Goal: Task Accomplishment & Management: Complete application form

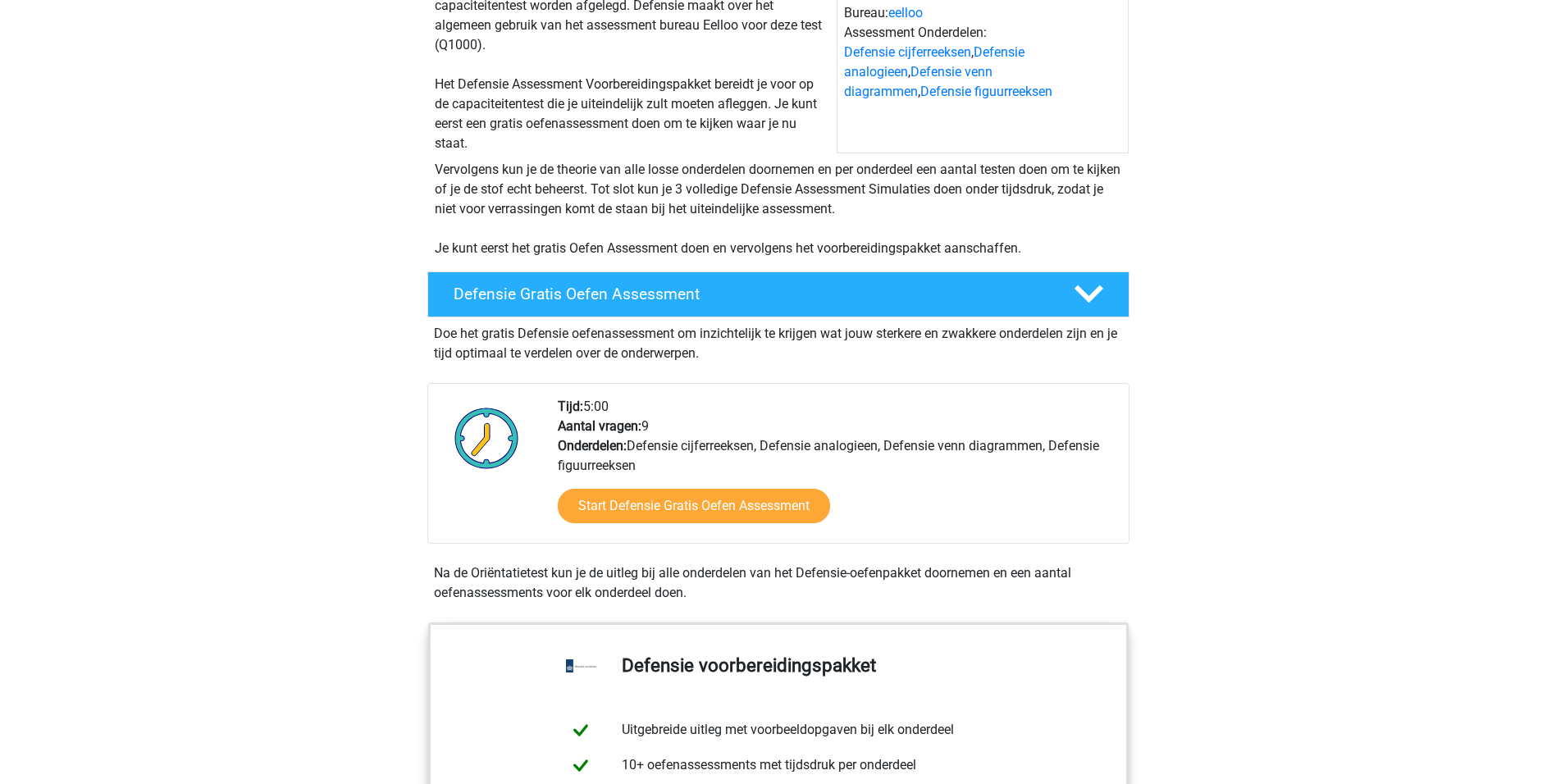
scroll to position [164, 0]
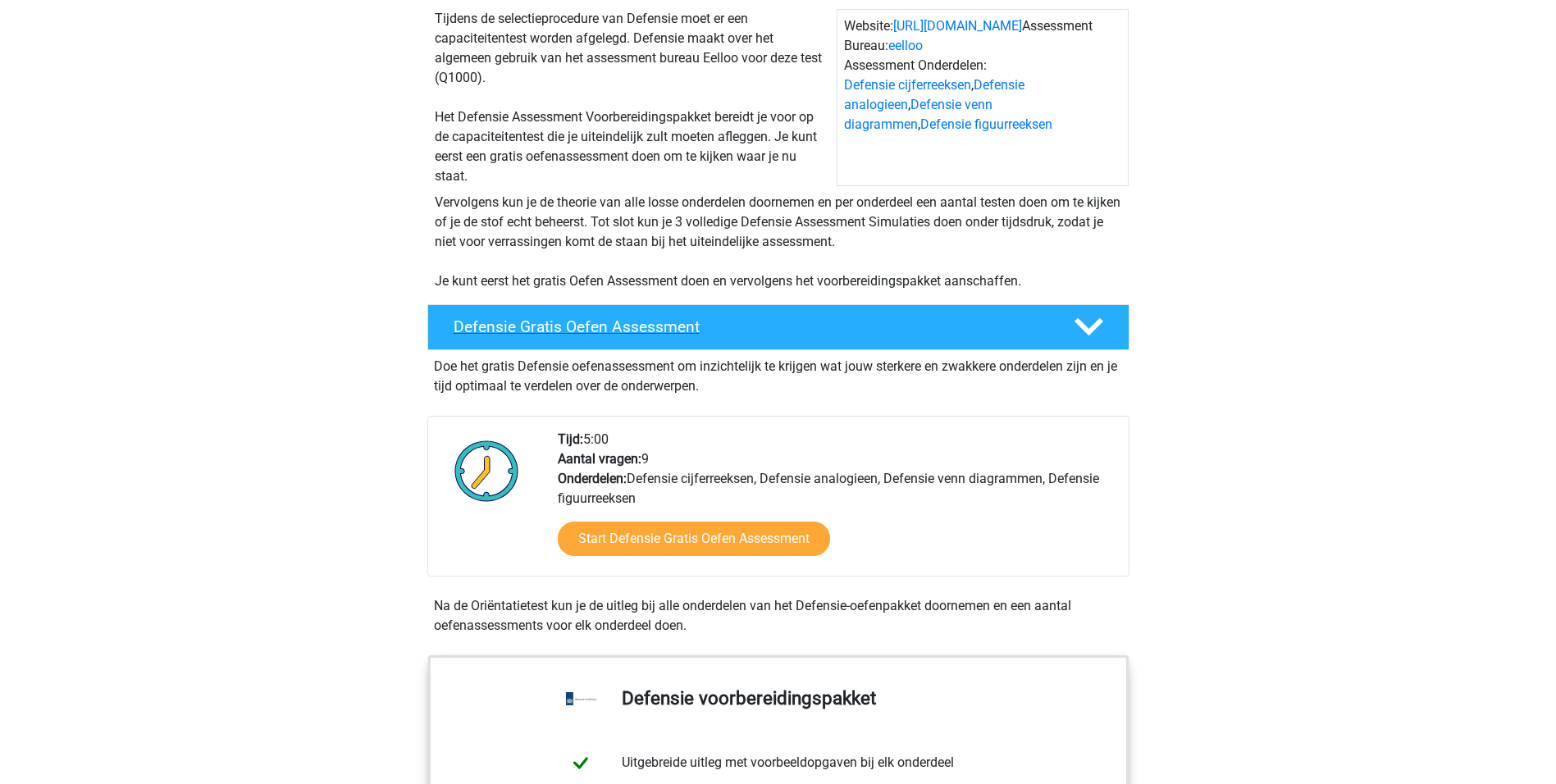
click at [768, 326] on h4 "Defensie Gratis Oefen Assessment" at bounding box center [750, 326] width 594 height 19
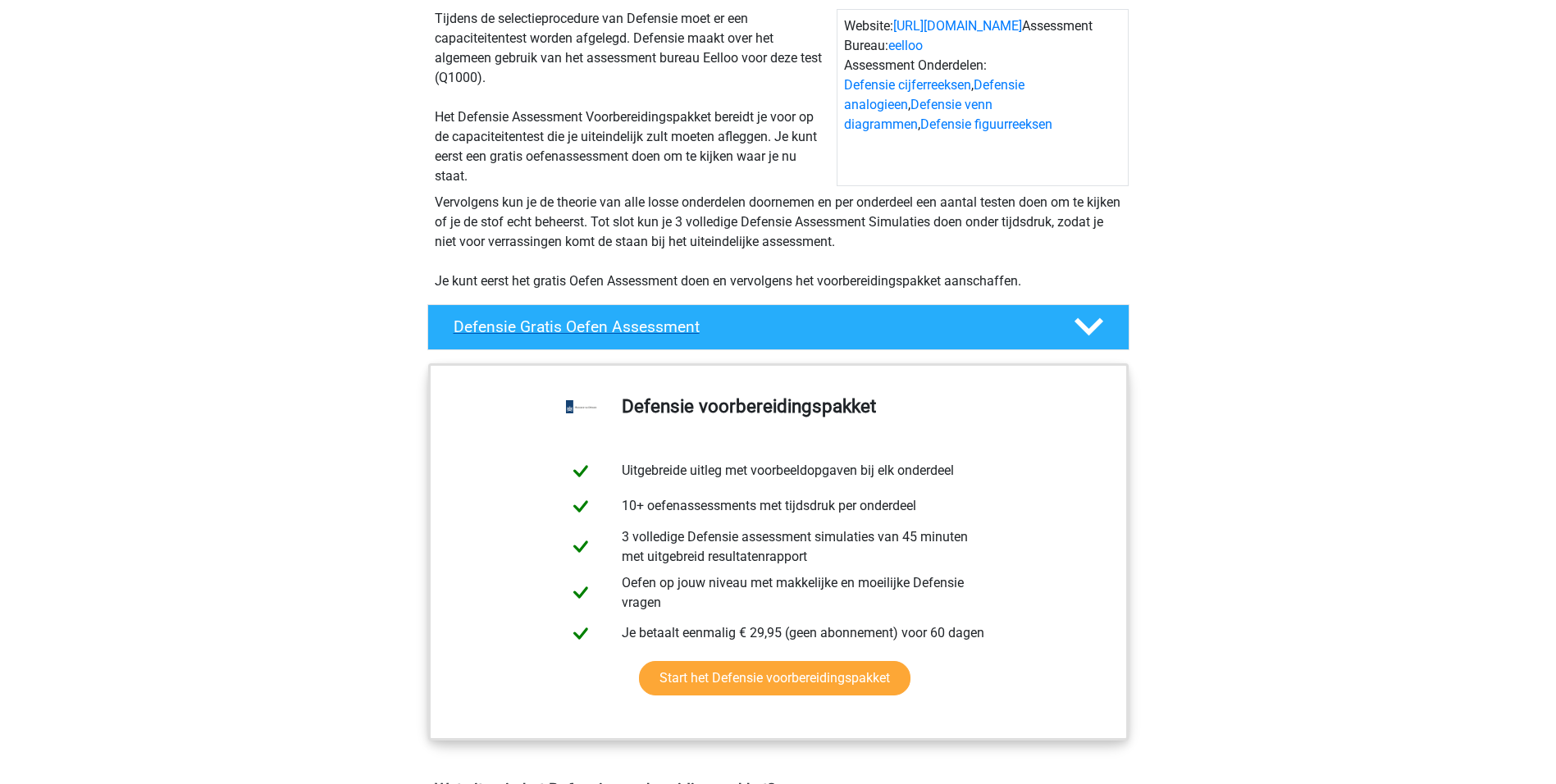
click at [767, 329] on h4 "Defensie Gratis Oefen Assessment" at bounding box center [750, 326] width 594 height 19
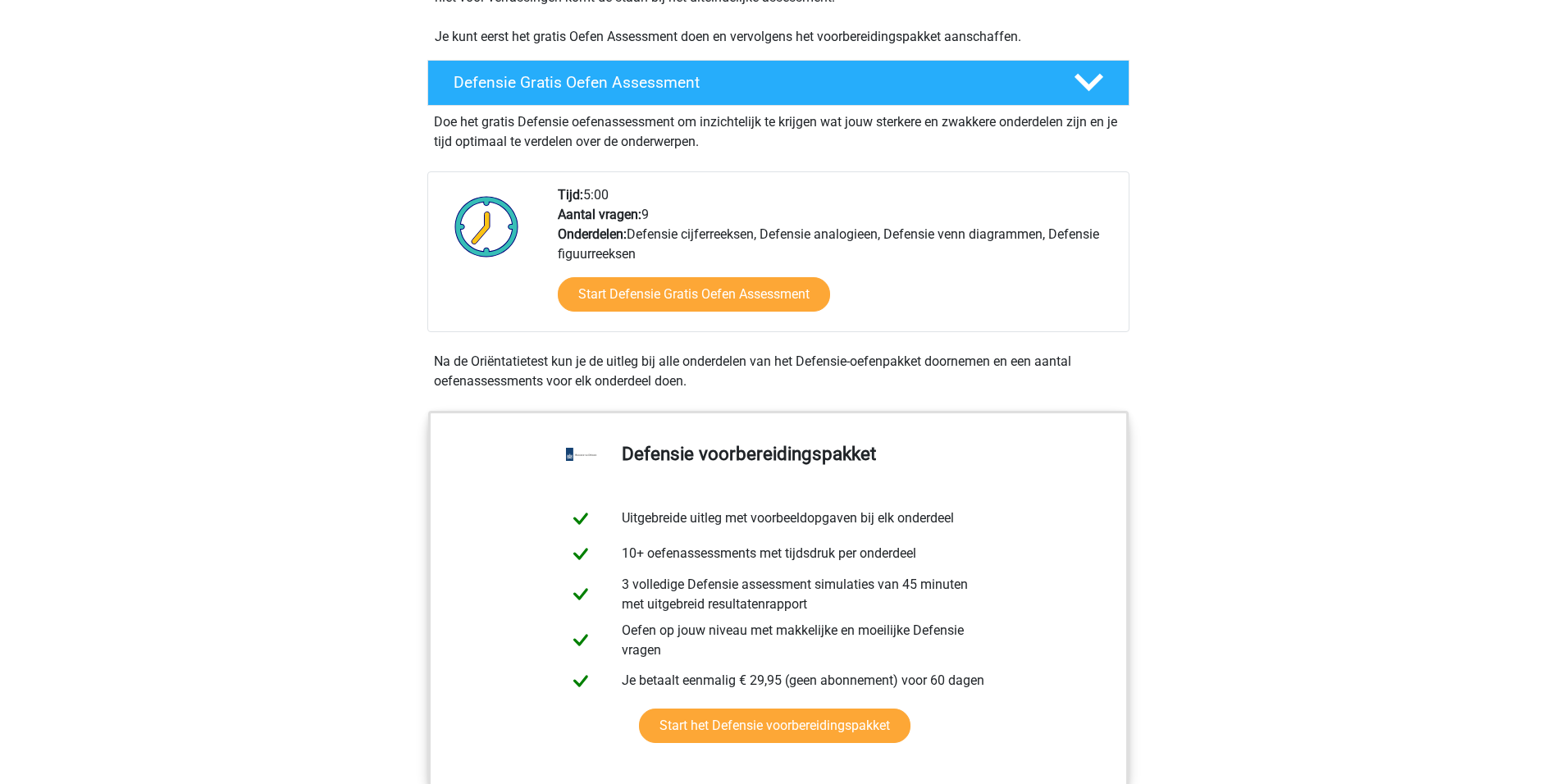
scroll to position [410, 0]
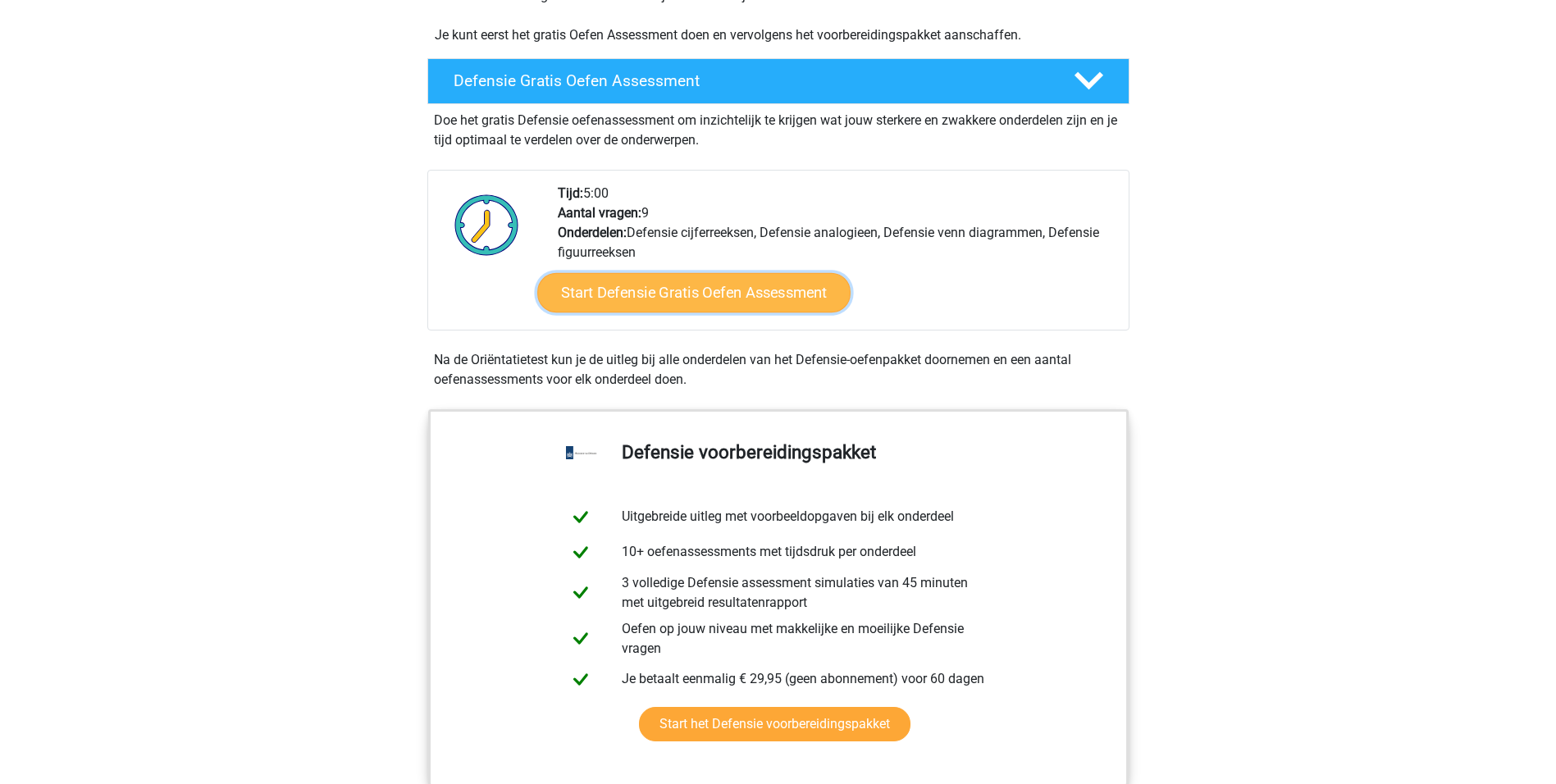
click at [761, 295] on link "Start Defensie Gratis Oefen Assessment" at bounding box center [695, 293] width 314 height 39
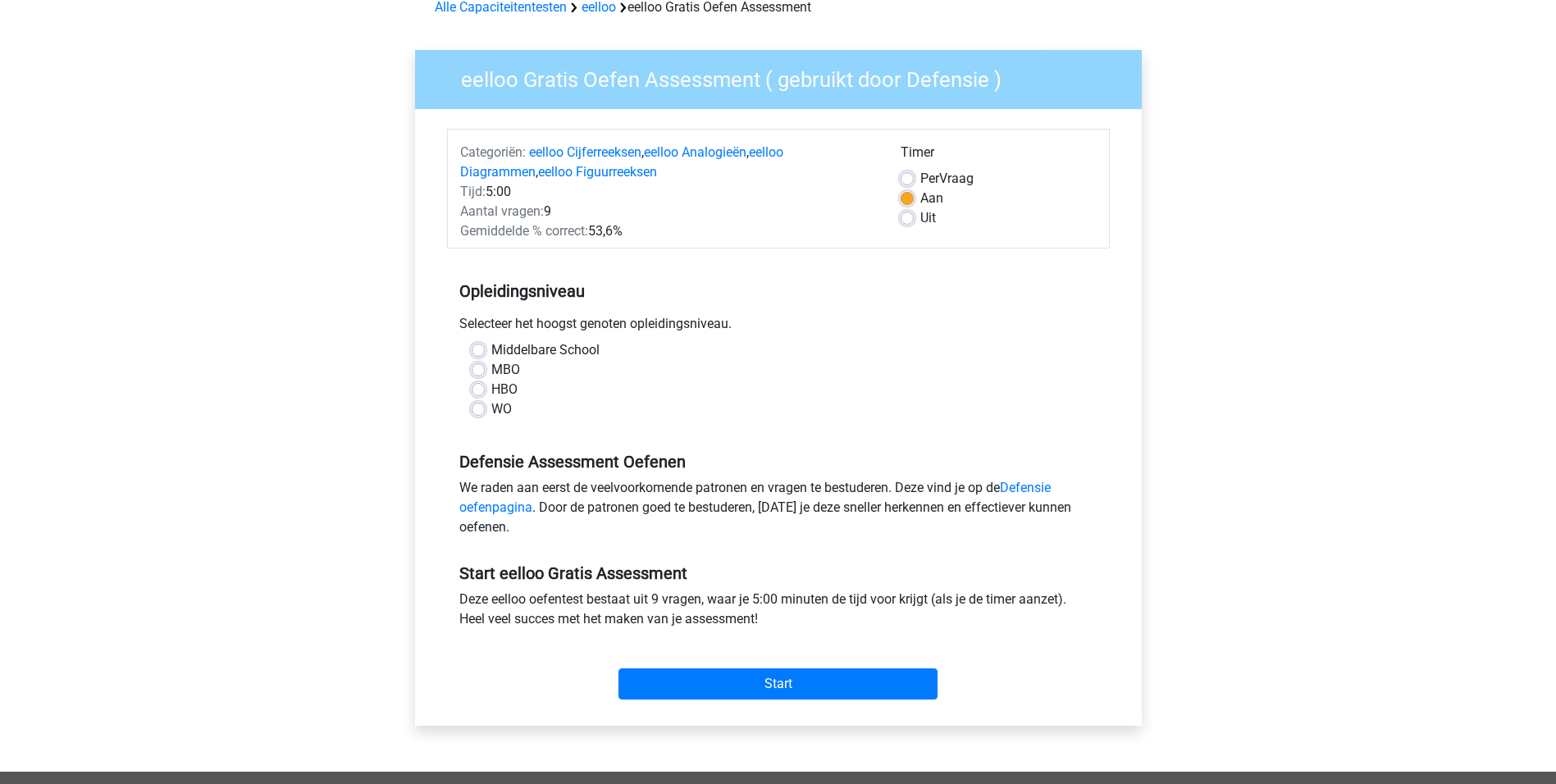
scroll to position [82, 0]
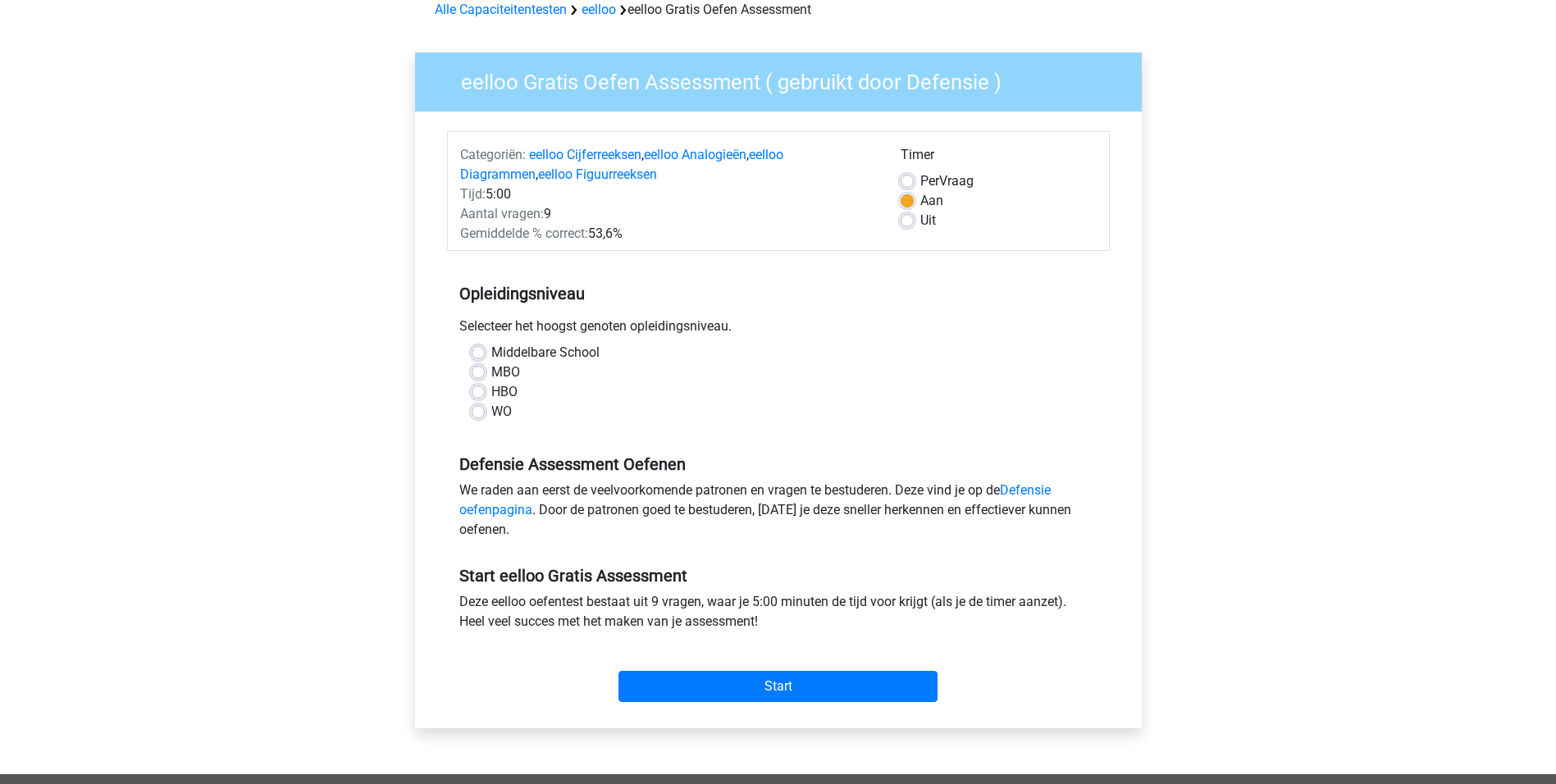
click at [492, 370] on label "MBO" at bounding box center [506, 371] width 28 height 19
click at [479, 370] on input "MBO" at bounding box center [478, 370] width 13 height 17
radio input "true"
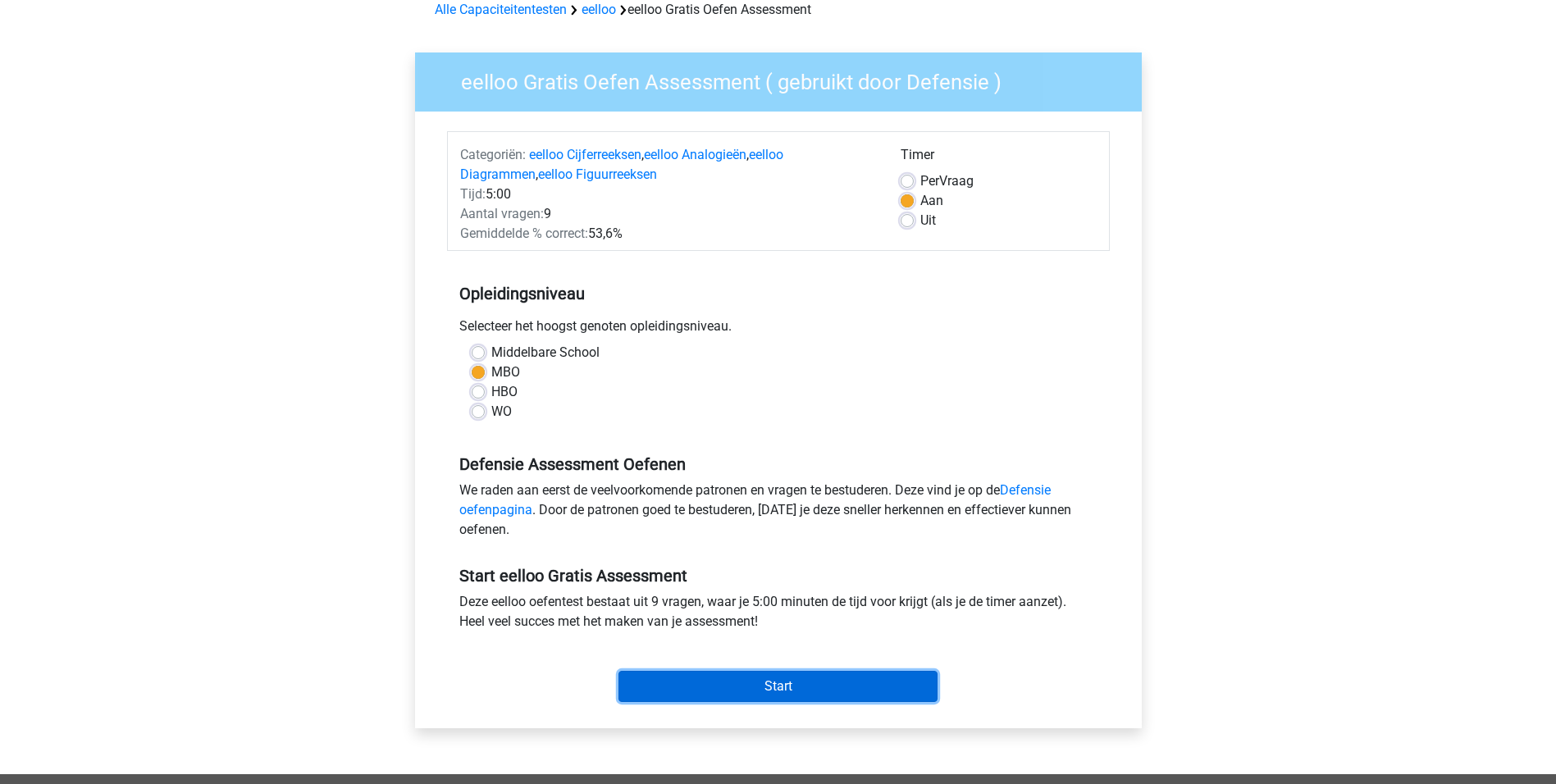
click at [735, 683] on input "Start" at bounding box center [778, 687] width 319 height 31
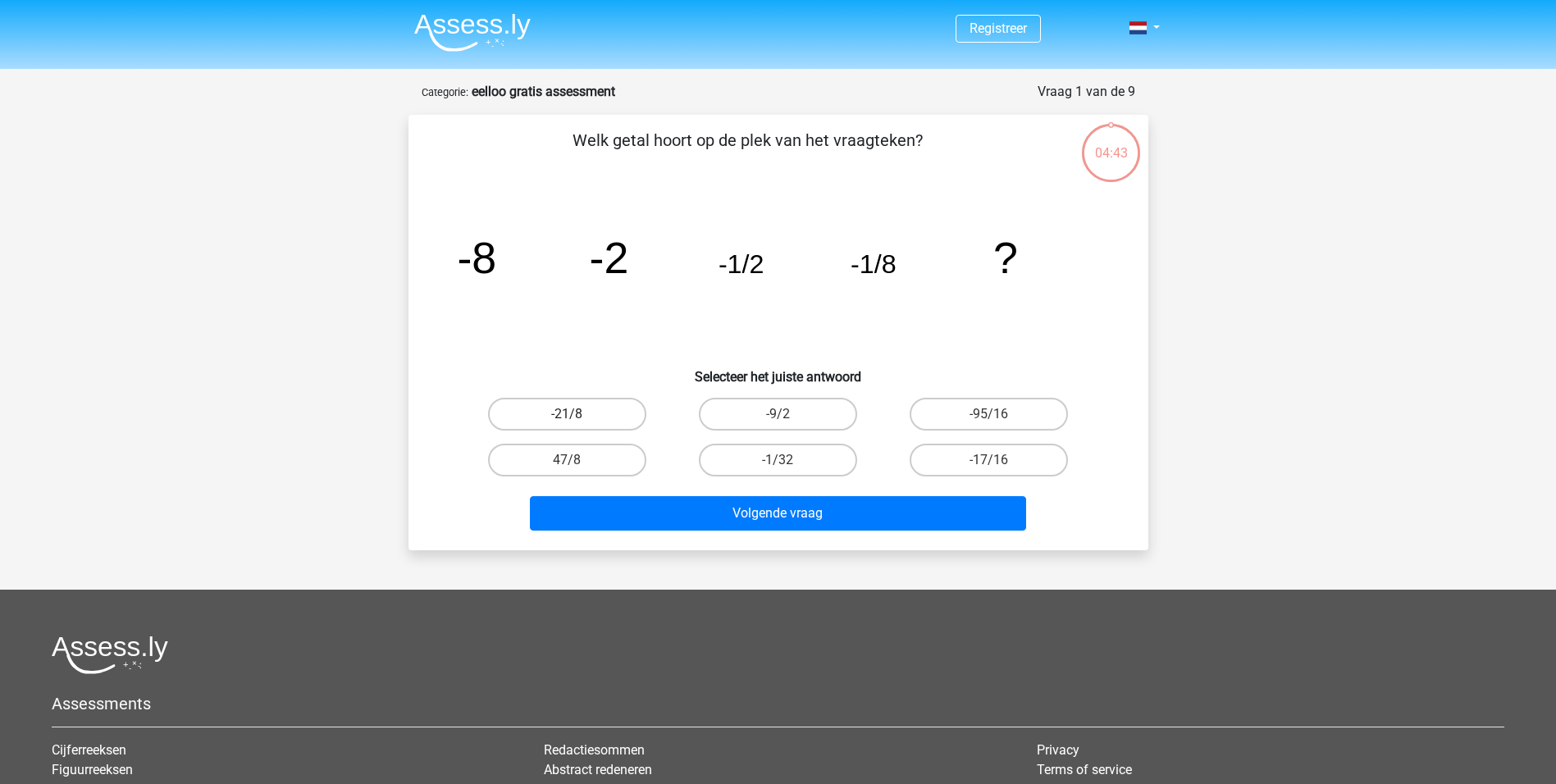
click at [613, 412] on label "-21/8" at bounding box center [567, 414] width 159 height 33
click at [578, 414] on input "-21/8" at bounding box center [572, 420] width 11 height 11
radio input "true"
click at [773, 415] on label "-9/2" at bounding box center [778, 414] width 159 height 33
click at [778, 415] on input "-9/2" at bounding box center [784, 420] width 11 height 11
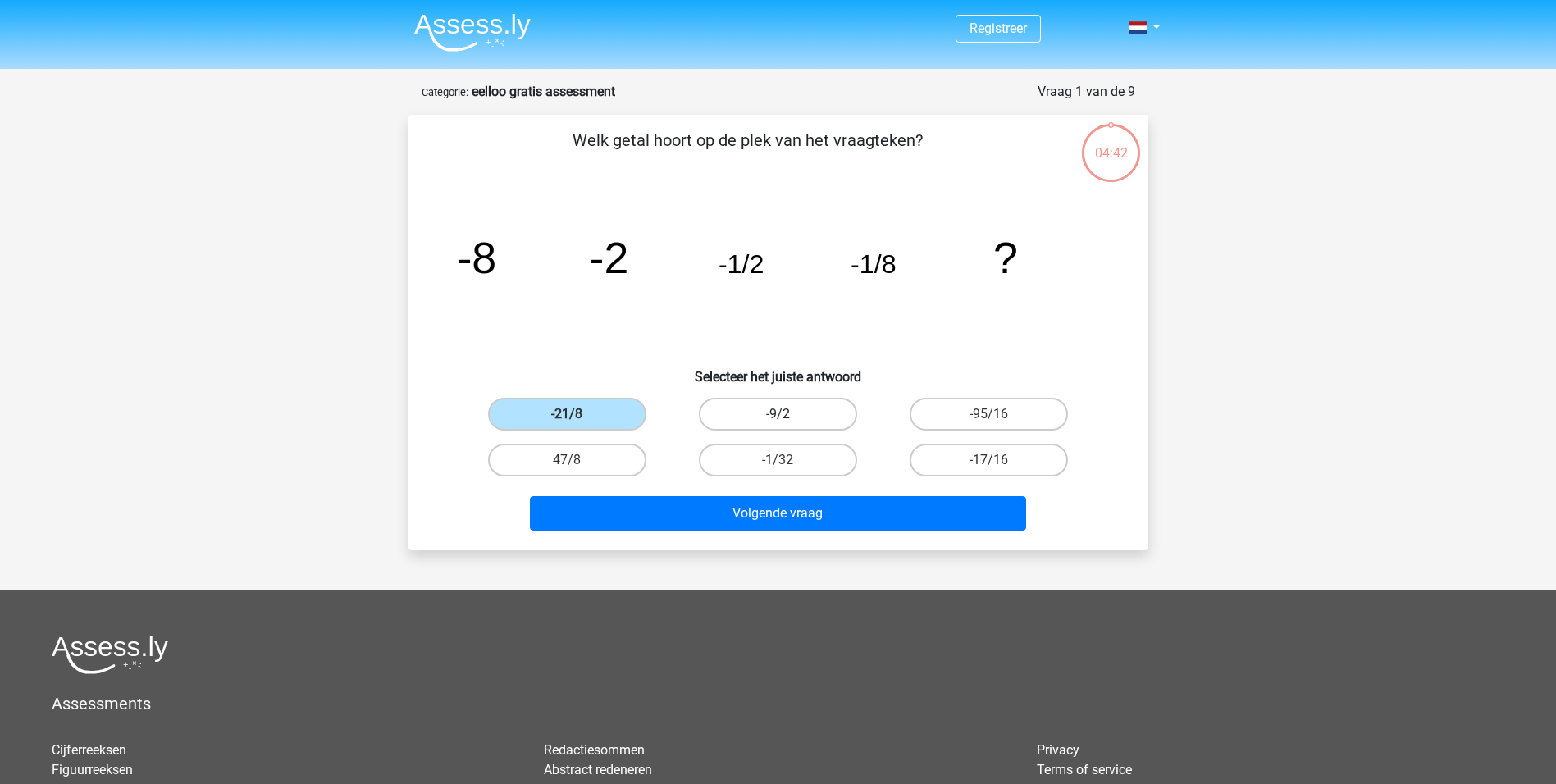
radio input "true"
click at [607, 411] on label "-21/8" at bounding box center [567, 414] width 159 height 33
click at [578, 414] on input "-21/8" at bounding box center [572, 420] width 11 height 11
radio input "true"
click at [745, 417] on label "-9/2" at bounding box center [778, 414] width 159 height 33
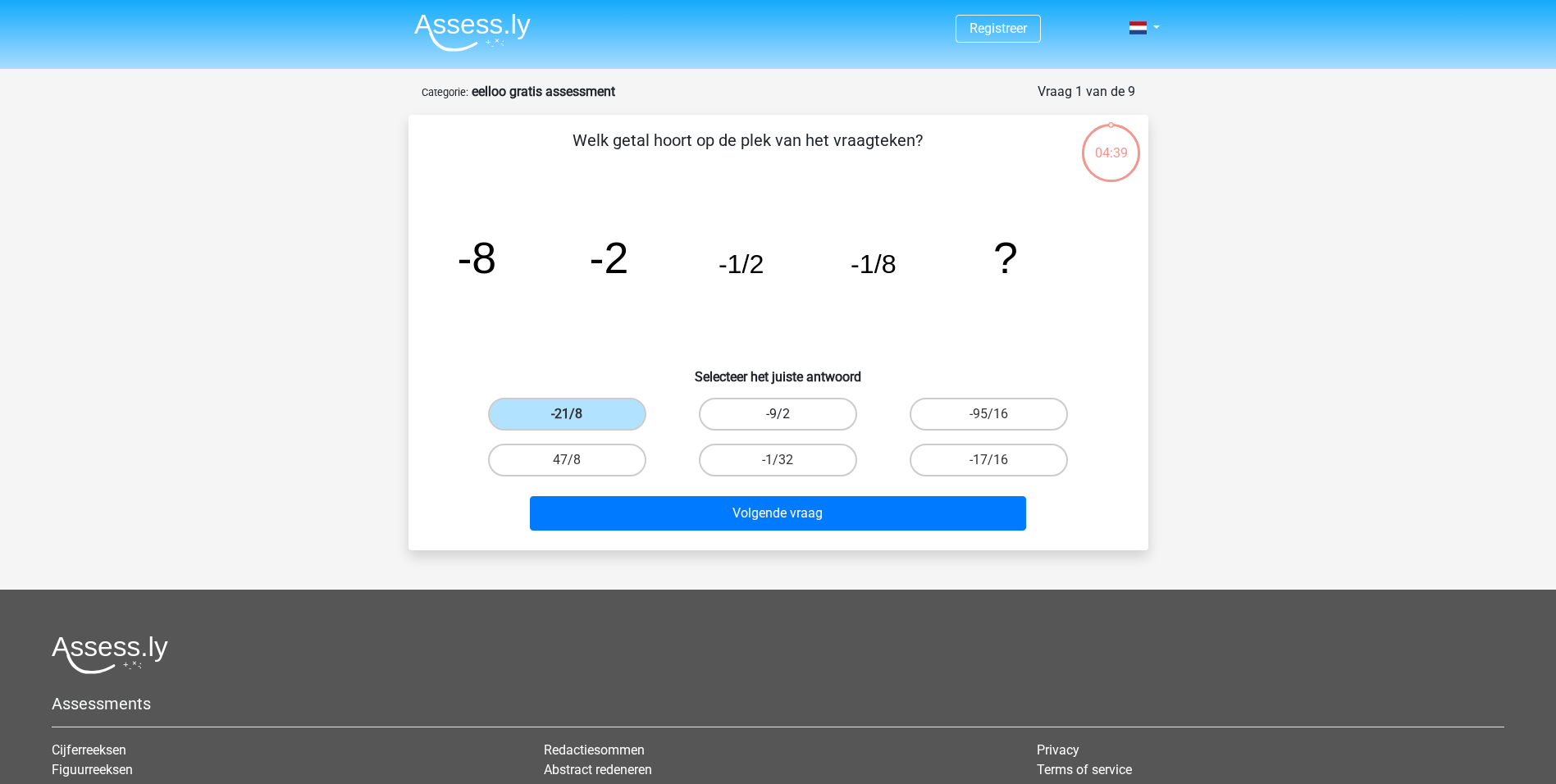
click at [778, 417] on input "-9/2" at bounding box center [784, 420] width 11 height 11
radio input "true"
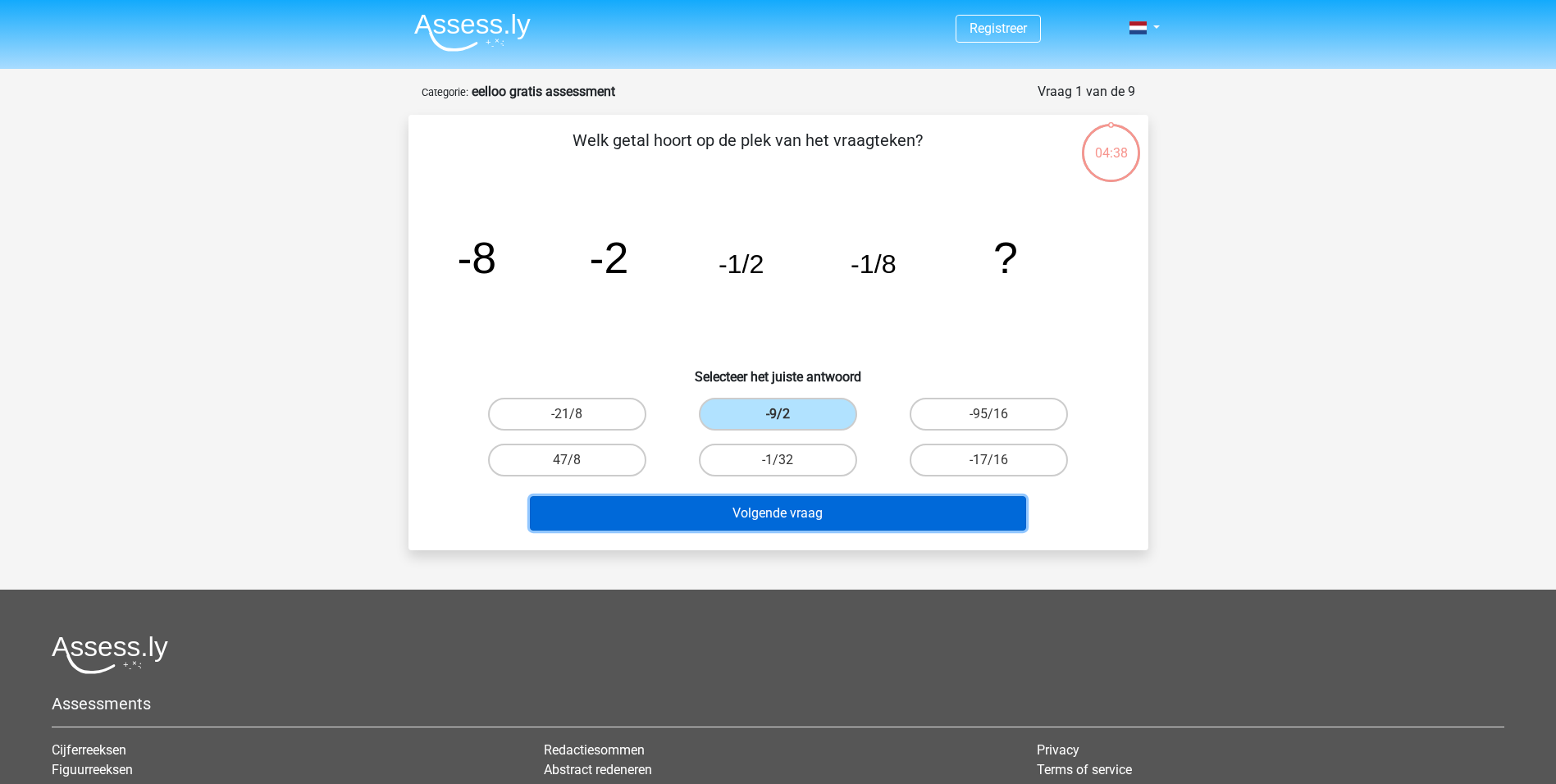
click at [868, 513] on button "Volgende vraag" at bounding box center [778, 513] width 496 height 35
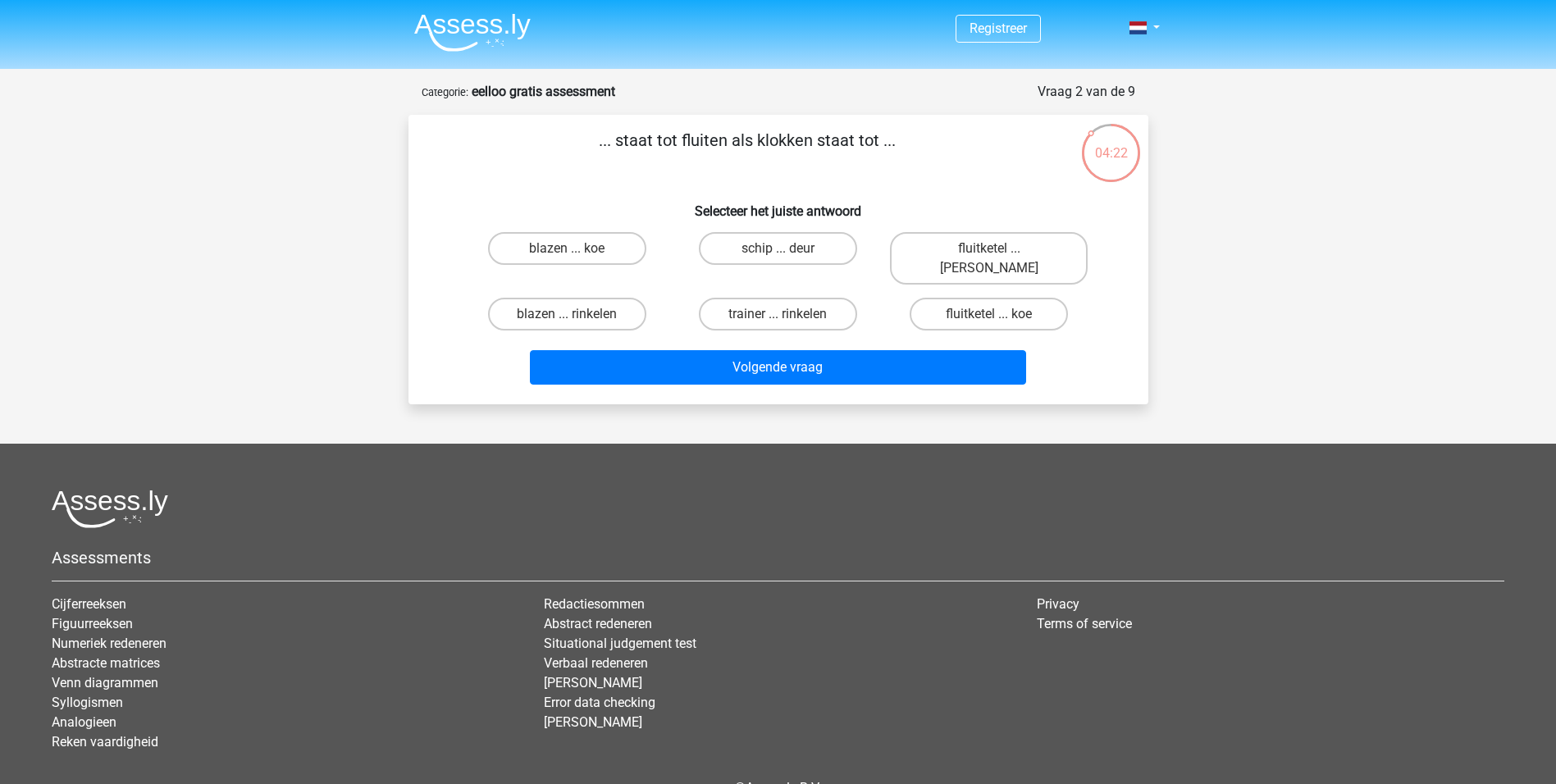
click at [997, 253] on input "fluitketel ... luiden" at bounding box center [995, 254] width 11 height 11
radio input "true"
click at [876, 367] on div "Volgende vraag" at bounding box center [778, 370] width 633 height 41
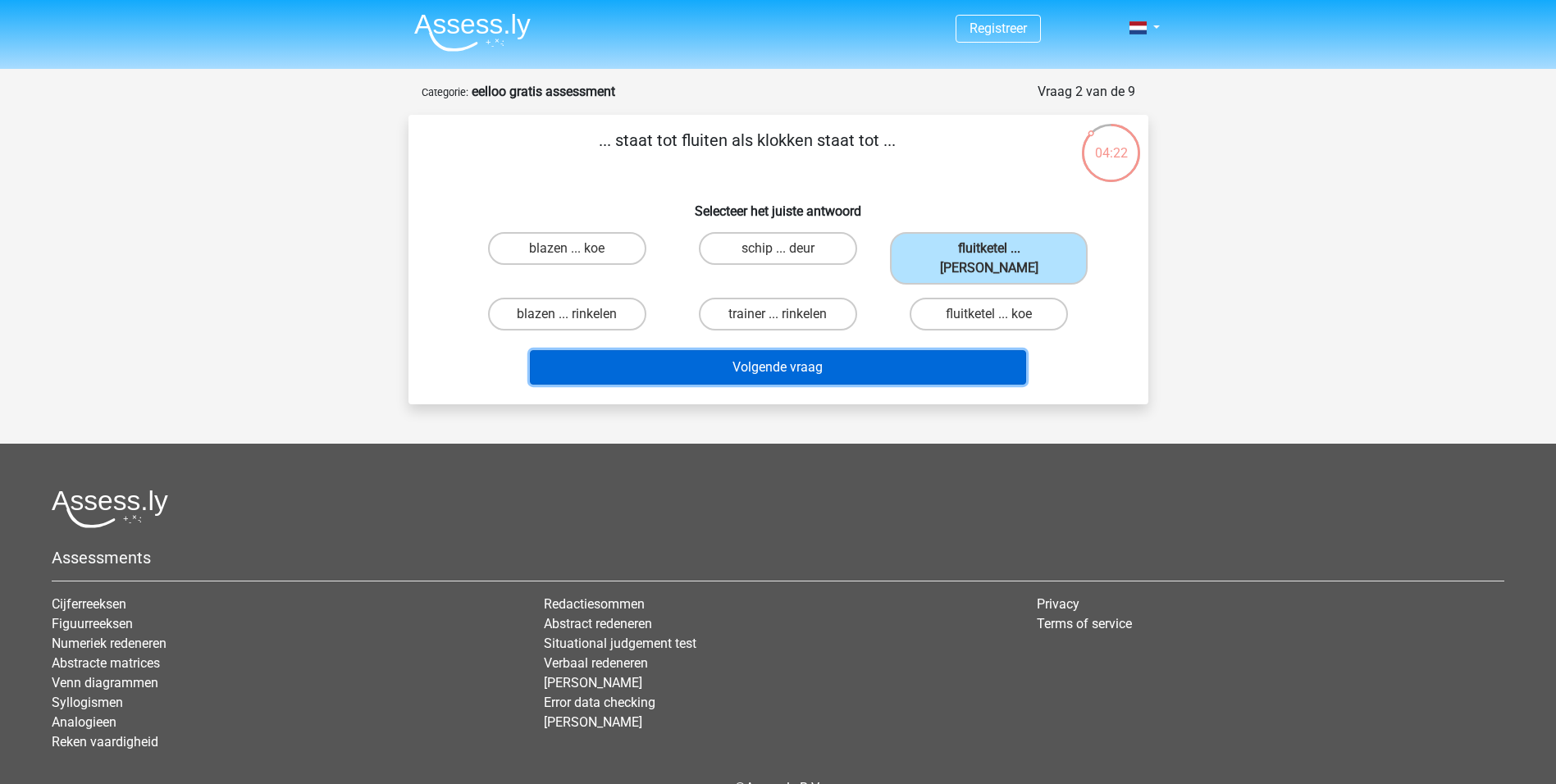
click at [881, 350] on button "Volgende vraag" at bounding box center [778, 368] width 496 height 35
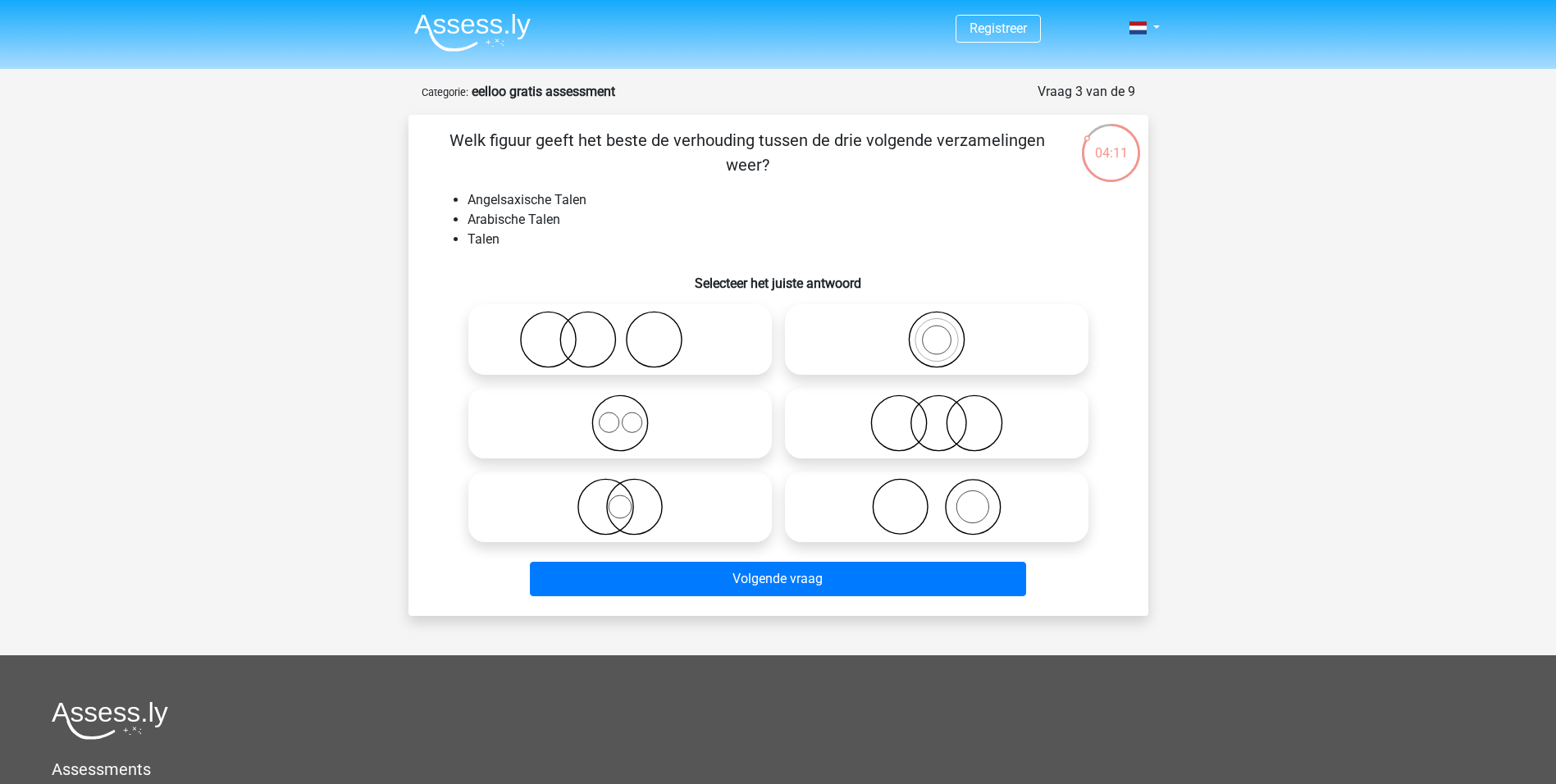
click at [661, 519] on icon at bounding box center [620, 506] width 291 height 58
click at [631, 499] on input "radio" at bounding box center [626, 493] width 11 height 11
radio input "true"
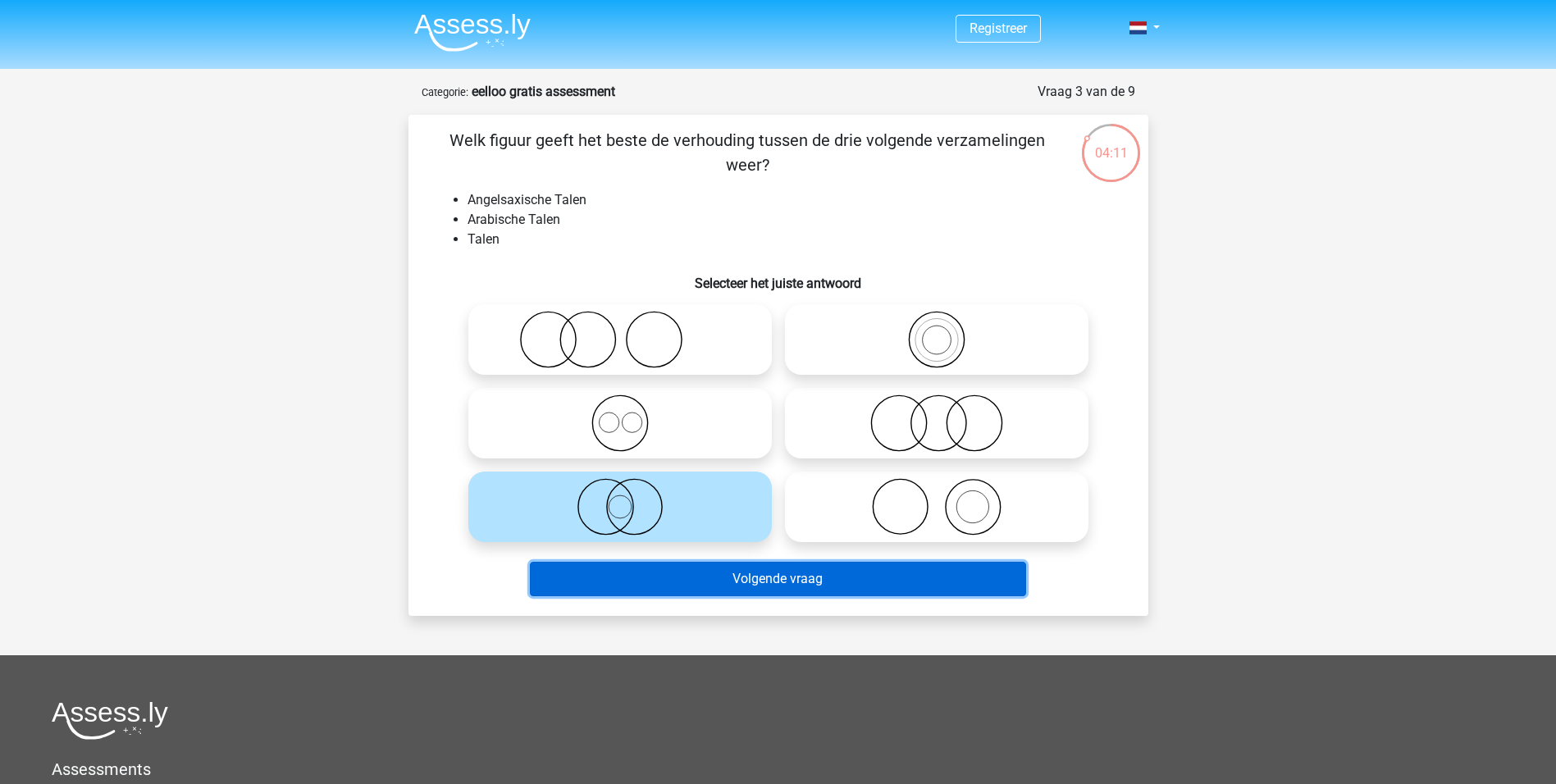
click at [694, 587] on button "Volgende vraag" at bounding box center [778, 580] width 496 height 35
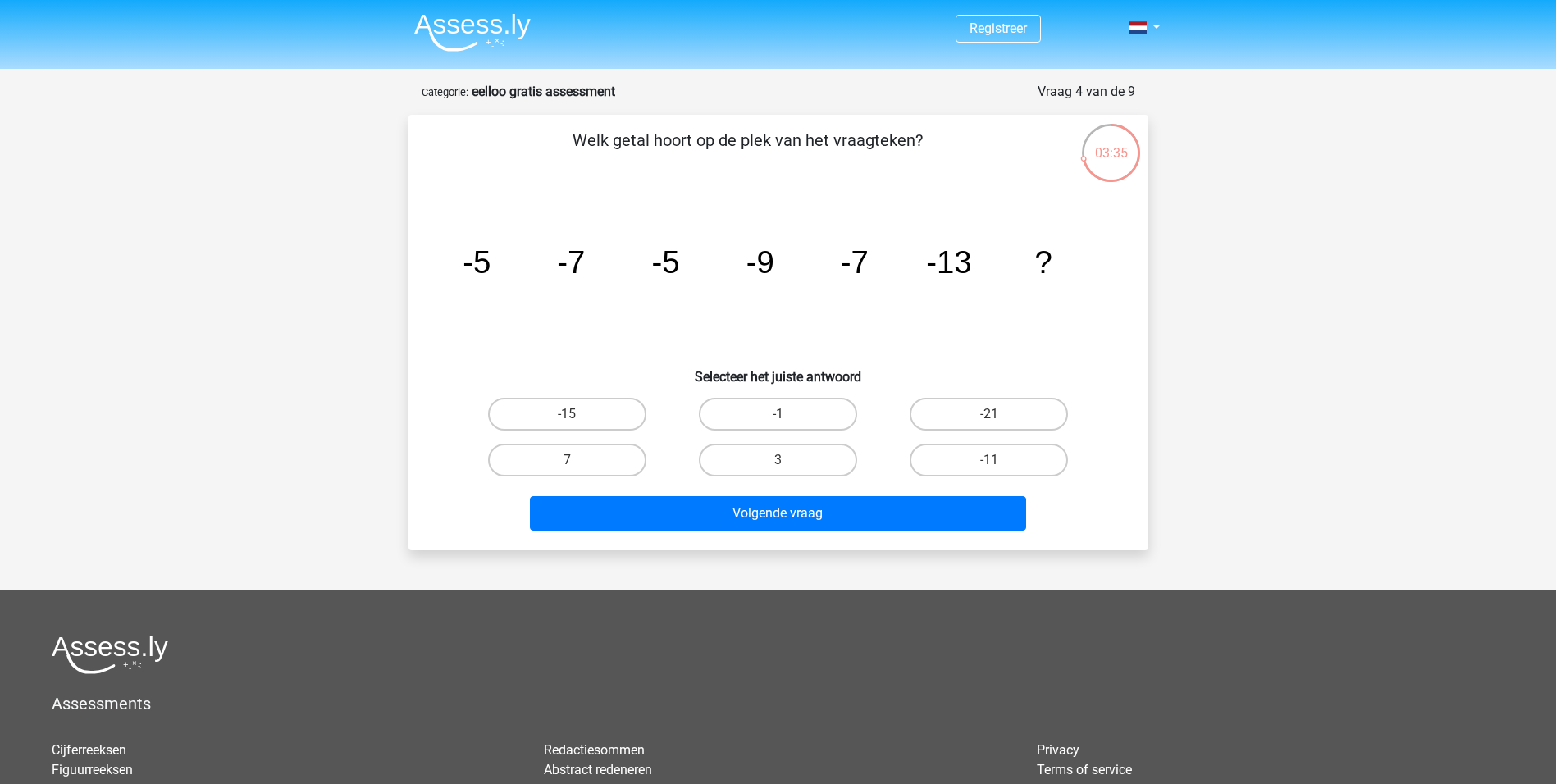
click at [1222, 471] on div "Registreer" at bounding box center [778, 511] width 1556 height 1022
click at [984, 414] on label "-21" at bounding box center [989, 414] width 159 height 33
click at [990, 414] on input "-21" at bounding box center [995, 420] width 11 height 11
radio input "true"
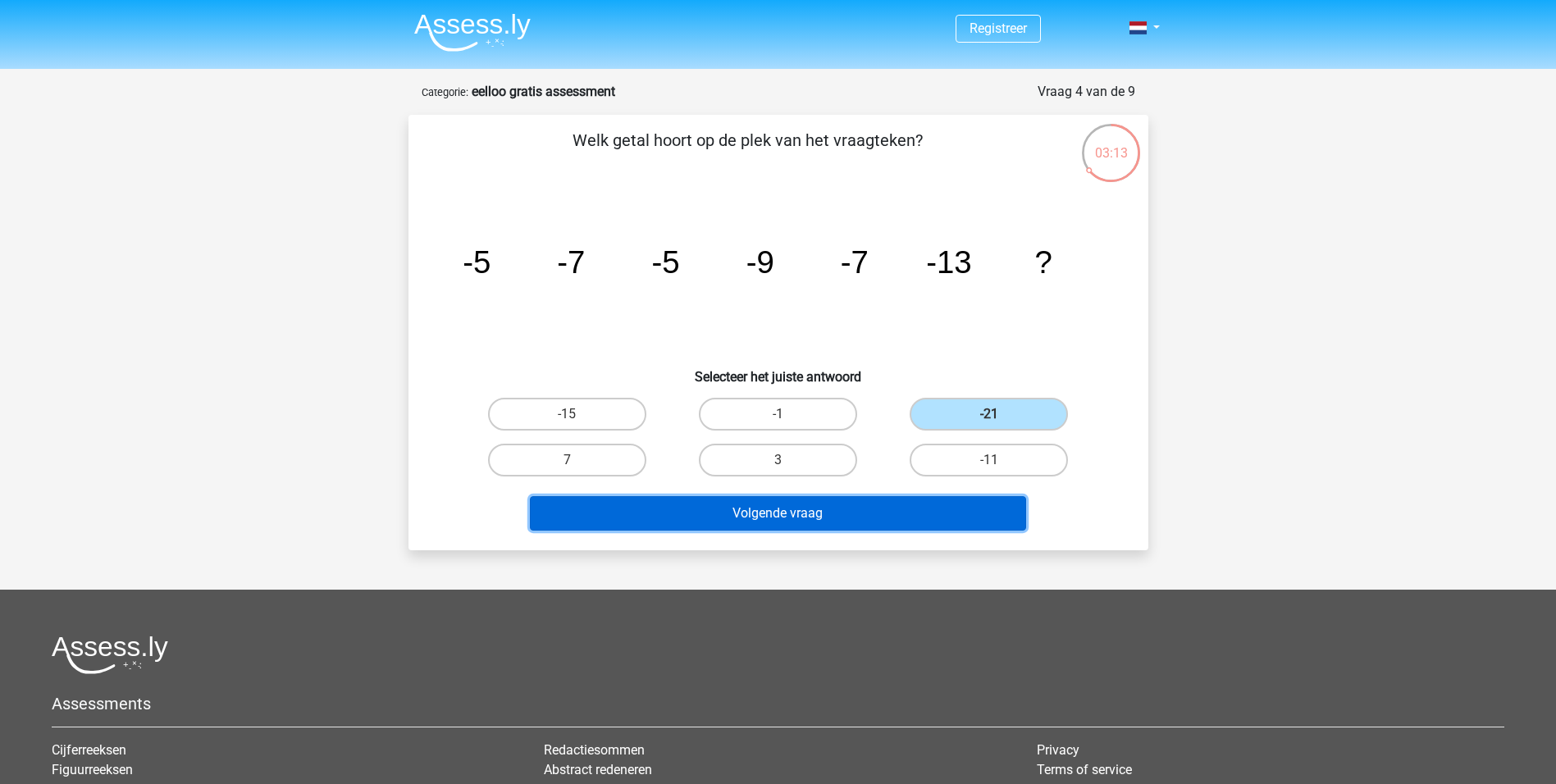
click at [957, 503] on button "Volgende vraag" at bounding box center [778, 513] width 496 height 35
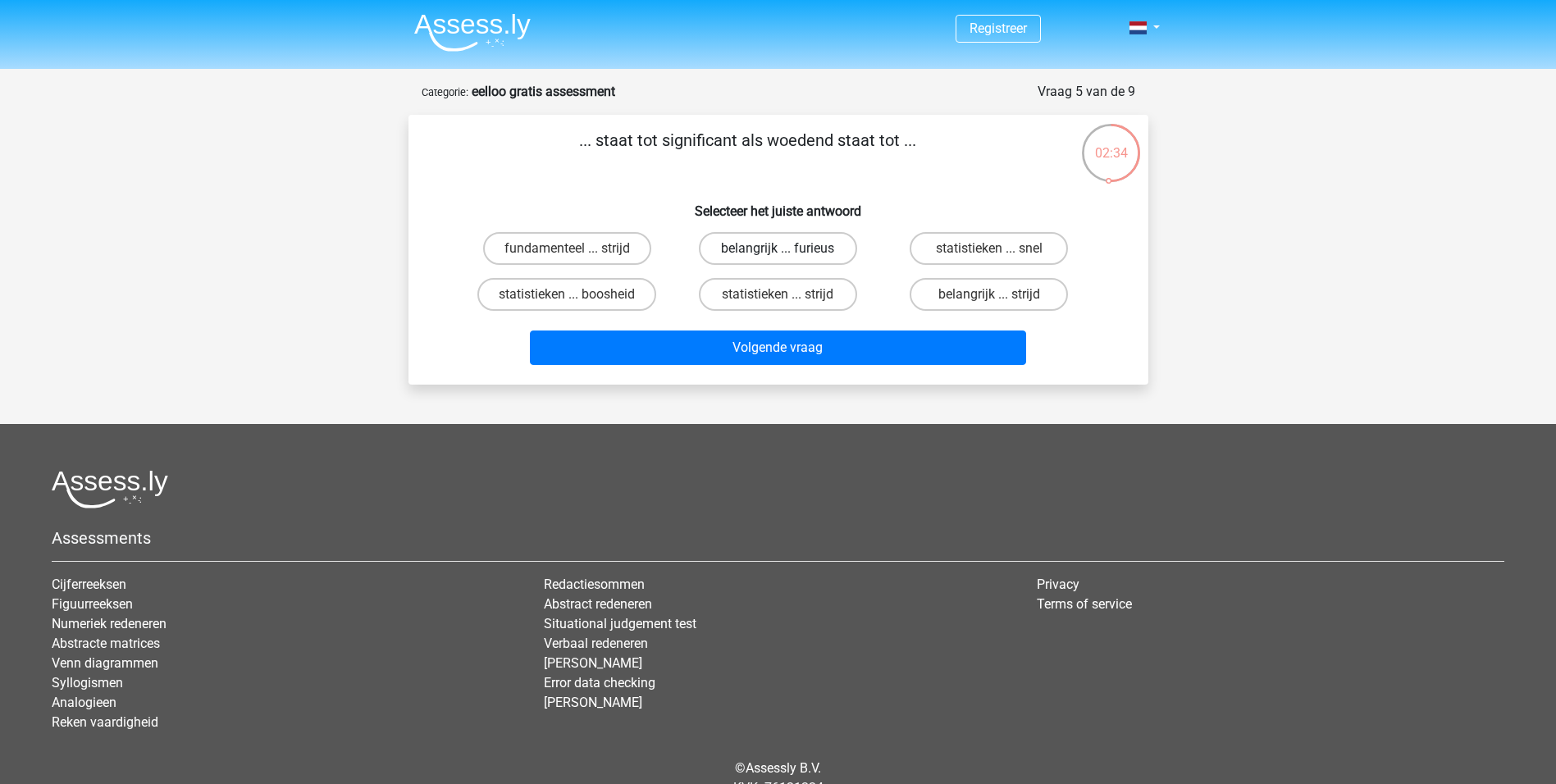
click at [761, 257] on label "belangrijk ... furieus" at bounding box center [778, 248] width 159 height 33
click at [778, 257] on input "belangrijk ... furieus" at bounding box center [784, 254] width 11 height 11
radio input "true"
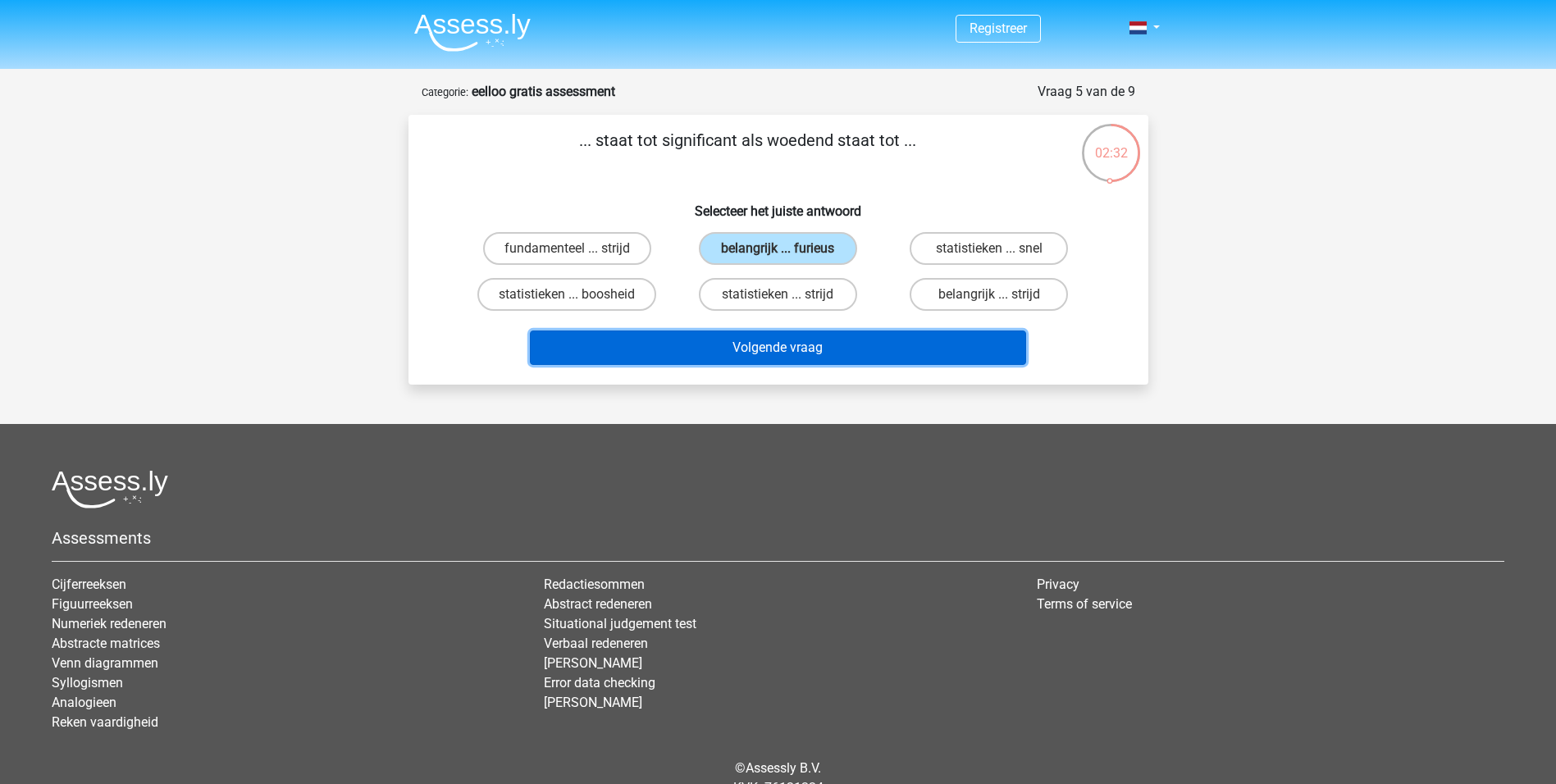
click at [973, 337] on button "Volgende vraag" at bounding box center [778, 348] width 496 height 35
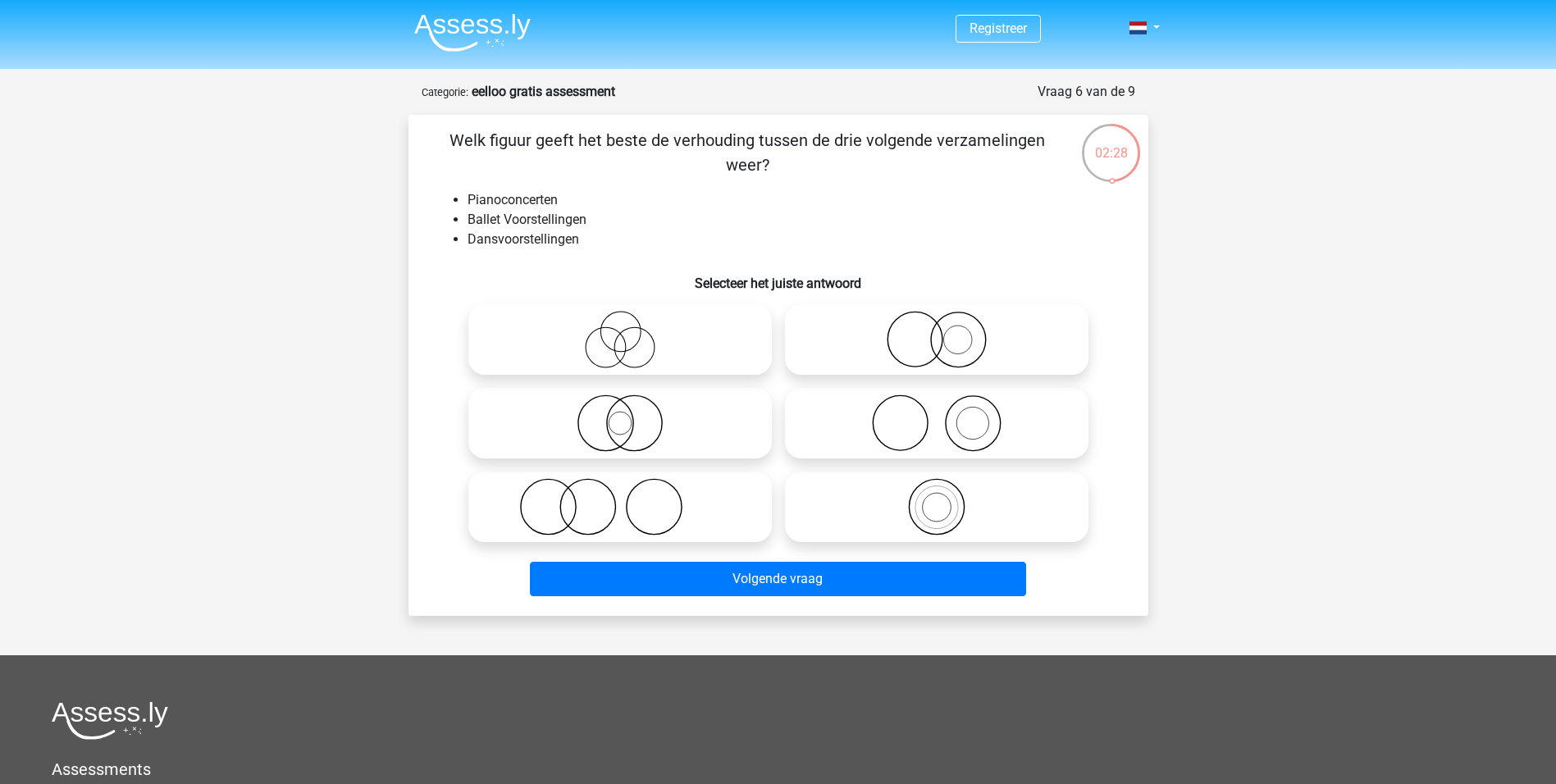
click at [666, 352] on icon at bounding box center [620, 339] width 291 height 58
click at [631, 331] on input "radio" at bounding box center [626, 326] width 11 height 11
radio input "true"
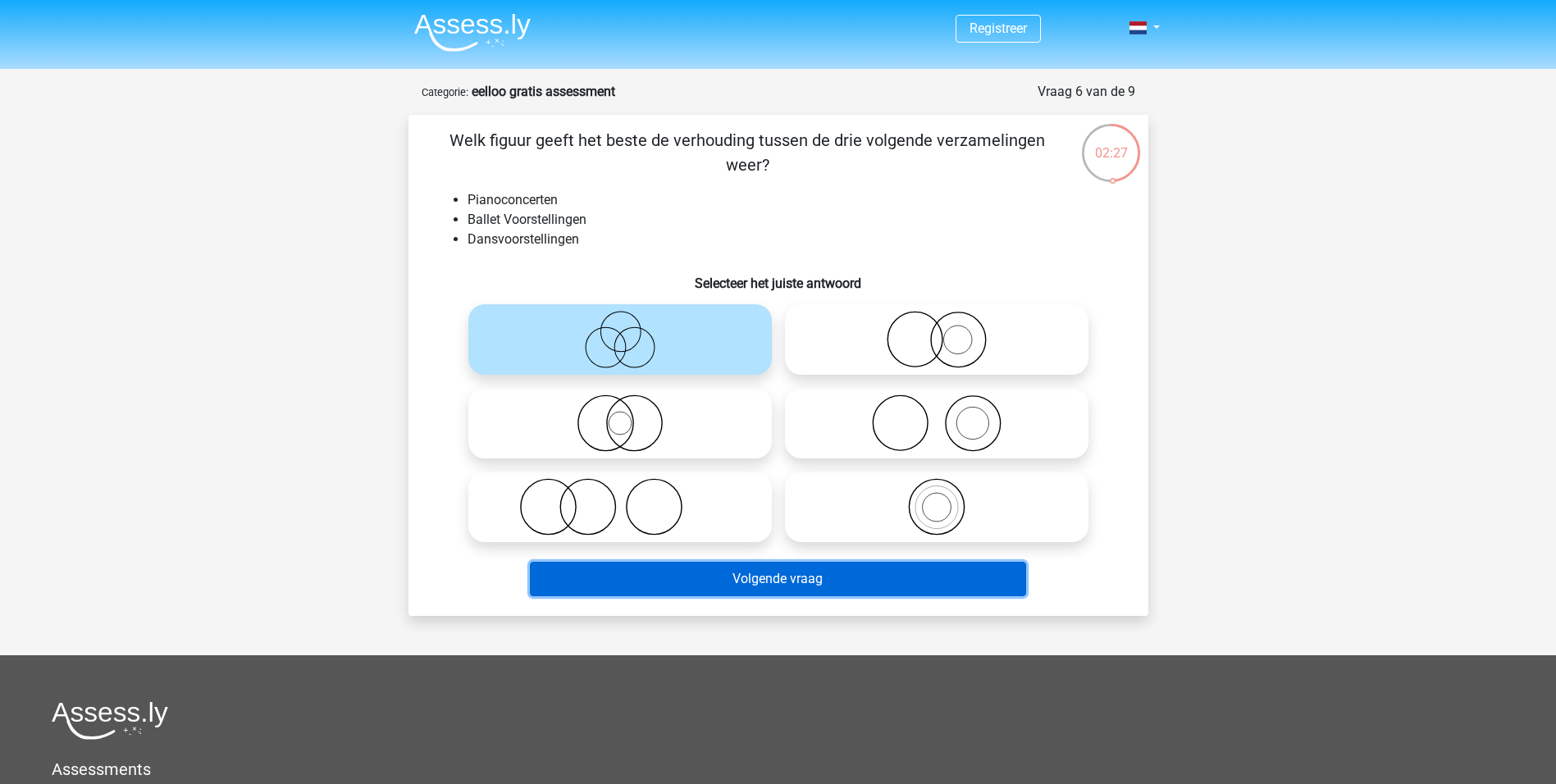
click at [741, 577] on button "Volgende vraag" at bounding box center [778, 580] width 496 height 35
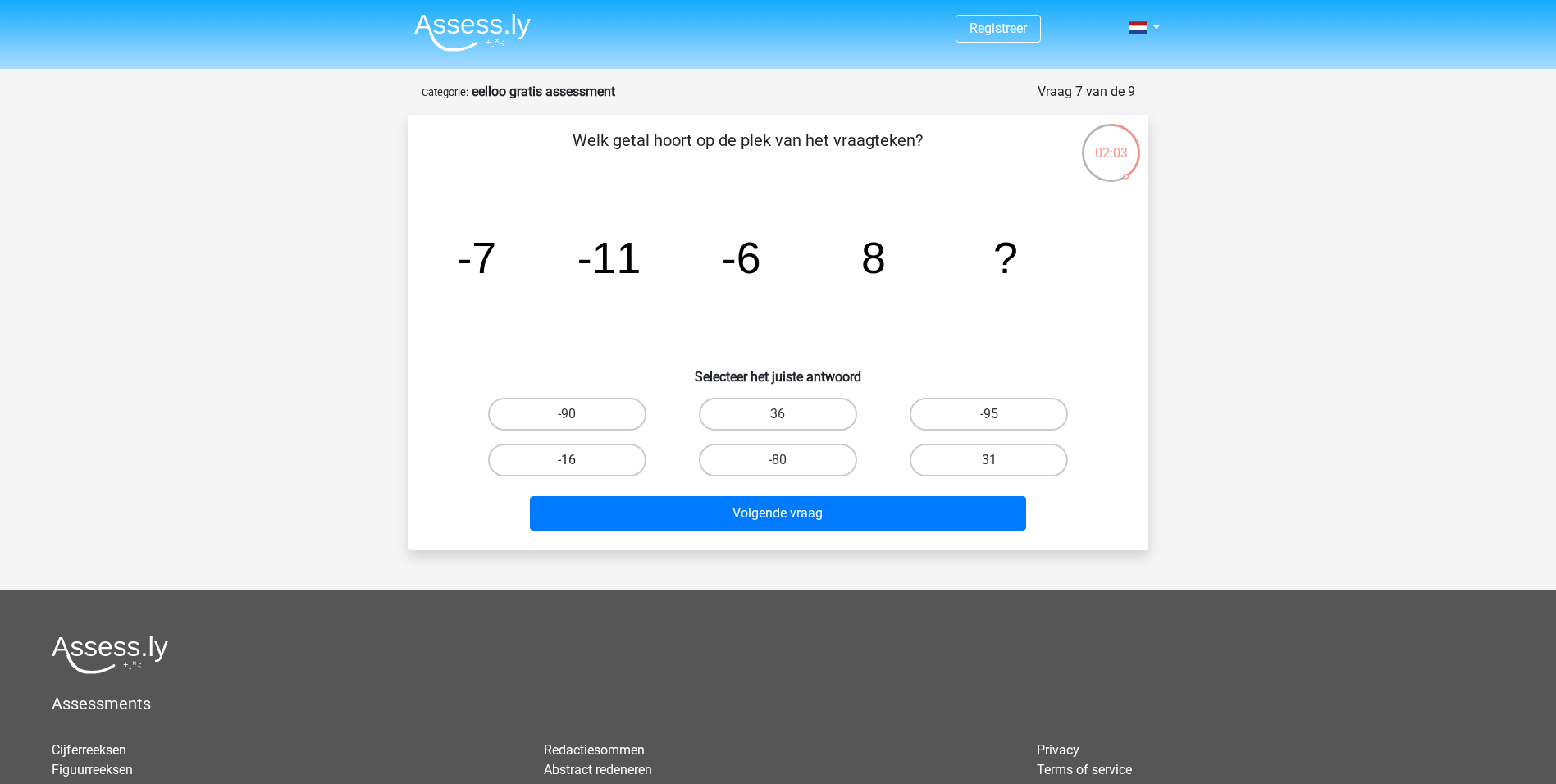
click at [605, 453] on label "-16" at bounding box center [567, 460] width 159 height 33
click at [578, 460] on input "-16" at bounding box center [572, 466] width 11 height 11
radio input "true"
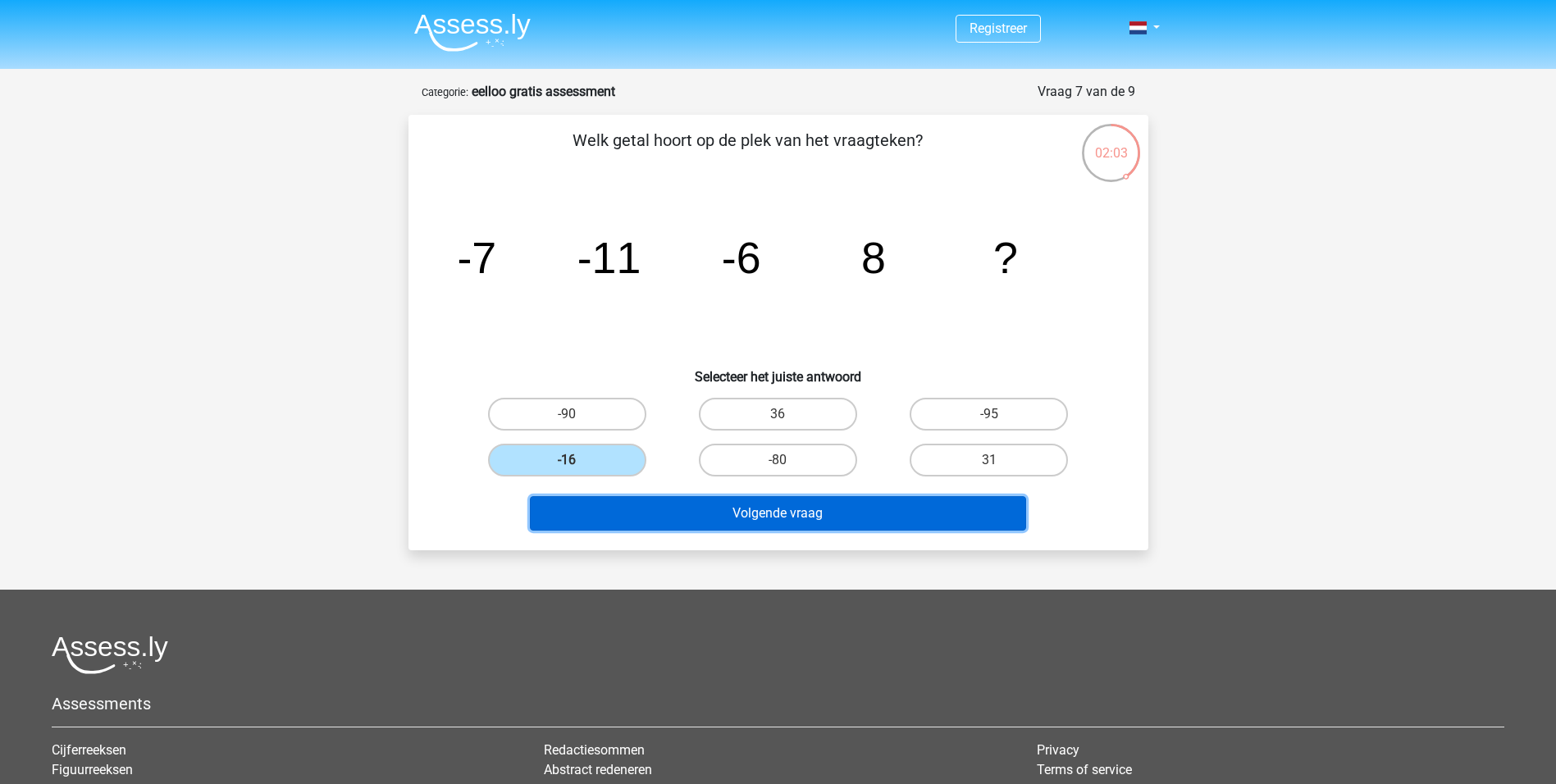
click at [679, 525] on button "Volgende vraag" at bounding box center [778, 513] width 496 height 35
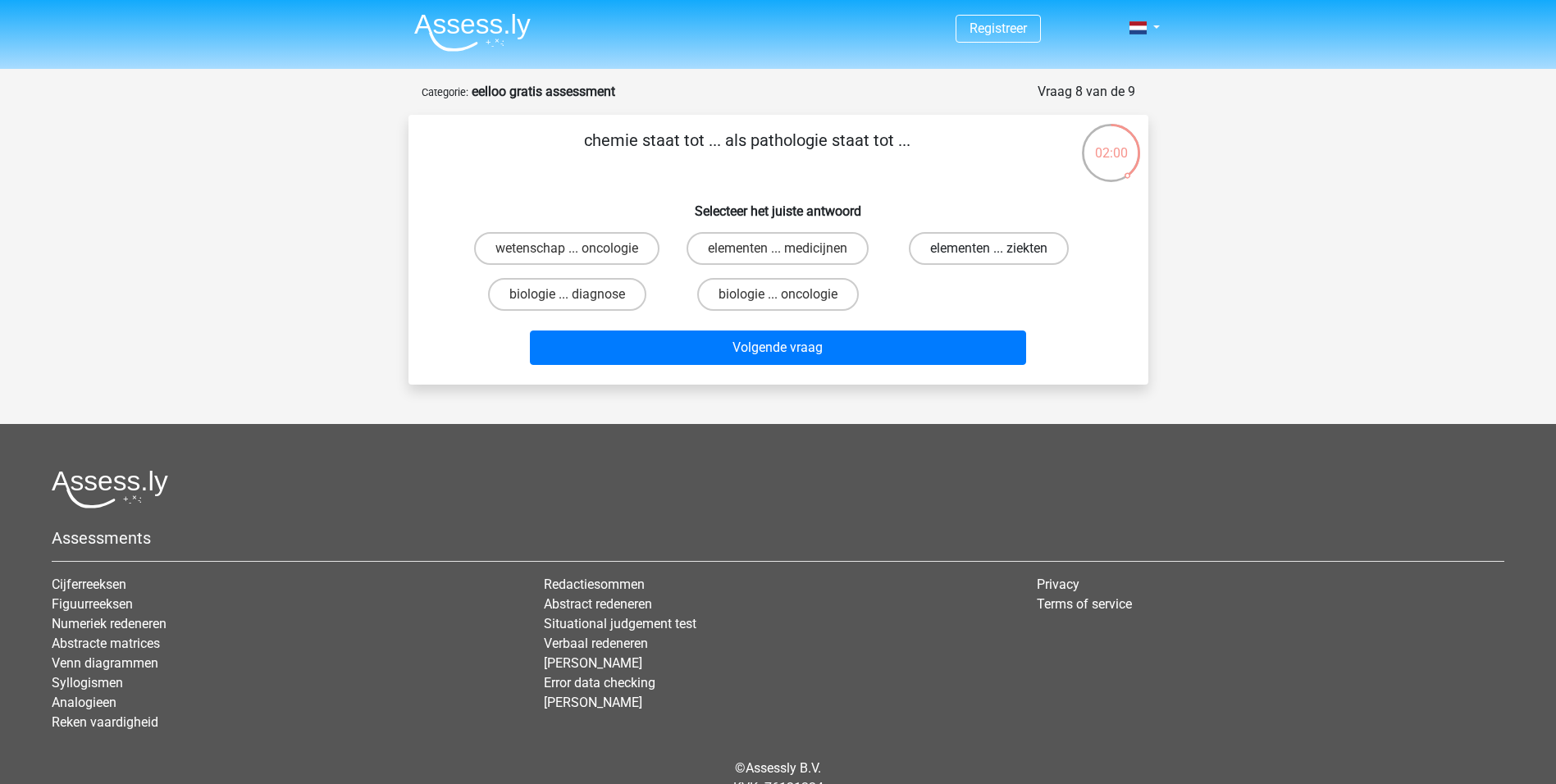
click at [1010, 250] on label "elementen ... ziekten" at bounding box center [989, 248] width 160 height 33
click at [1000, 250] on input "elementen ... ziekten" at bounding box center [995, 254] width 11 height 11
radio input "true"
click at [900, 376] on div "chemie staat tot ... als pathologie staat tot ... Selecteer het juiste antwoord…" at bounding box center [778, 249] width 740 height 270
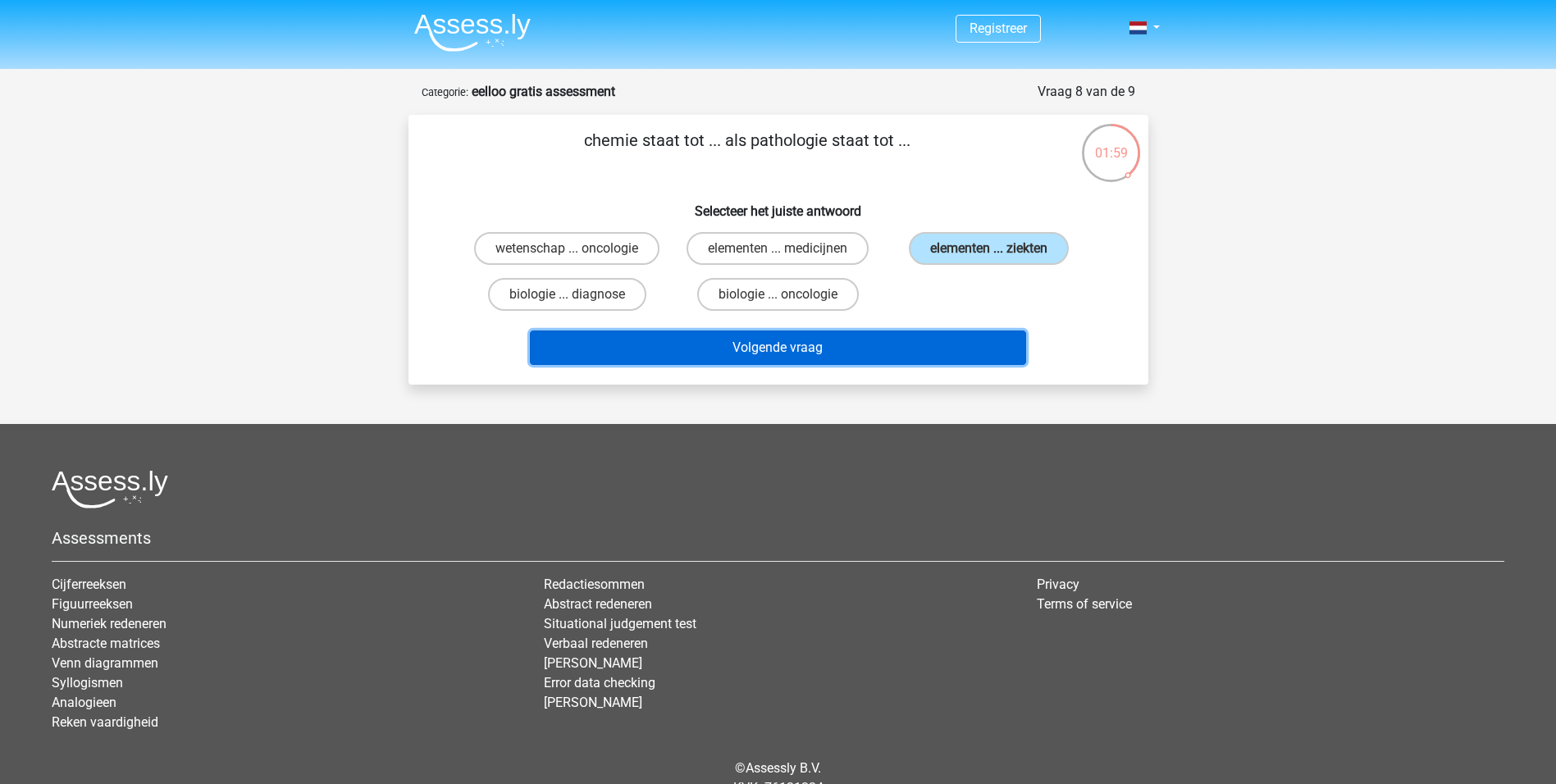
click at [901, 360] on button "Volgende vraag" at bounding box center [778, 348] width 496 height 35
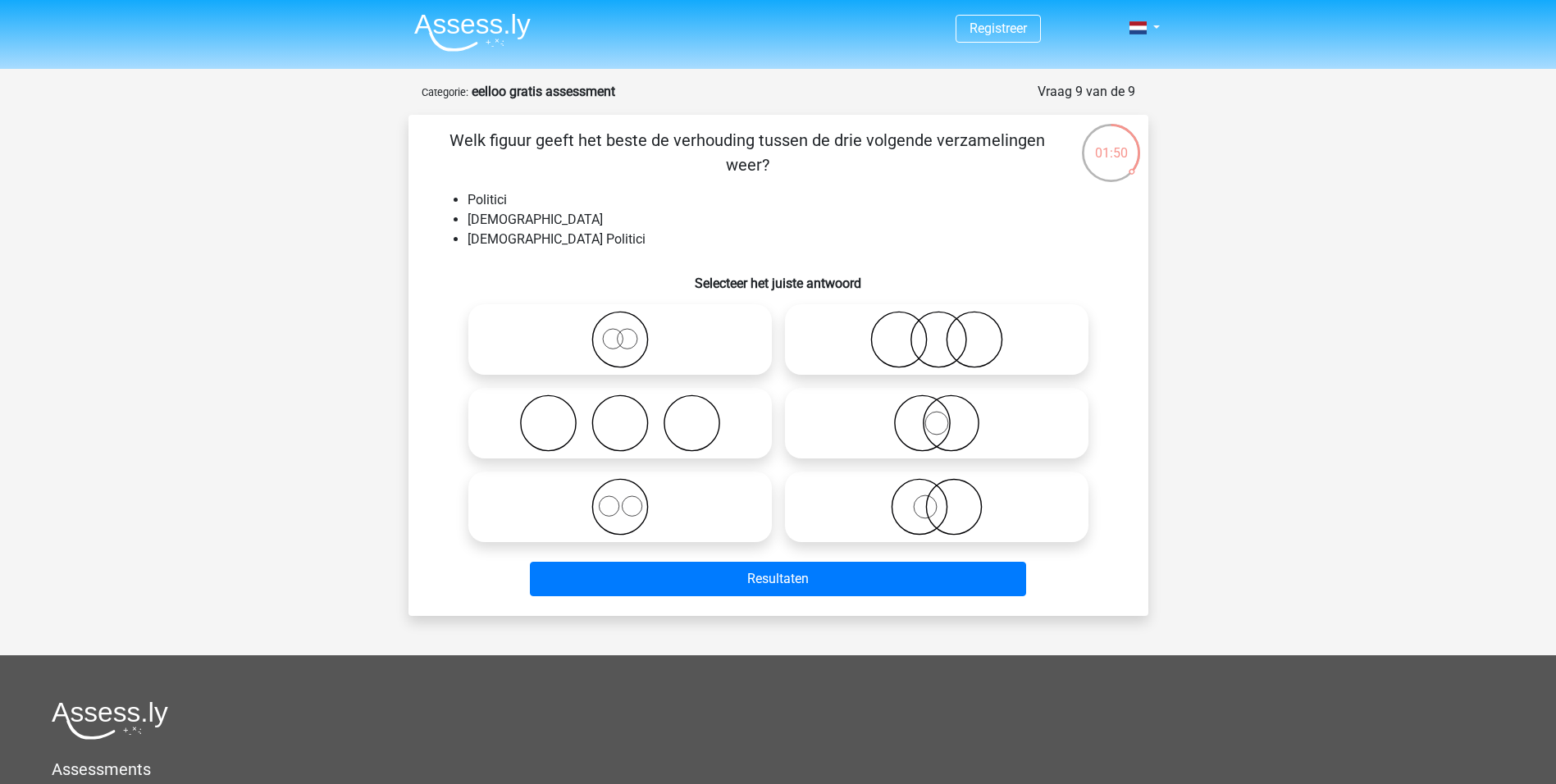
click at [939, 514] on icon at bounding box center [937, 506] width 291 height 58
click at [939, 499] on input "radio" at bounding box center [942, 493] width 11 height 11
radio input "true"
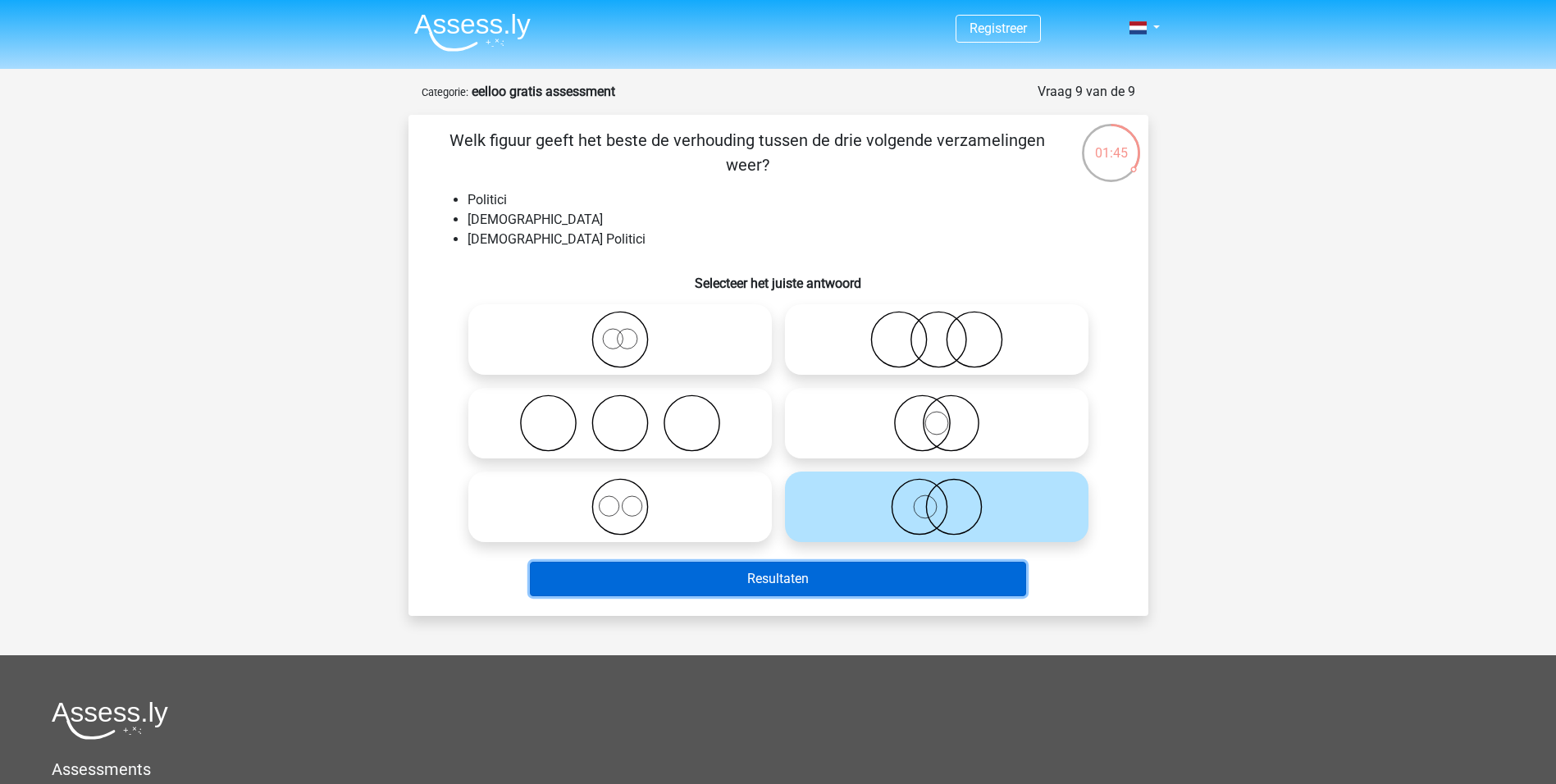
click at [907, 585] on button "Resultaten" at bounding box center [778, 580] width 496 height 35
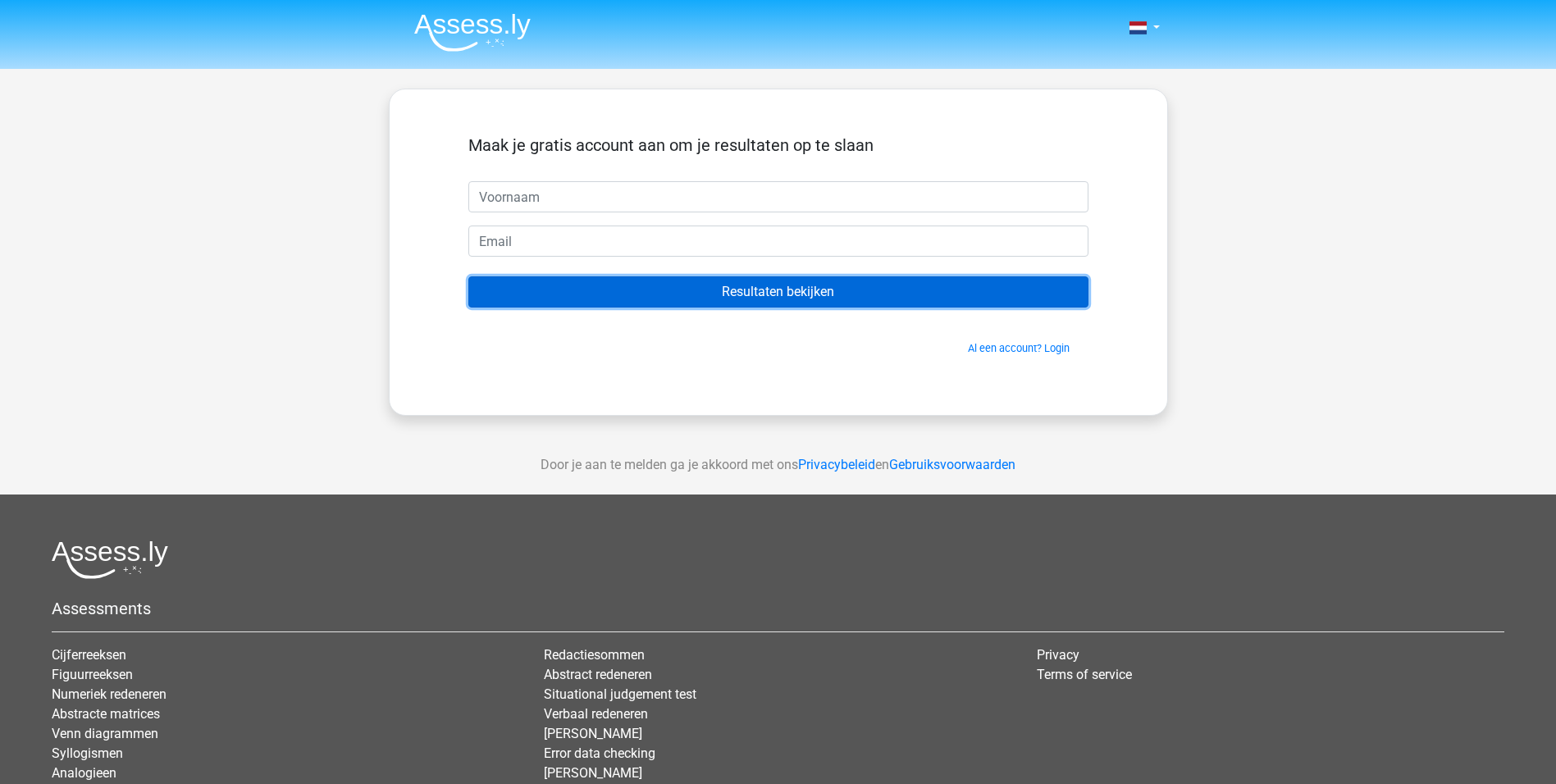
click at [685, 304] on input "Resultaten bekijken" at bounding box center [779, 292] width 620 height 31
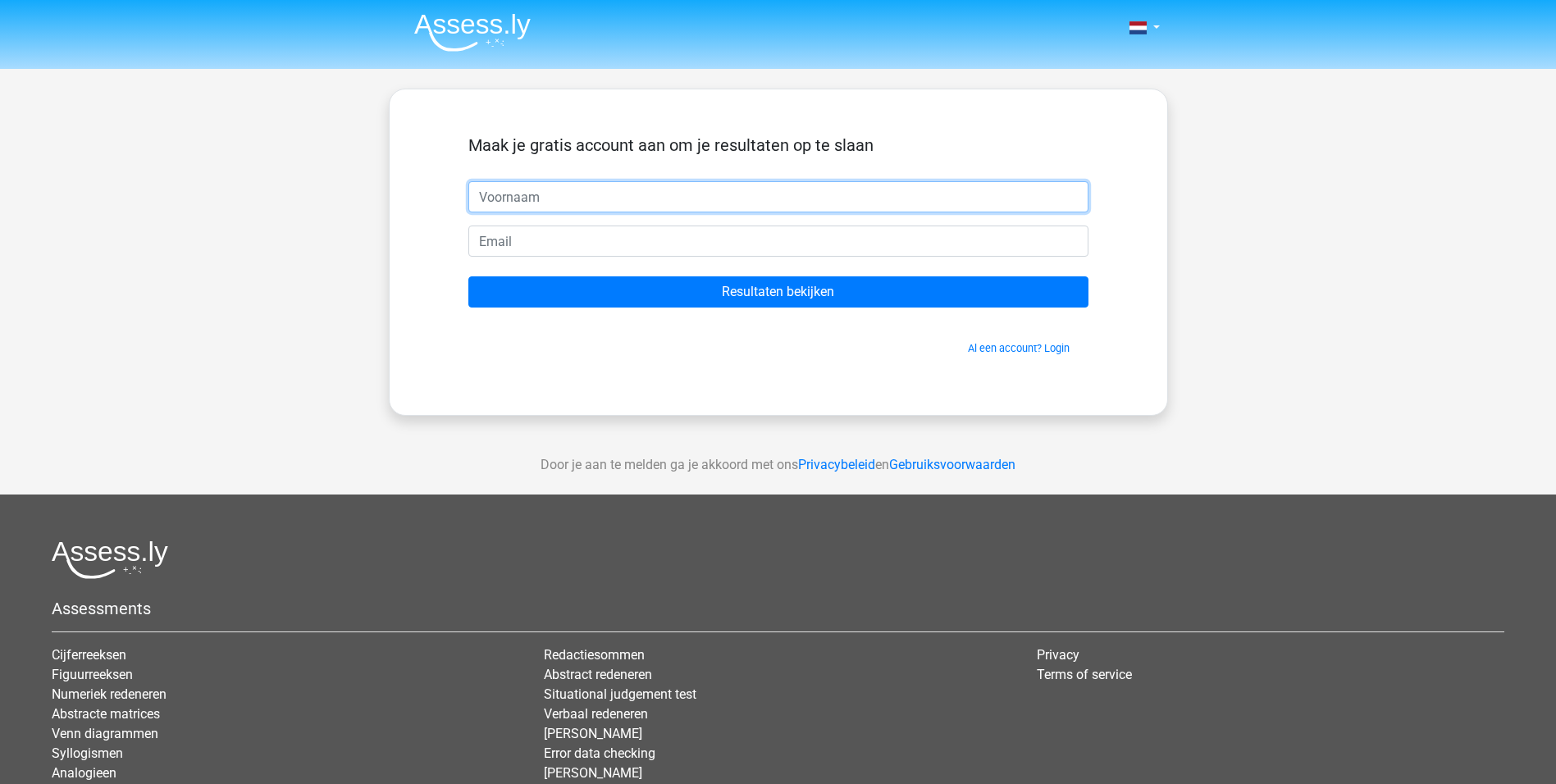
click at [549, 203] on input "text" at bounding box center [779, 197] width 620 height 31
click at [669, 360] on div "Maak je gratis account aan om je resultaten op te slaan Resultaten bekijken Al …" at bounding box center [779, 251] width 699 height 247
click at [538, 197] on input "text" at bounding box center [779, 197] width 620 height 31
type input "[PERSON_NAME]"
click at [562, 231] on input "email" at bounding box center [779, 241] width 620 height 31
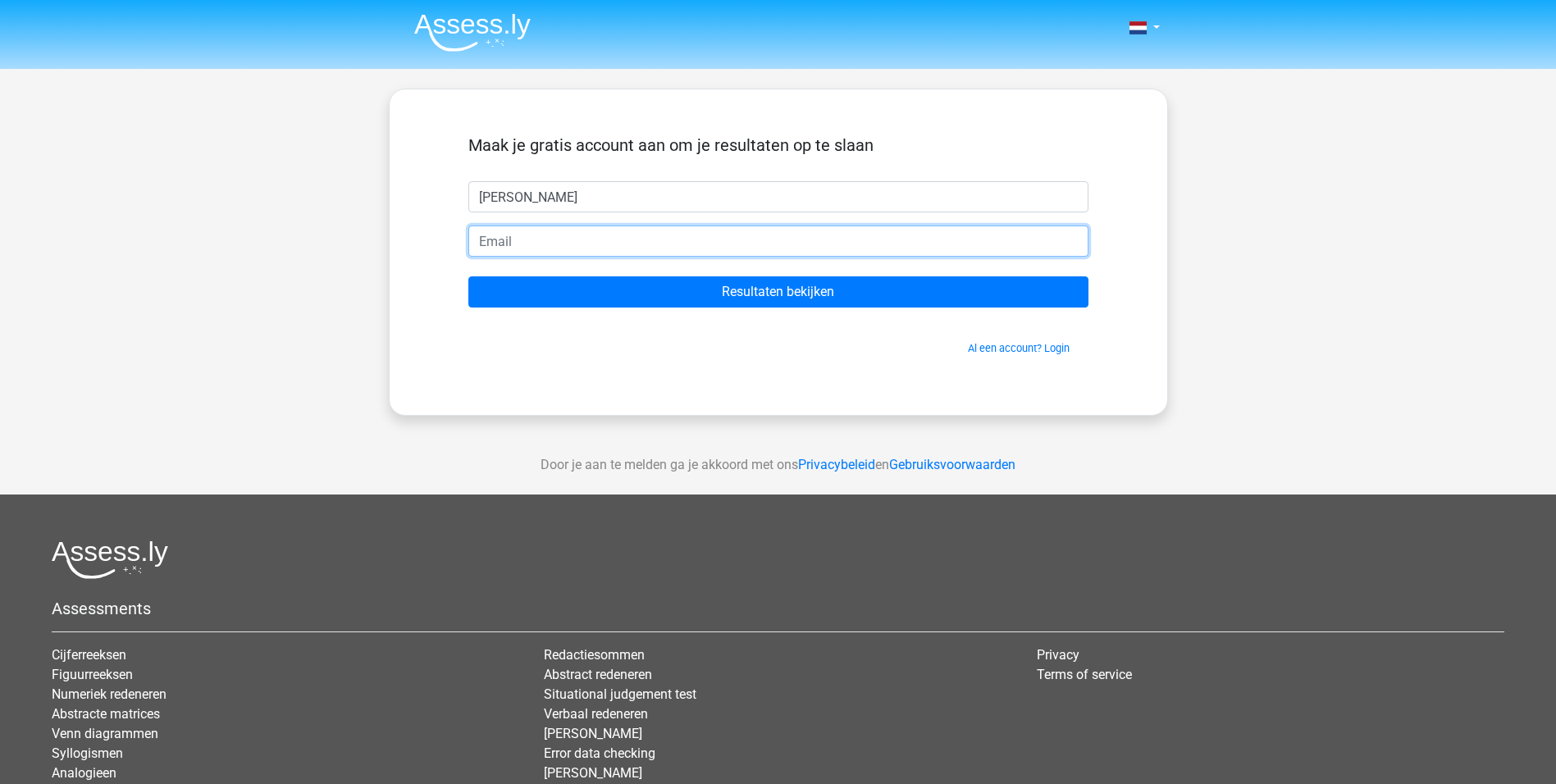
type input "[EMAIL_ADDRESS][DOMAIN_NAME]"
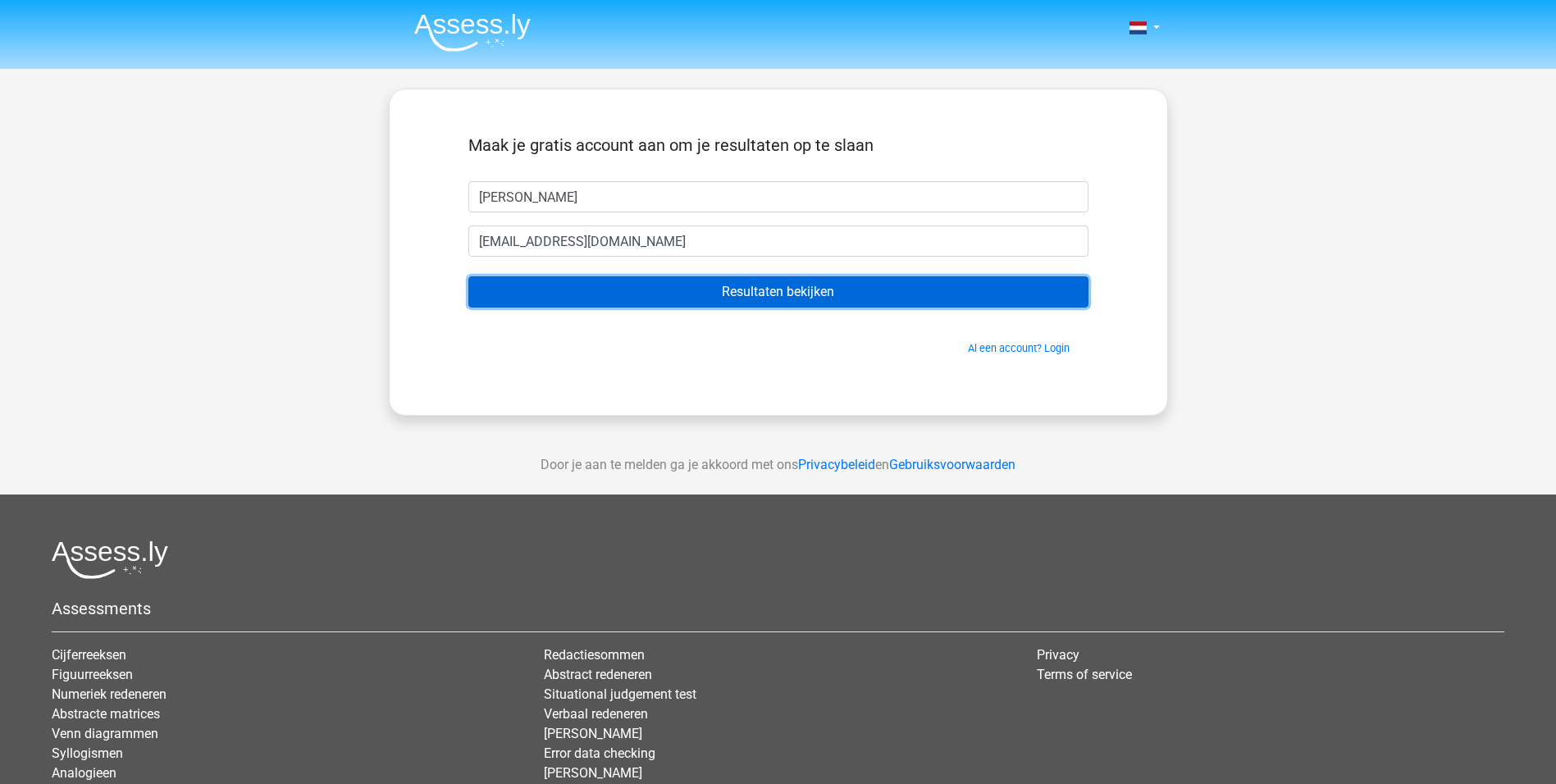
click at [608, 282] on input "Resultaten bekijken" at bounding box center [779, 292] width 620 height 31
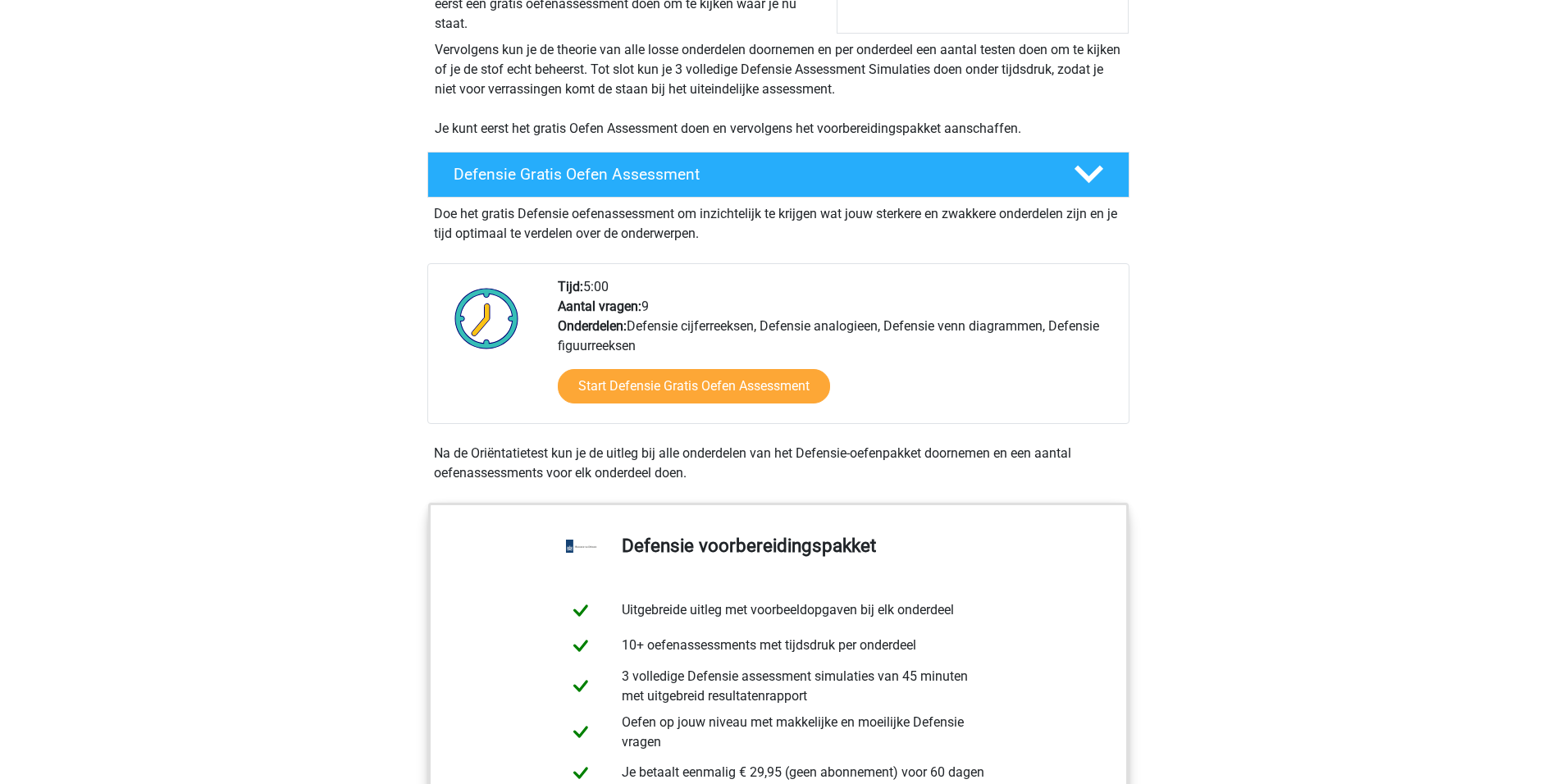
scroll to position [328, 0]
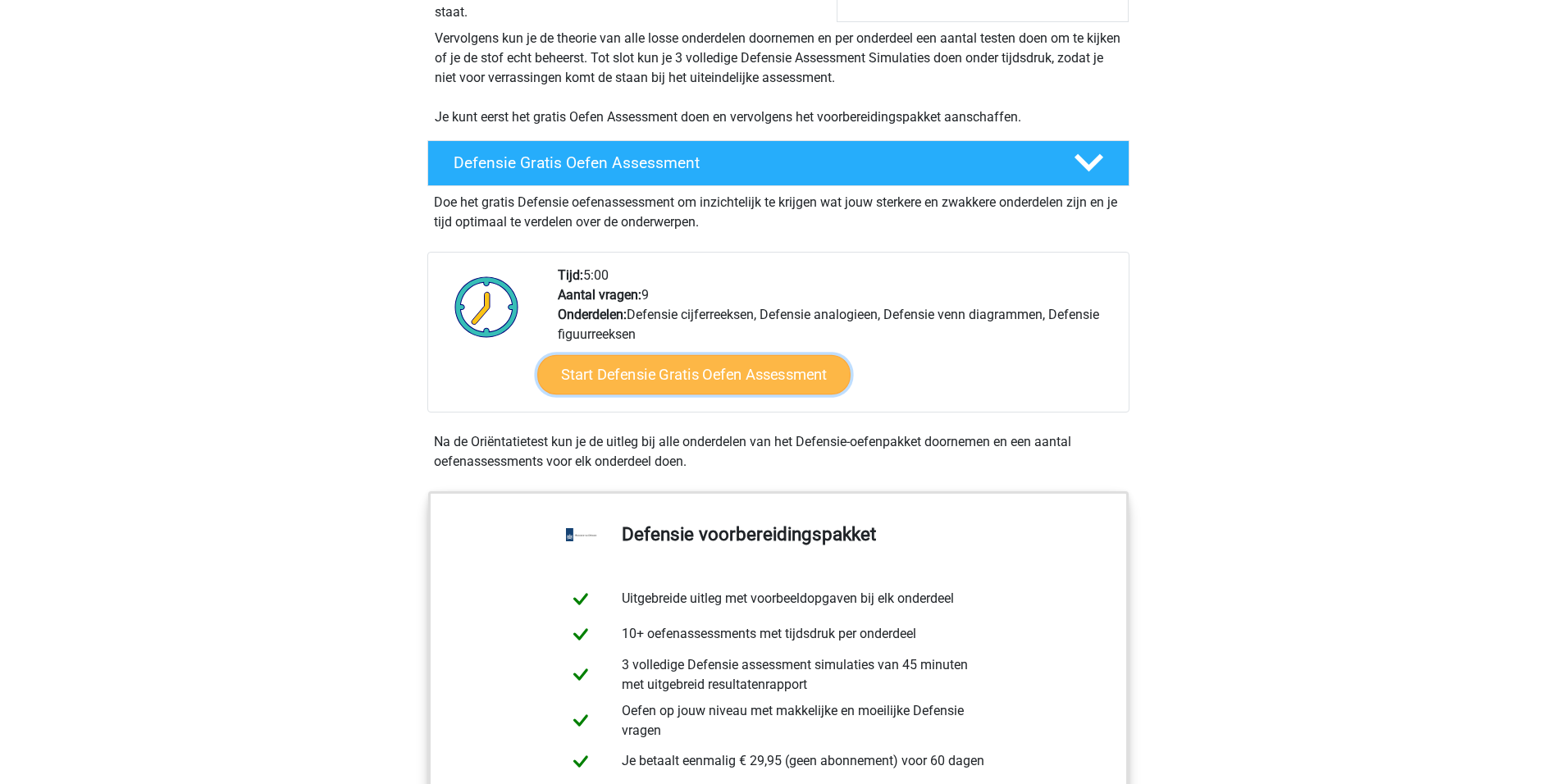
click at [717, 380] on link "Start Defensie Gratis Oefen Assessment" at bounding box center [695, 374] width 314 height 39
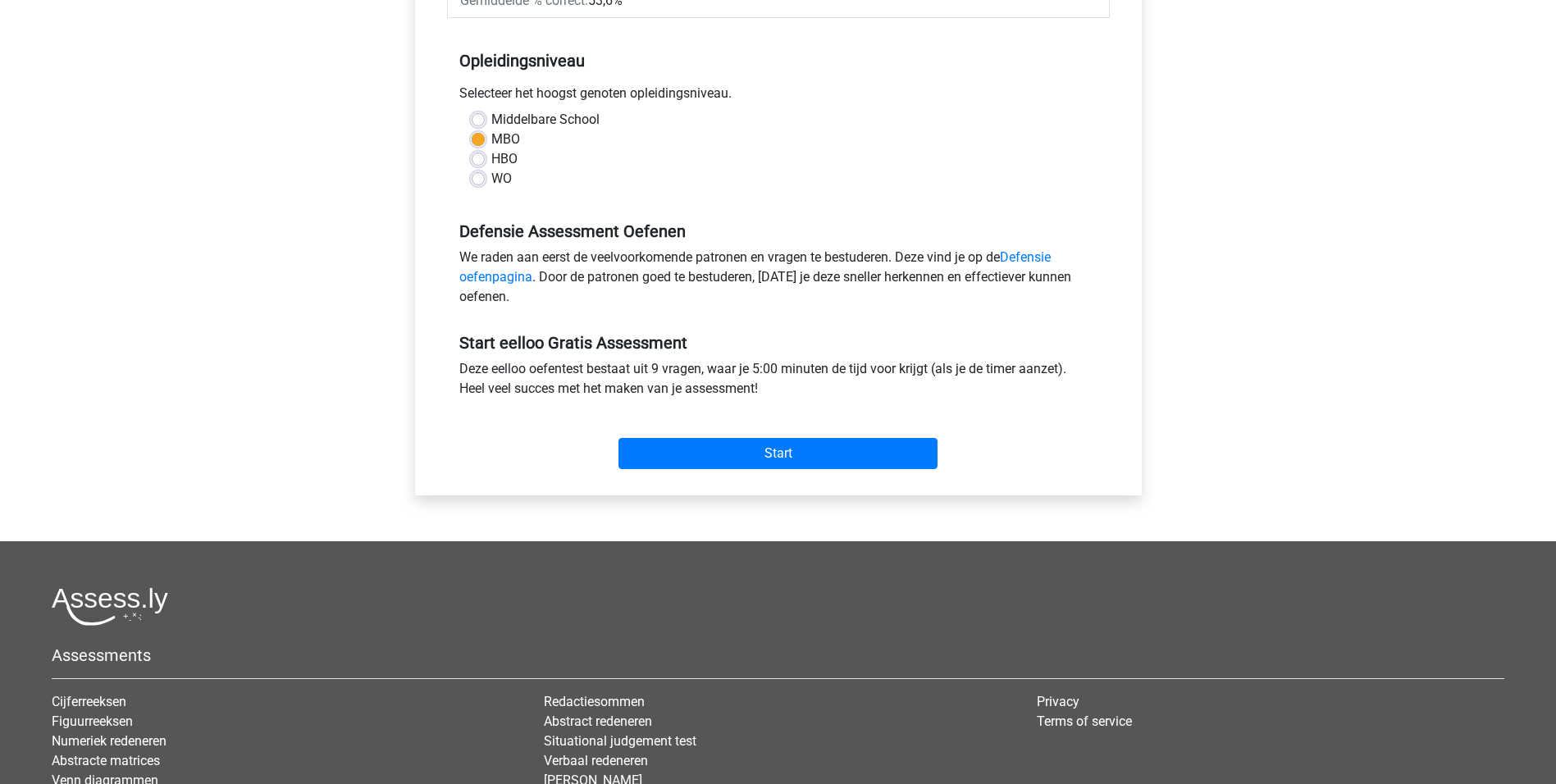
scroll to position [328, 0]
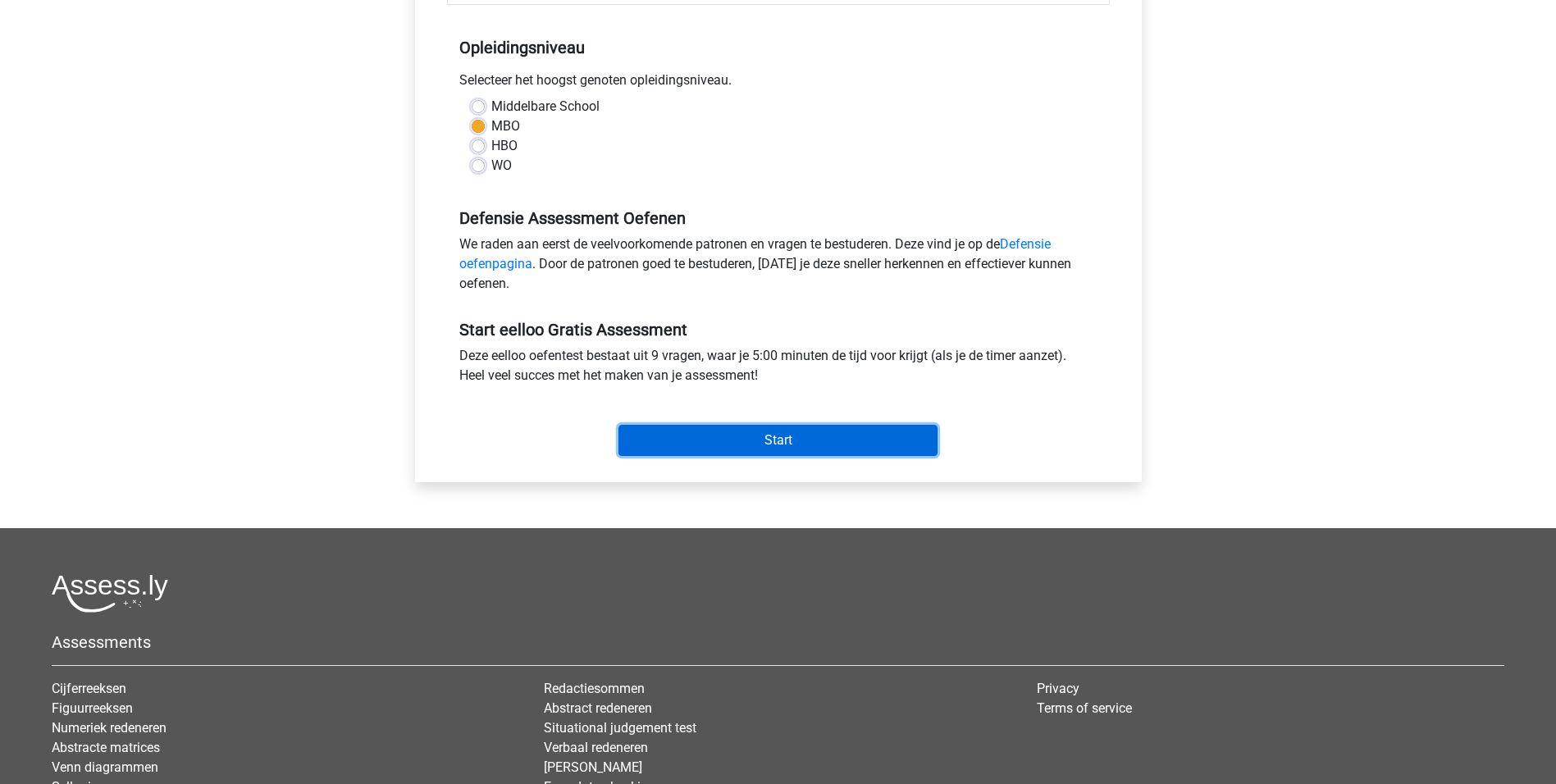
click at [706, 436] on input "Start" at bounding box center [778, 440] width 319 height 31
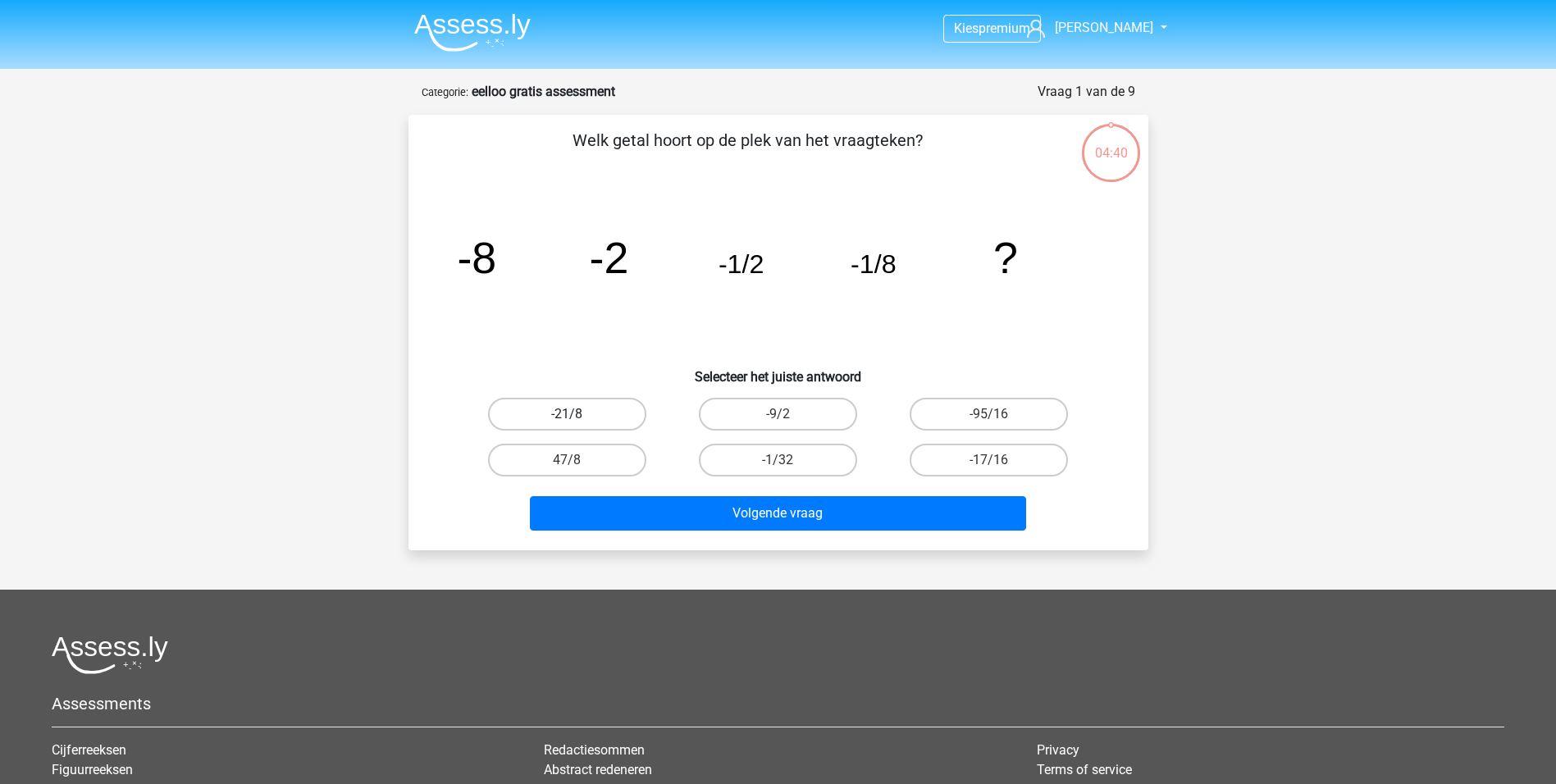
click at [602, 415] on label "-21/8" at bounding box center [567, 414] width 159 height 33
click at [578, 415] on input "-21/8" at bounding box center [572, 420] width 11 height 11
radio input "true"
click at [617, 412] on label "-21/8" at bounding box center [567, 414] width 159 height 33
click at [578, 414] on input "-21/8" at bounding box center [572, 420] width 11 height 11
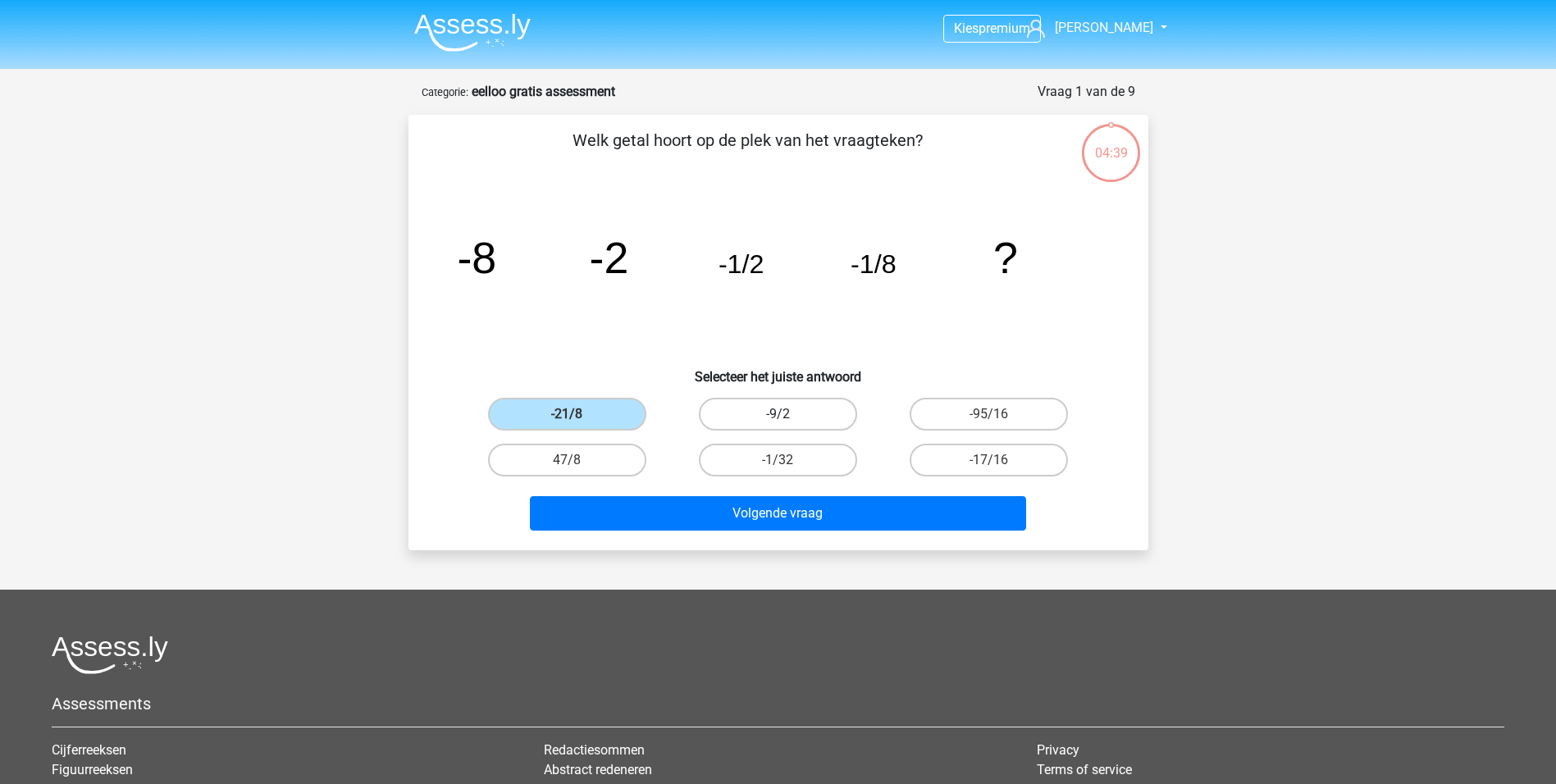
click at [728, 415] on label "-9/2" at bounding box center [778, 414] width 159 height 33
click at [778, 415] on input "-9/2" at bounding box center [784, 420] width 11 height 11
radio input "true"
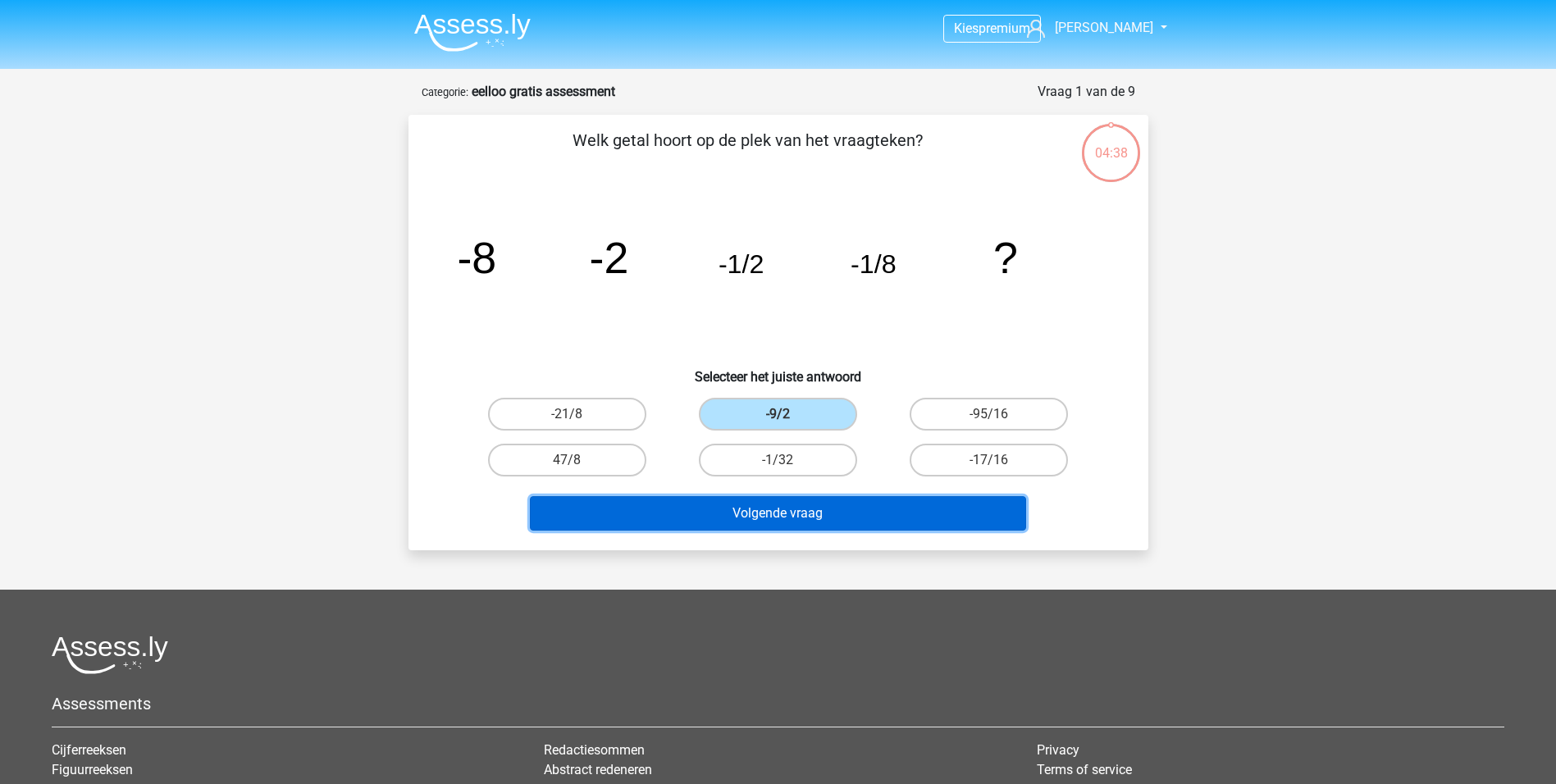
click at [726, 498] on button "Volgende vraag" at bounding box center [778, 513] width 496 height 35
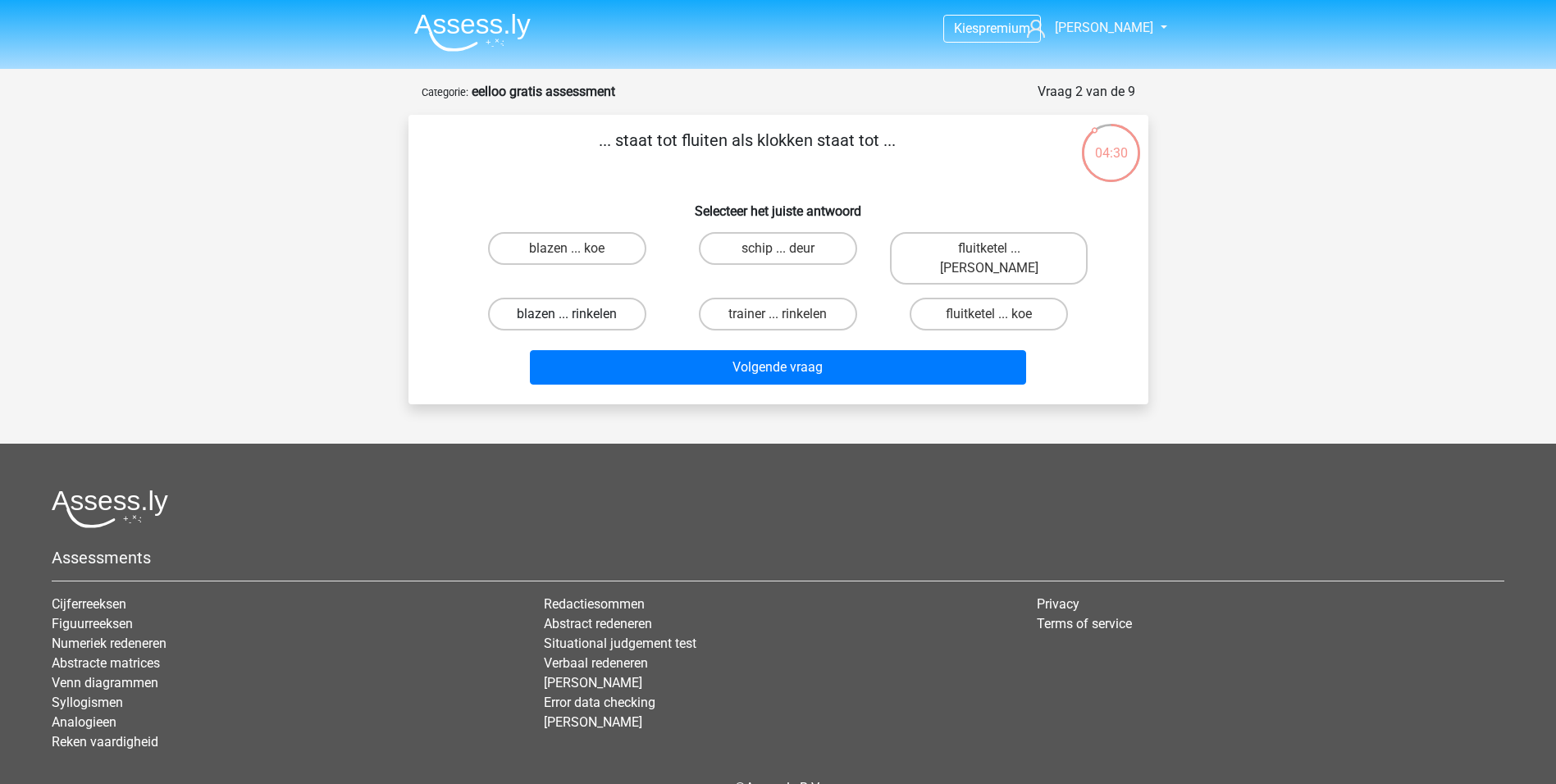
click at [581, 298] on label "blazen ... rinkelen" at bounding box center [567, 315] width 159 height 33
click at [578, 315] on input "blazen ... rinkelen" at bounding box center [572, 320] width 11 height 11
radio input "true"
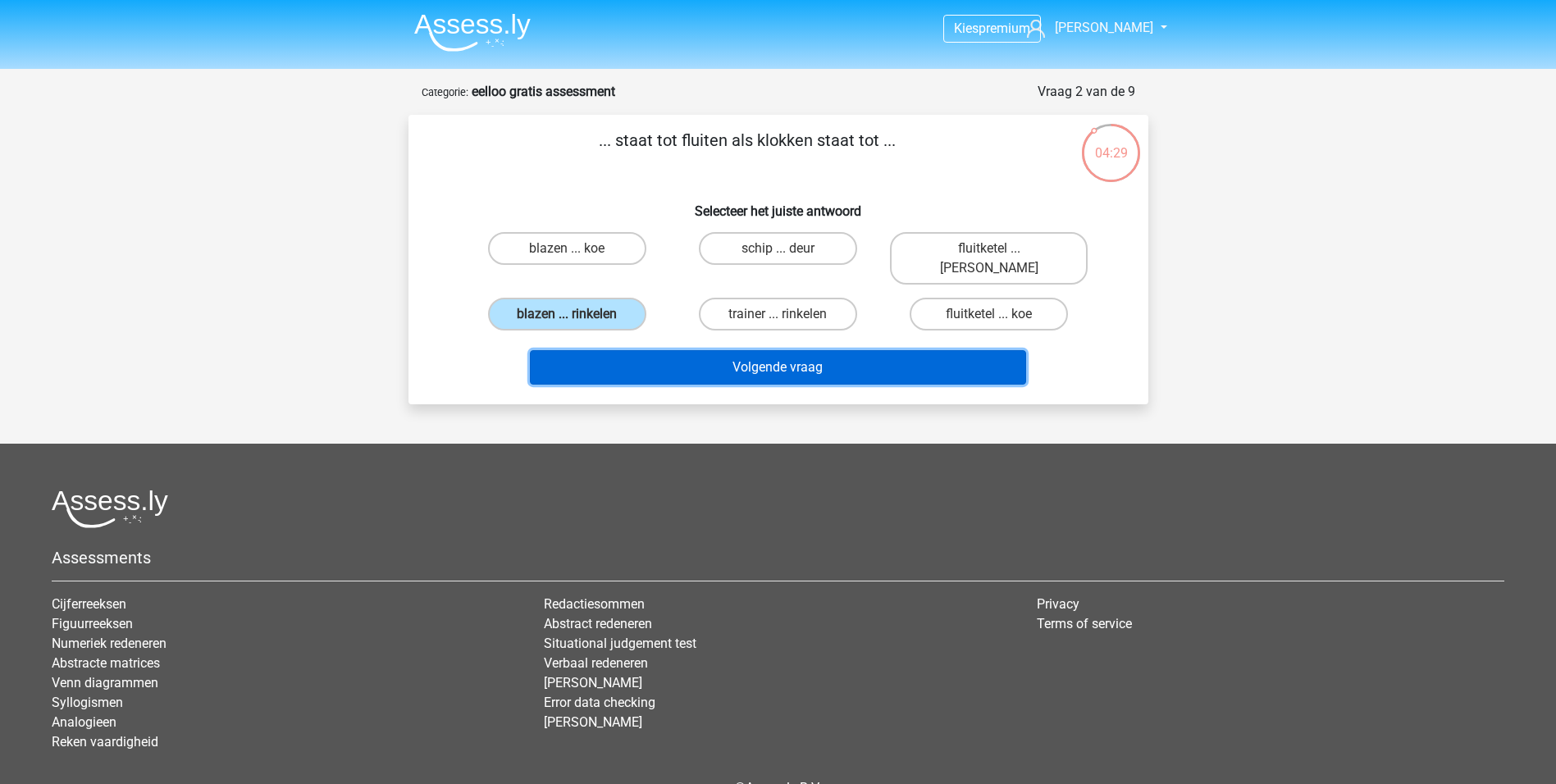
click at [664, 360] on button "Volgende vraag" at bounding box center [778, 368] width 496 height 35
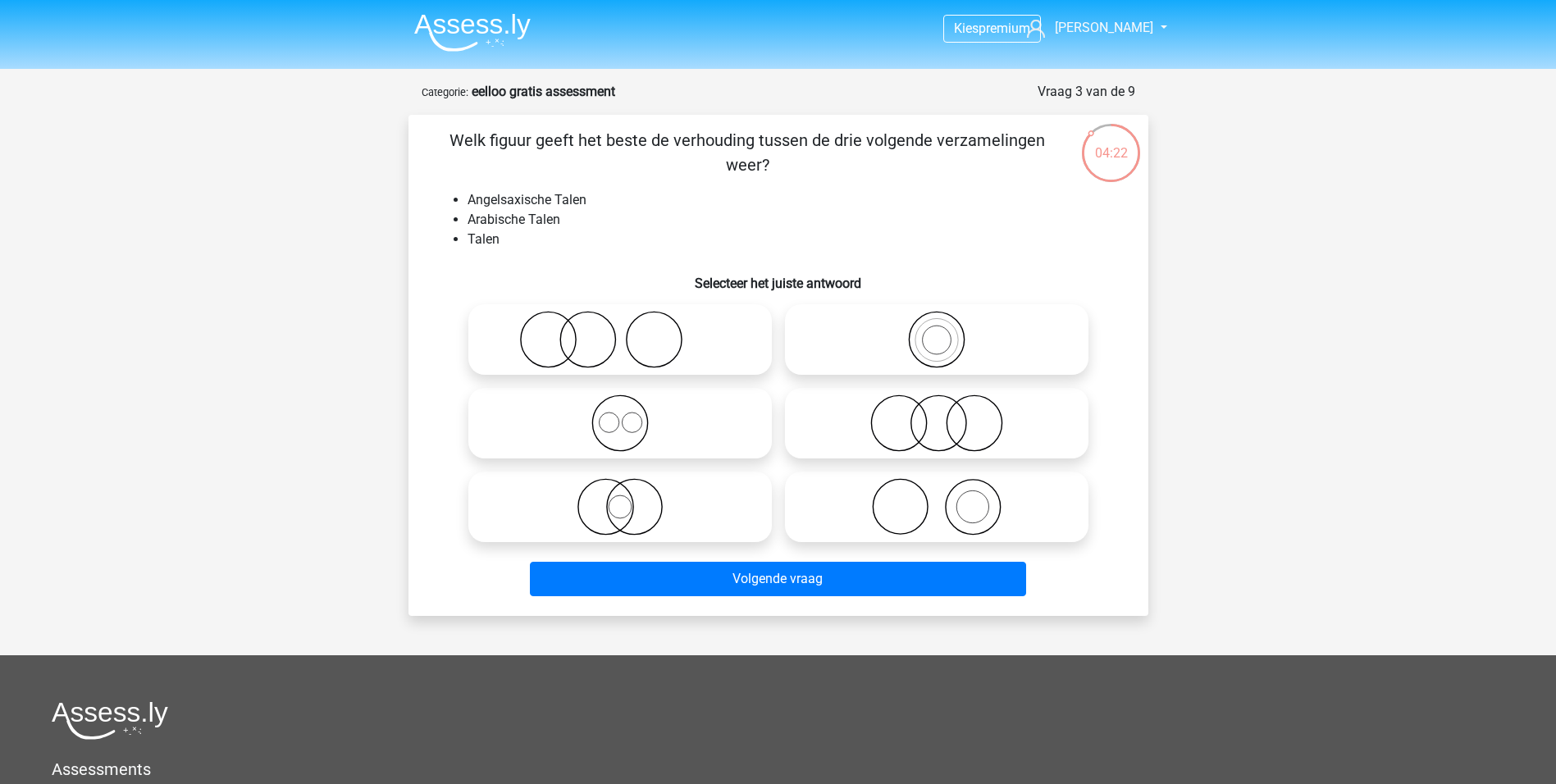
click at [906, 425] on icon at bounding box center [937, 423] width 291 height 58
click at [937, 415] on input "radio" at bounding box center [942, 410] width 11 height 11
radio input "true"
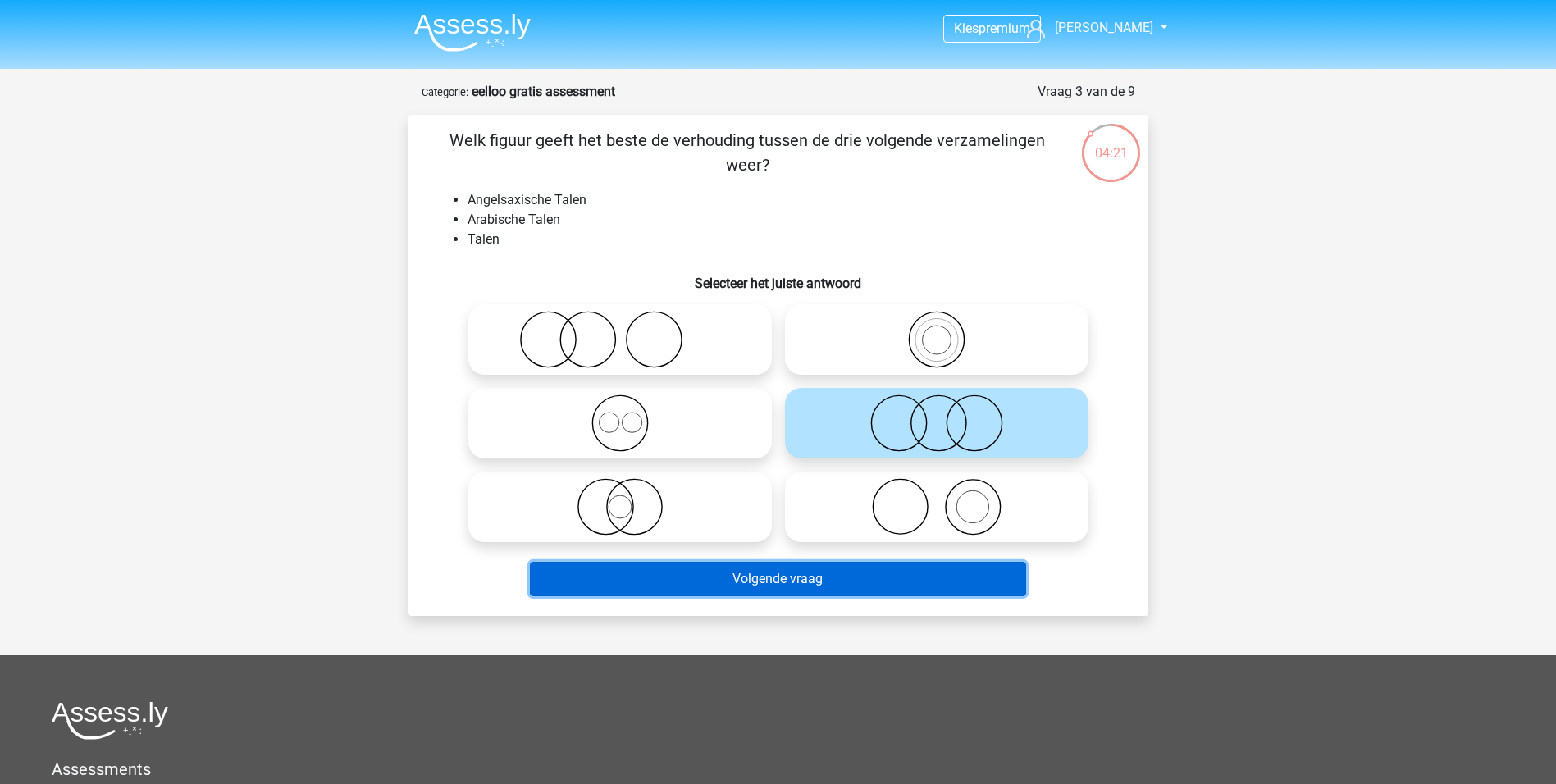
click at [788, 572] on button "Volgende vraag" at bounding box center [778, 580] width 496 height 35
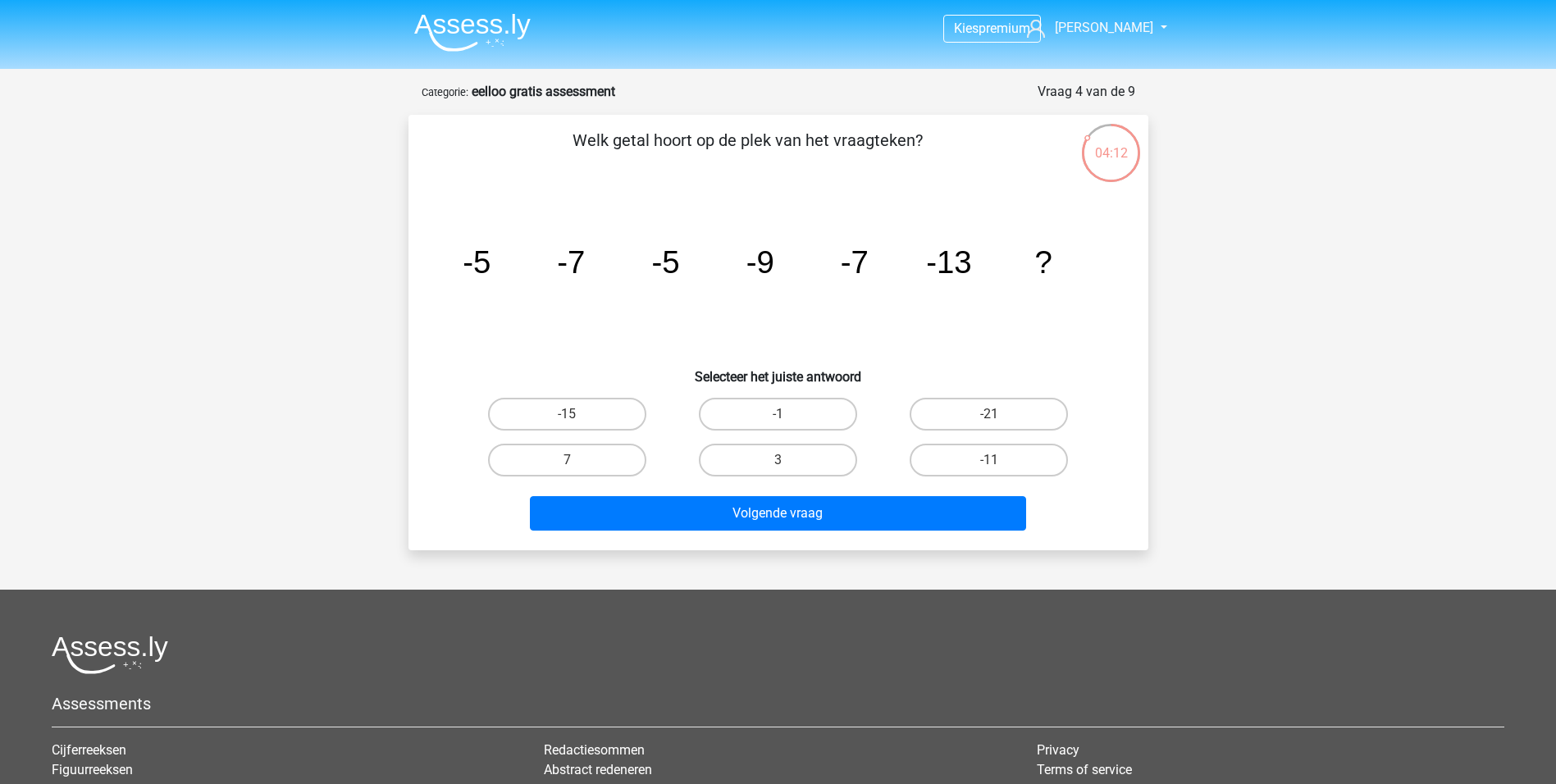
click at [666, 431] on div "-11" at bounding box center [568, 414] width 198 height 33
click at [602, 418] on label "-15" at bounding box center [567, 414] width 159 height 33
click at [578, 418] on input "-15" at bounding box center [572, 420] width 11 height 11
radio input "true"
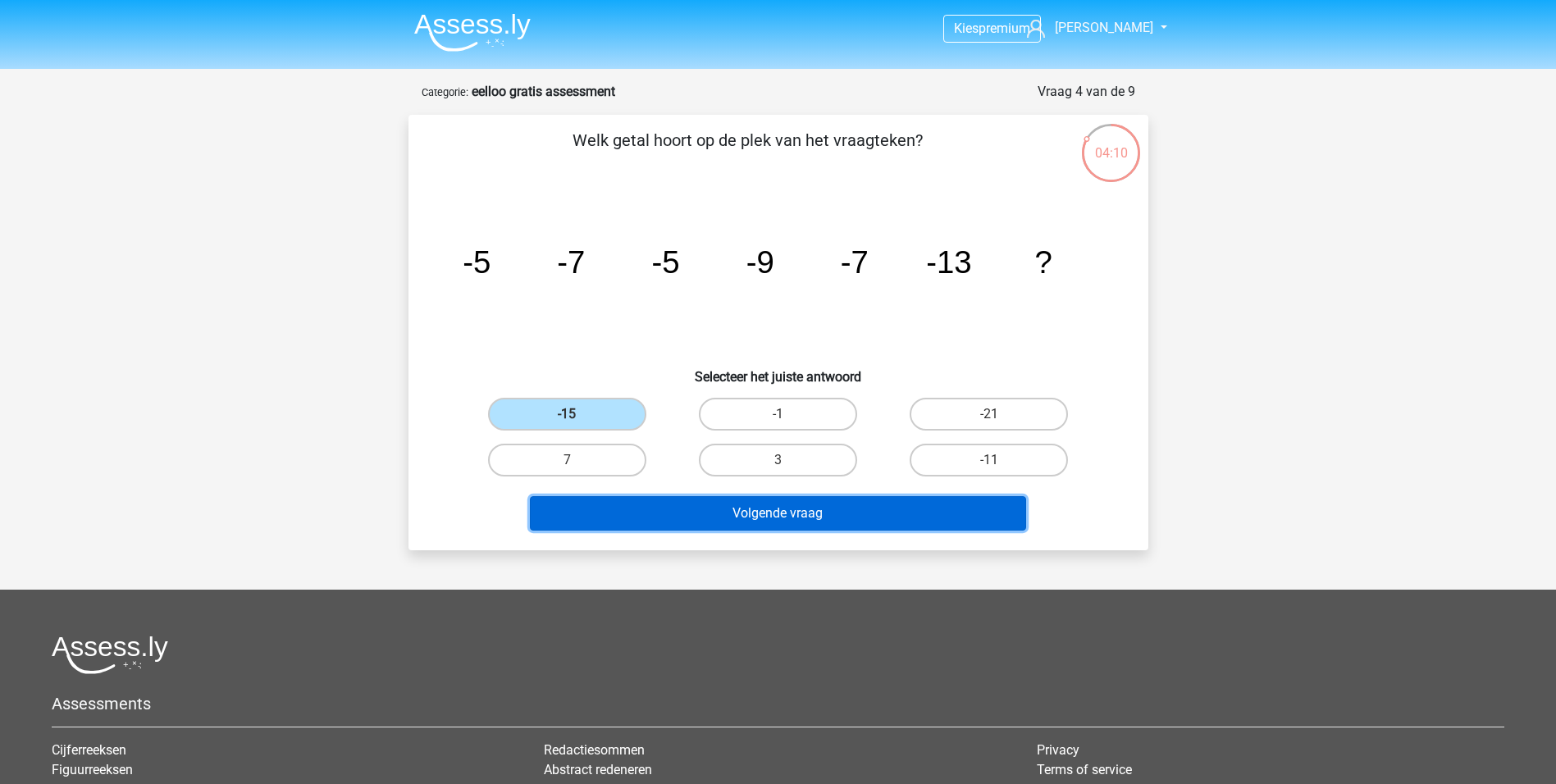
click at [703, 525] on button "Volgende vraag" at bounding box center [778, 513] width 496 height 35
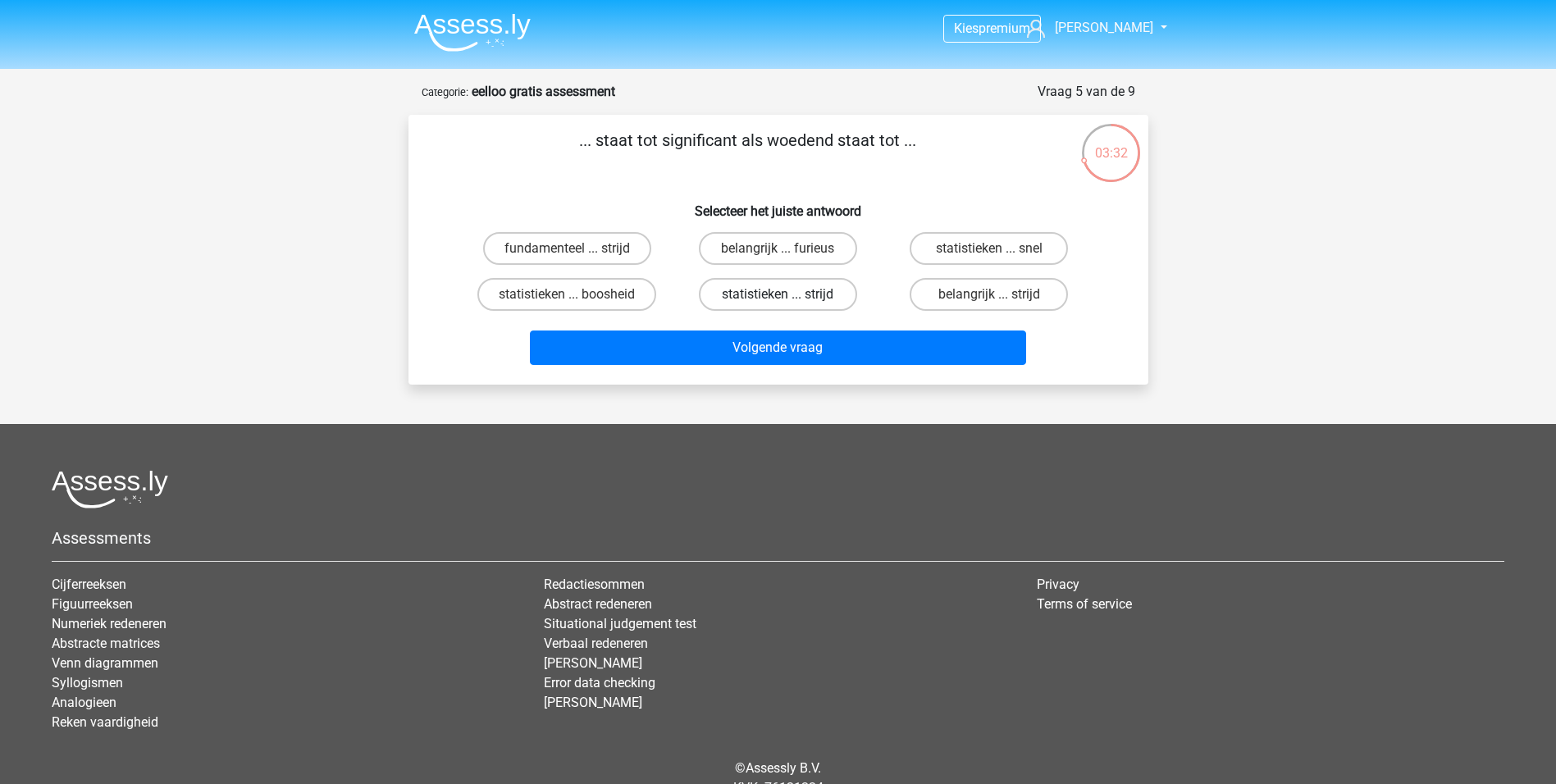
click at [817, 301] on label "statistieken ... strijd" at bounding box center [778, 294] width 159 height 33
click at [788, 301] on input "statistieken ... strijd" at bounding box center [784, 300] width 11 height 11
radio input "true"
click at [632, 298] on label "statistieken ... boosheid" at bounding box center [566, 294] width 179 height 33
click at [578, 298] on input "statistieken ... boosheid" at bounding box center [572, 300] width 11 height 11
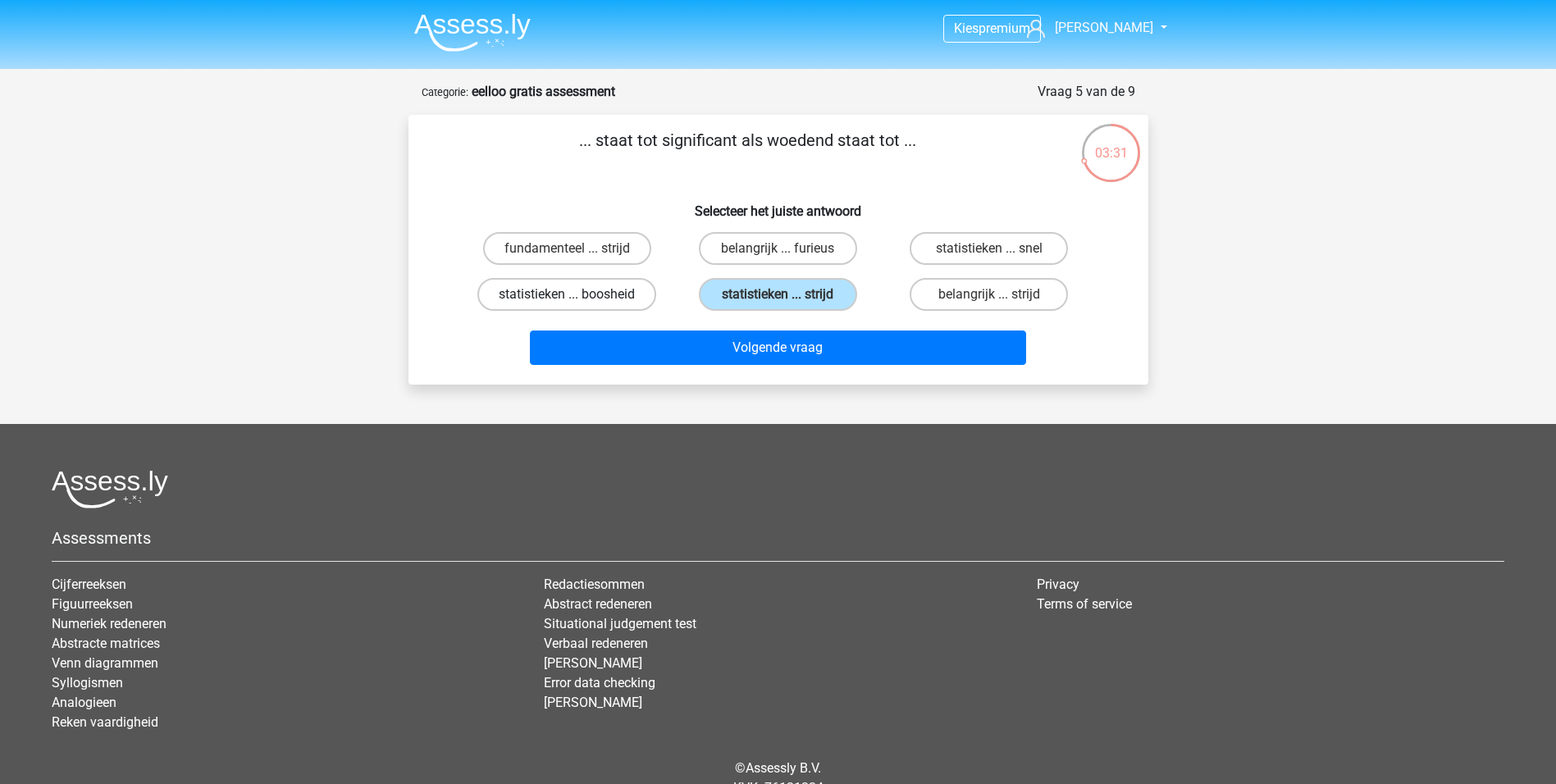
radio input "true"
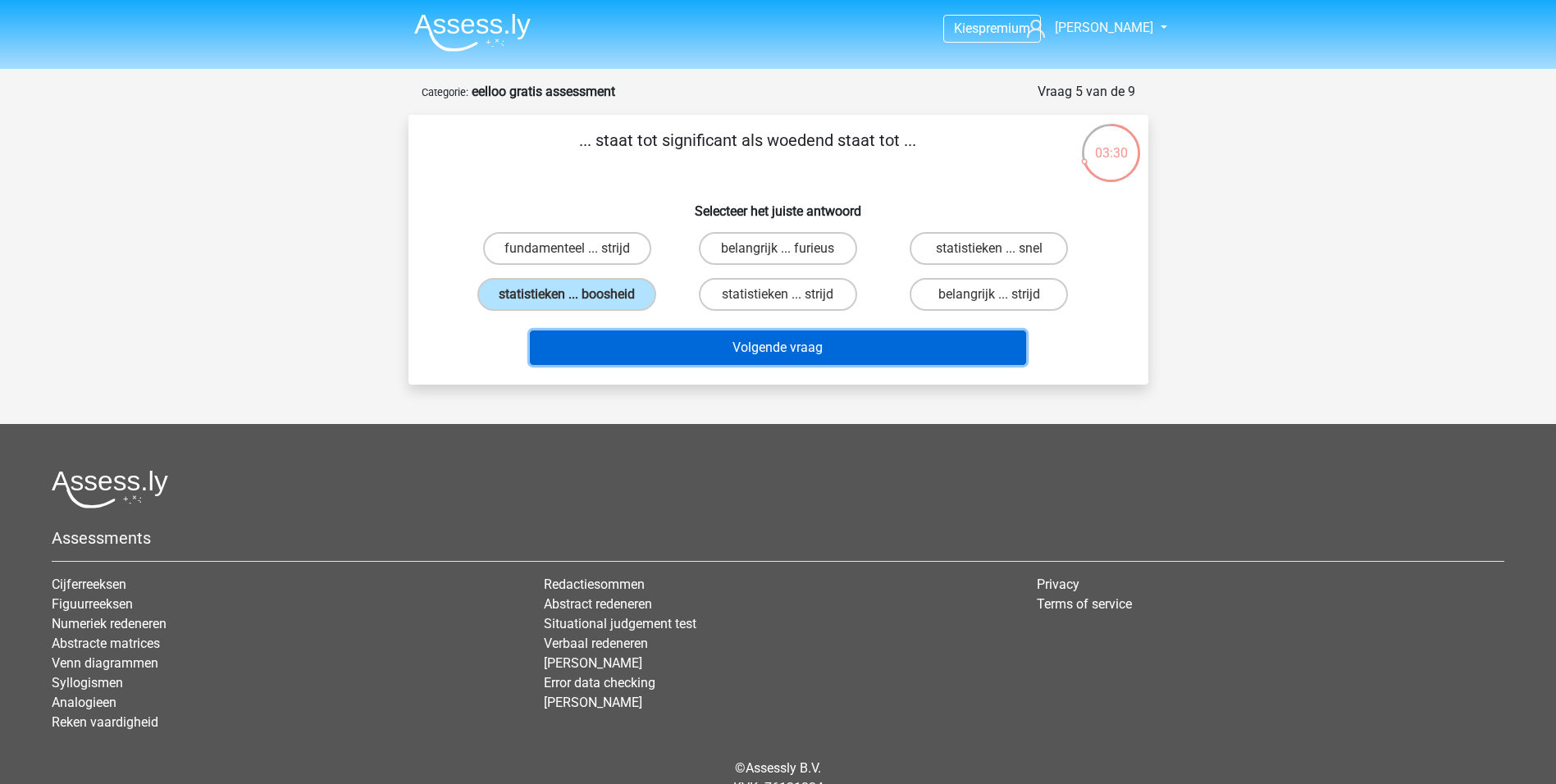
click at [724, 335] on button "Volgende vraag" at bounding box center [778, 348] width 496 height 35
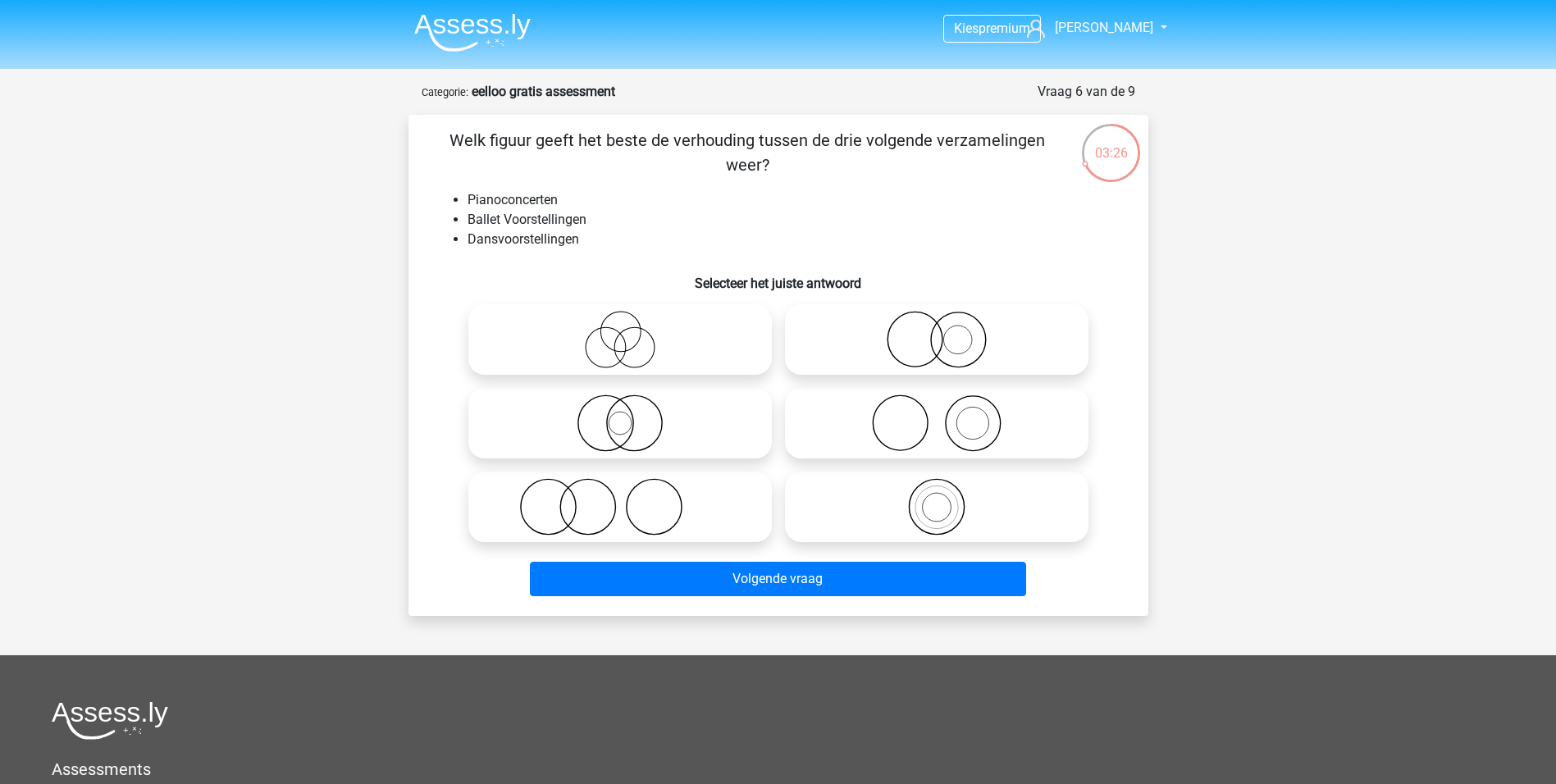
click at [605, 334] on icon at bounding box center [620, 339] width 291 height 58
click at [620, 331] on input "radio" at bounding box center [626, 326] width 11 height 11
radio input "true"
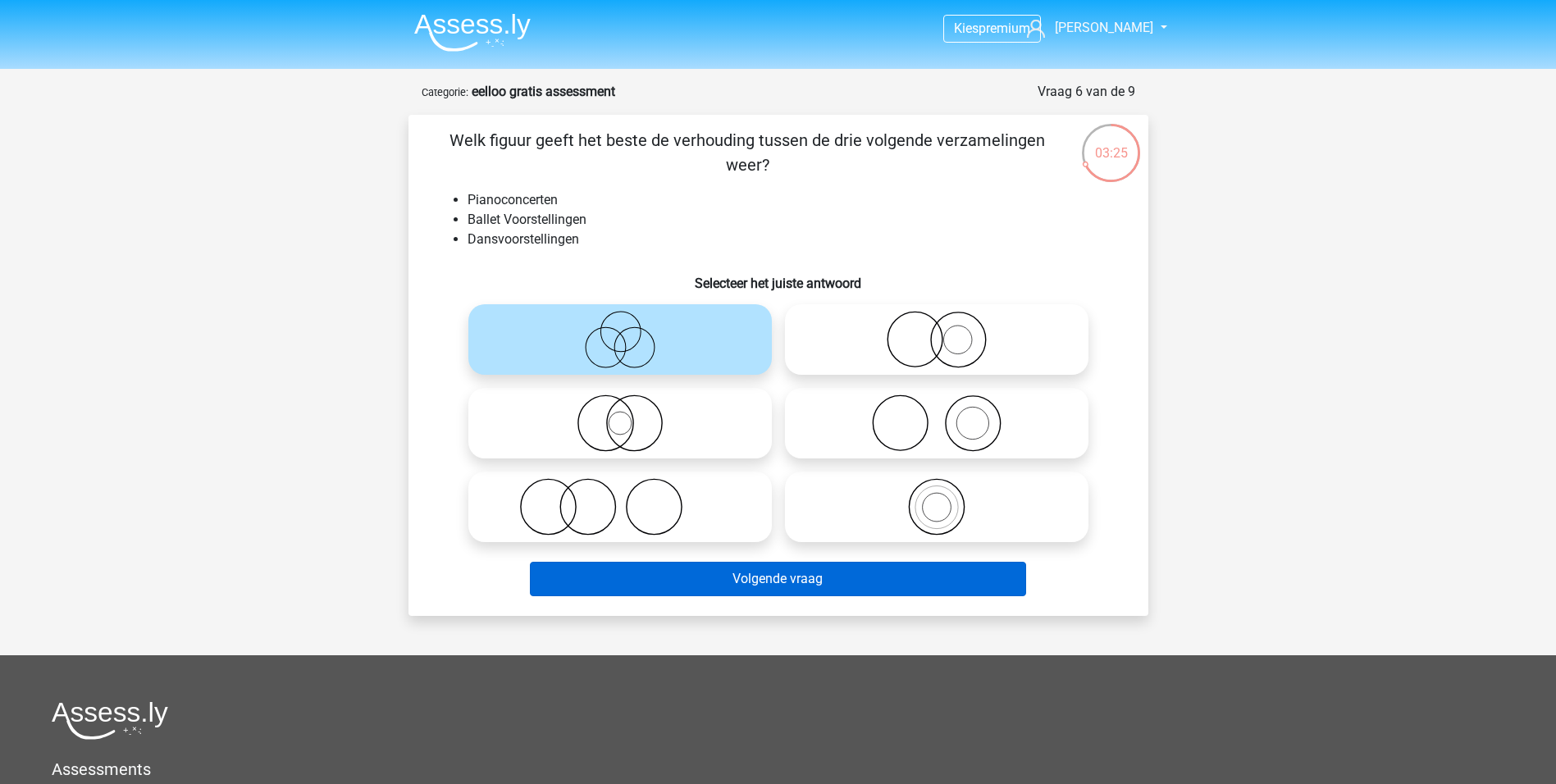
drag, startPoint x: 791, startPoint y: 549, endPoint x: 793, endPoint y: 570, distance: 21.1
click at [793, 561] on div "Volgende vraag" at bounding box center [778, 575] width 687 height 54
click at [791, 577] on button "Volgende vraag" at bounding box center [778, 580] width 496 height 35
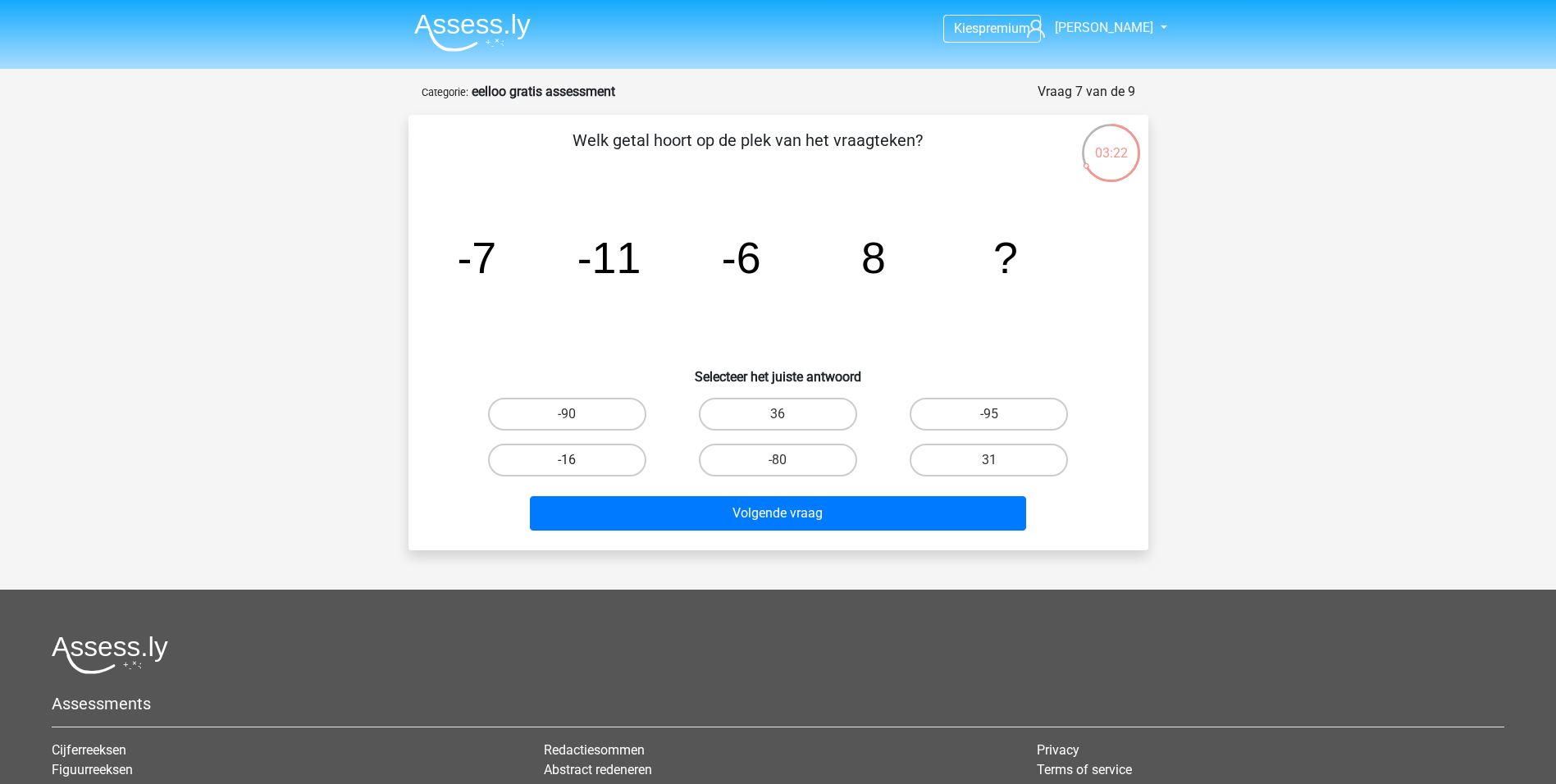
click at [628, 448] on label "-16" at bounding box center [567, 460] width 159 height 33
click at [578, 460] on input "-16" at bounding box center [572, 466] width 11 height 11
radio input "true"
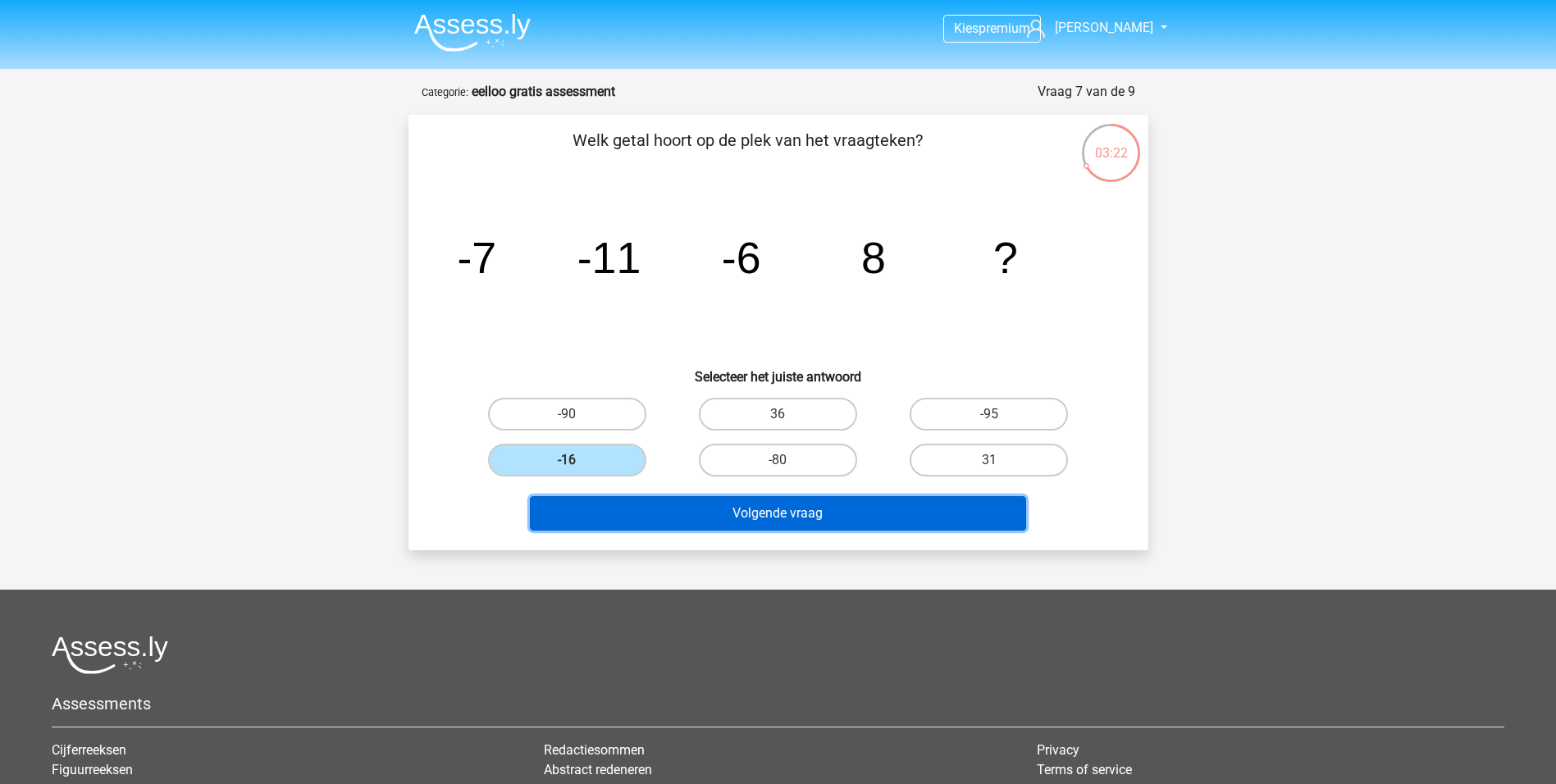
click at [664, 503] on button "Volgende vraag" at bounding box center [778, 513] width 496 height 35
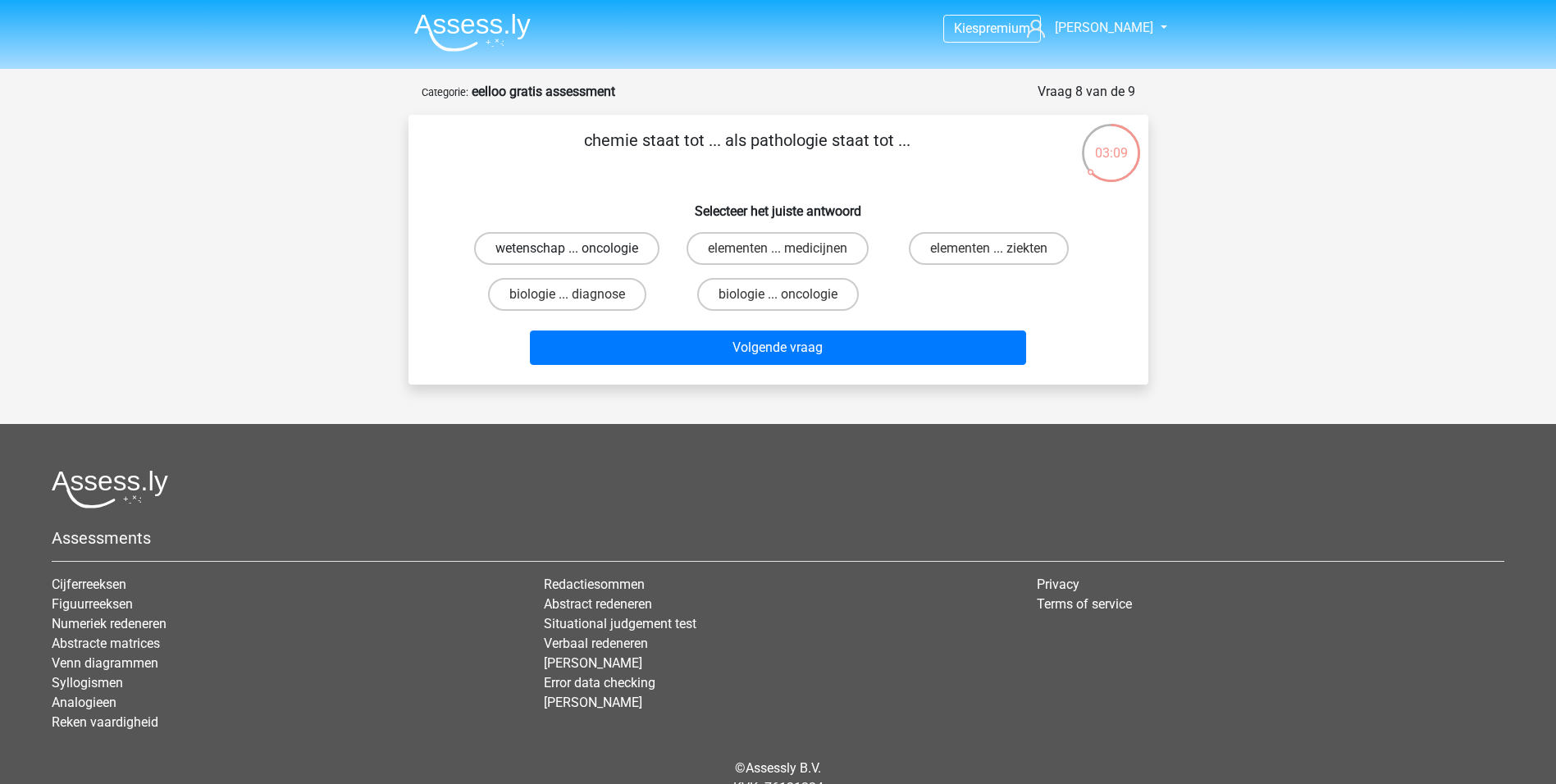
click at [586, 247] on label "wetenschap ... oncologie" at bounding box center [567, 248] width 185 height 33
click at [578, 248] on input "wetenschap ... oncologie" at bounding box center [572, 254] width 11 height 11
radio input "true"
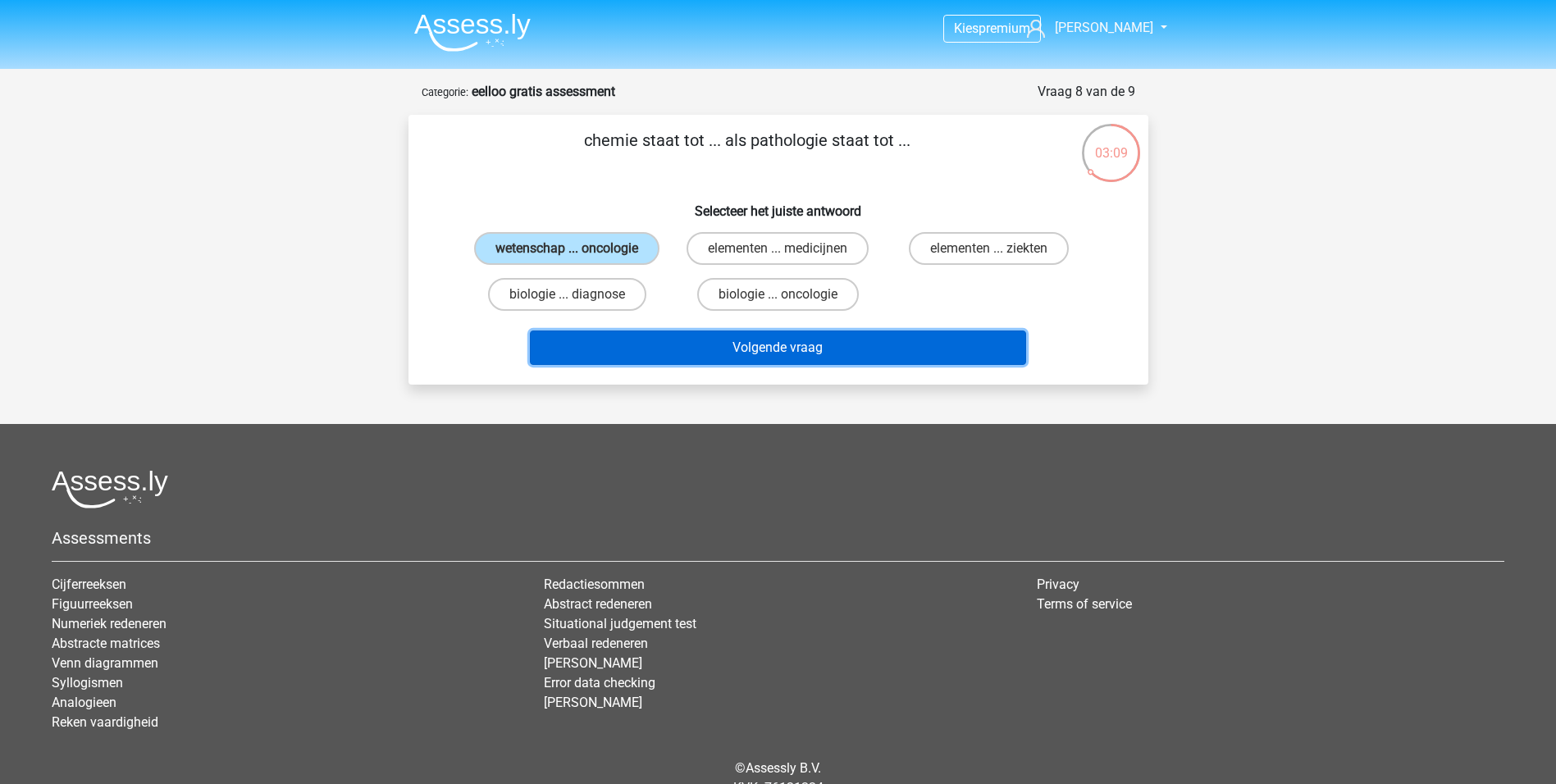
click at [709, 356] on button "Volgende vraag" at bounding box center [778, 348] width 496 height 35
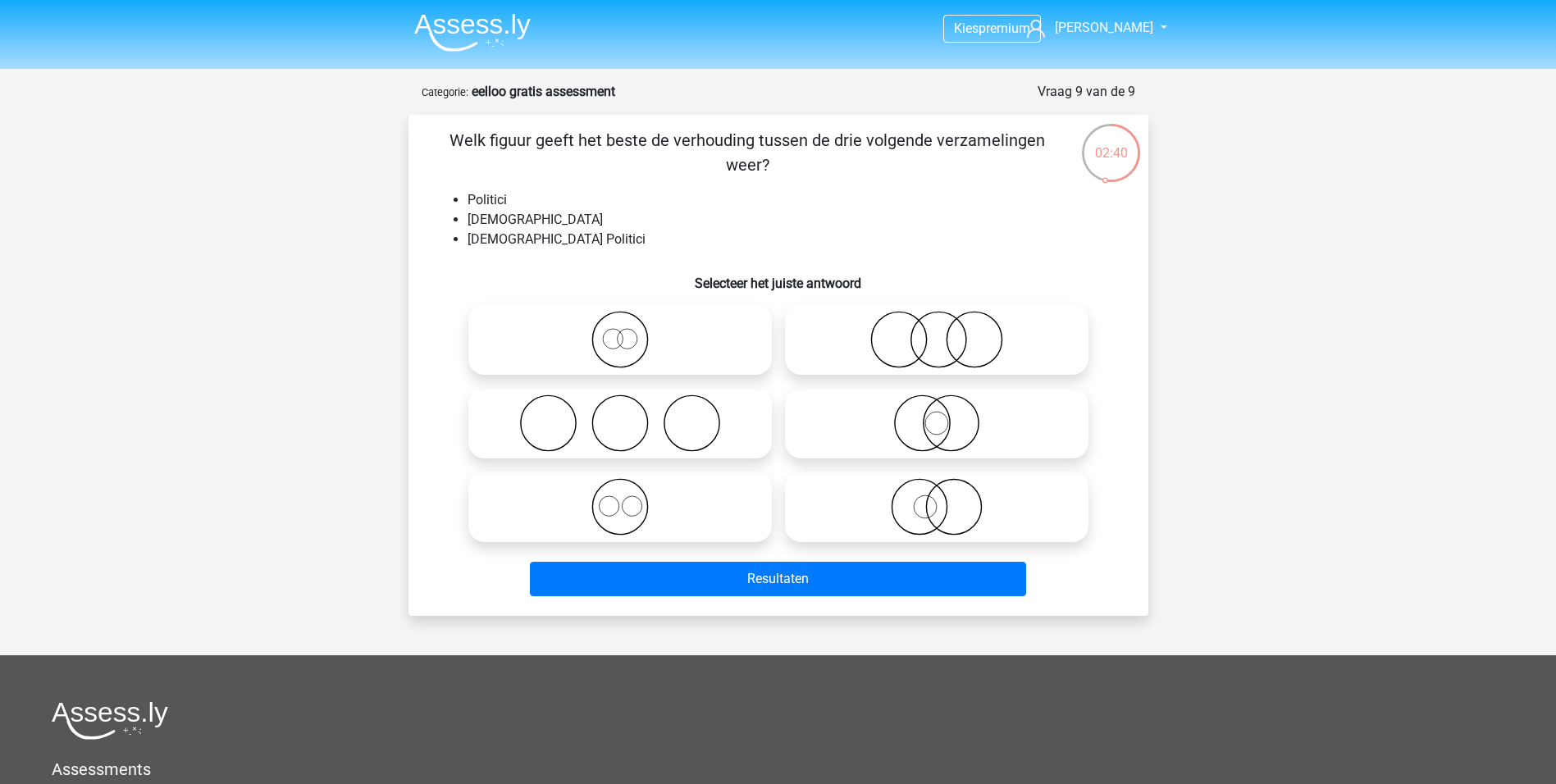
click at [700, 438] on icon at bounding box center [620, 423] width 291 height 58
click at [631, 415] on input "radio" at bounding box center [626, 410] width 11 height 11
radio input "true"
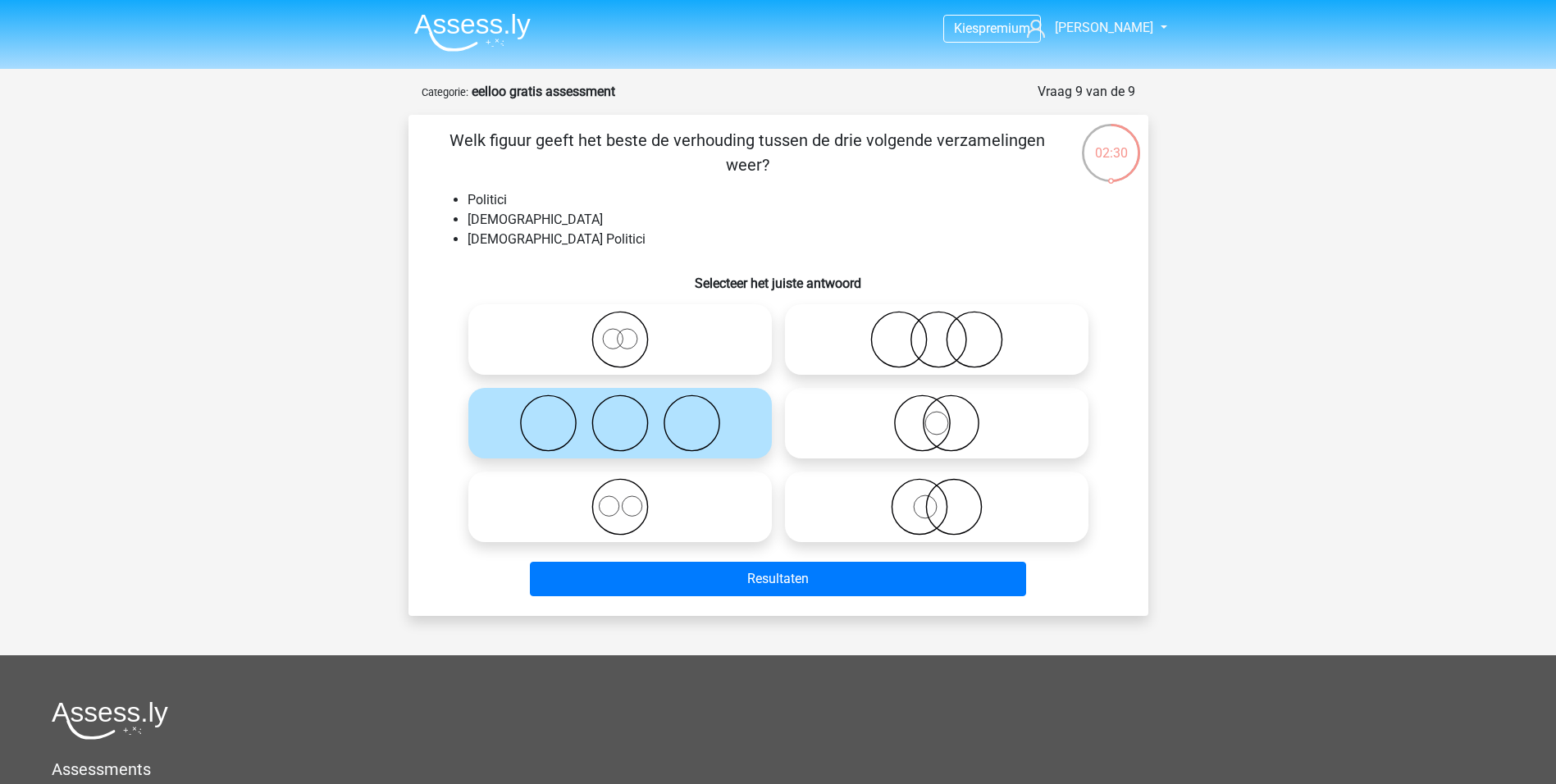
click at [915, 367] on icon at bounding box center [937, 339] width 291 height 58
click at [937, 331] on input "radio" at bounding box center [942, 326] width 11 height 11
radio input "true"
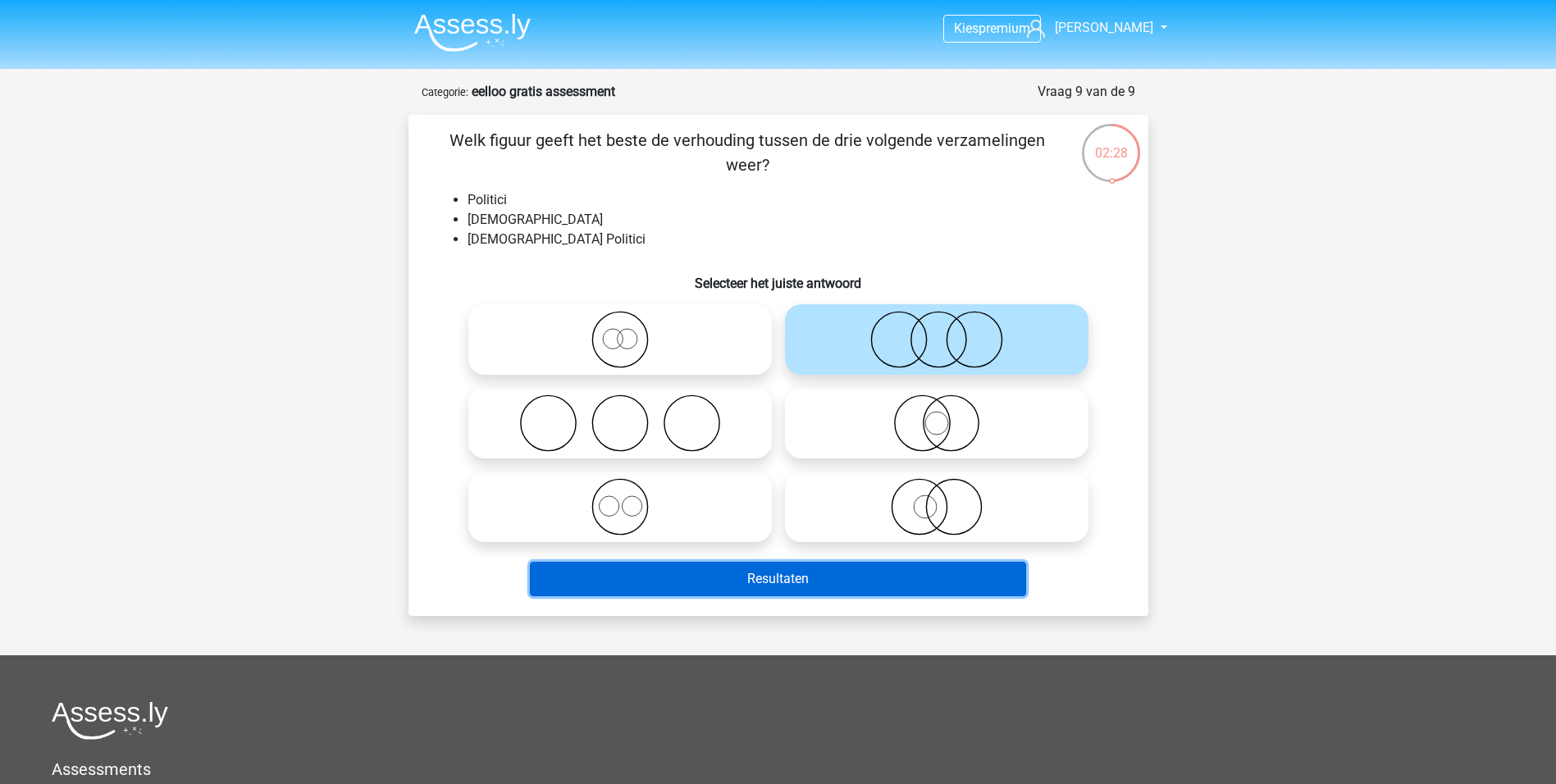
click at [811, 591] on button "Resultaten" at bounding box center [778, 580] width 496 height 35
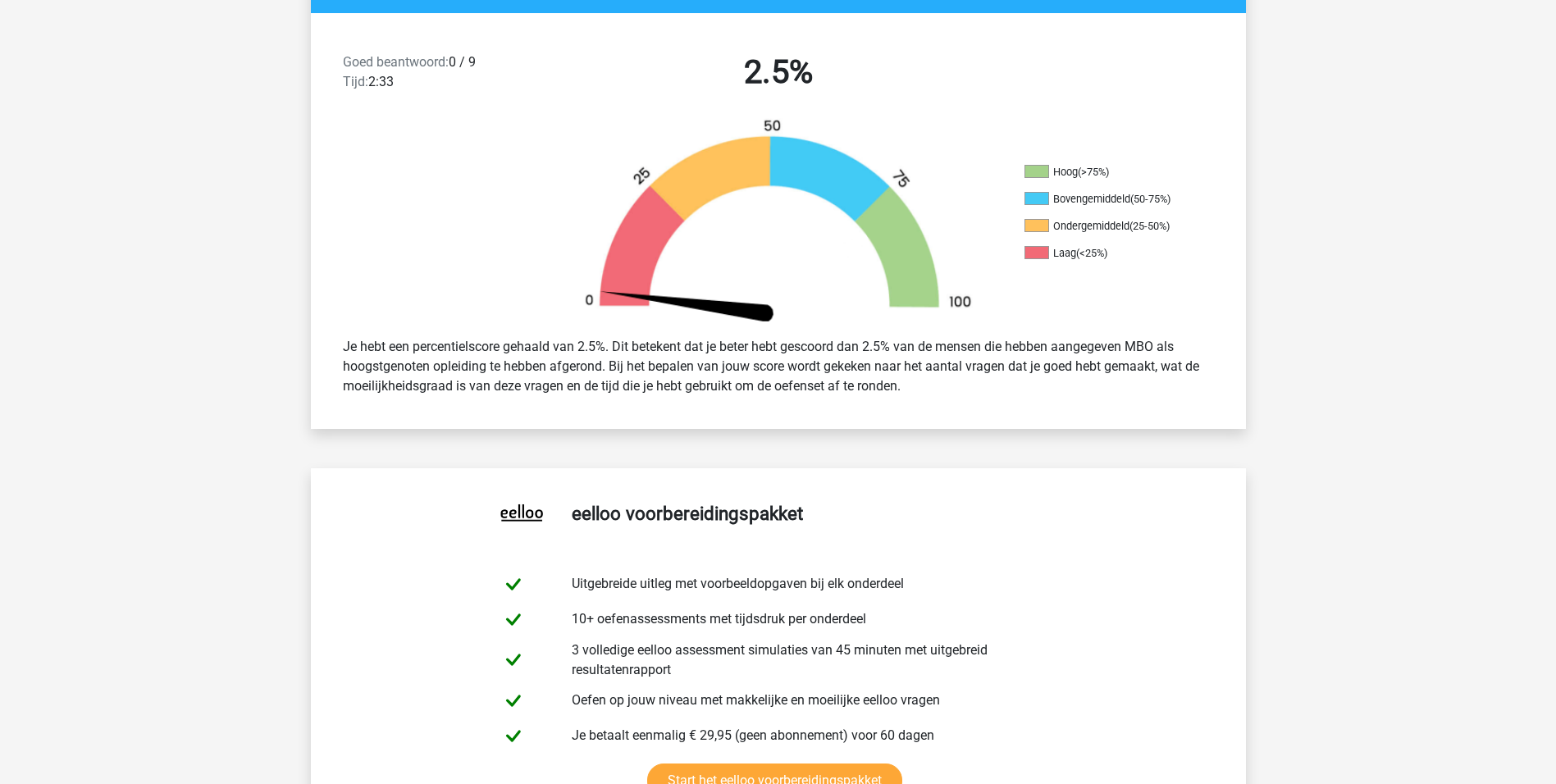
scroll to position [410, 0]
